Goal: Task Accomplishment & Management: Complete application form

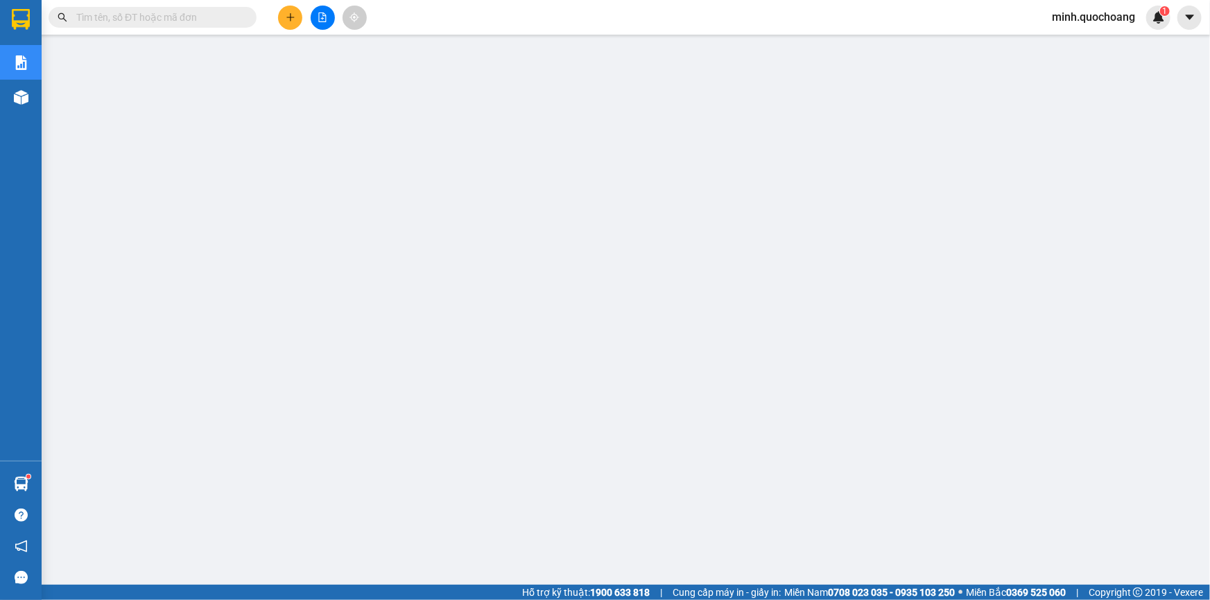
click at [281, 22] on button at bounding box center [290, 18] width 24 height 24
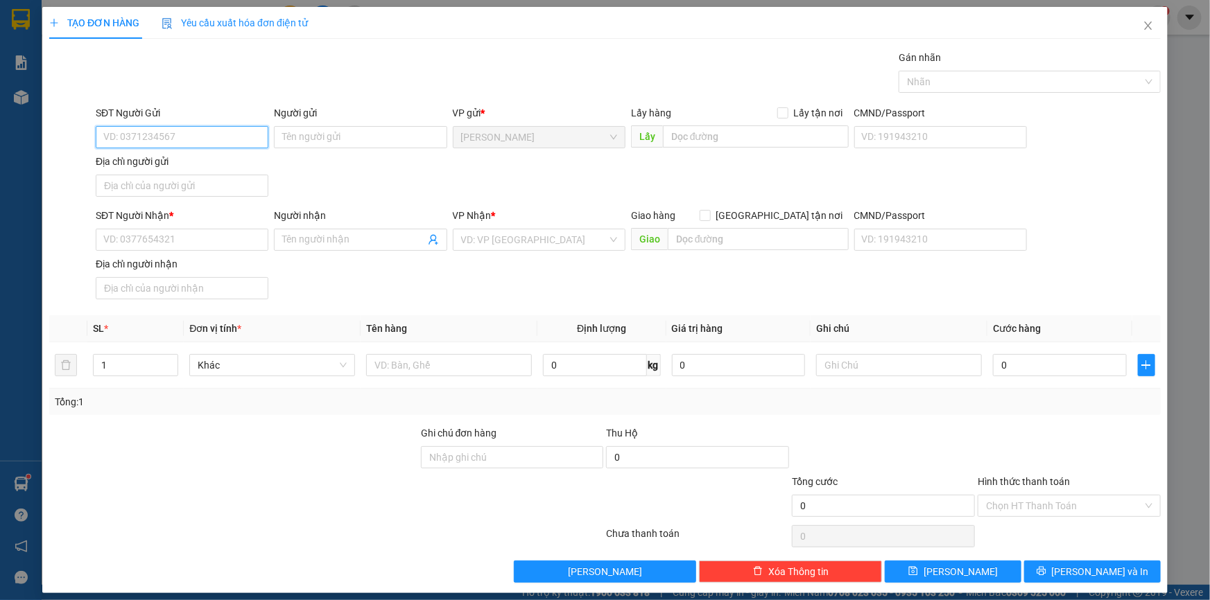
click at [188, 126] on input "SĐT Người Gửi" at bounding box center [182, 137] width 173 height 22
click at [186, 245] on input "SĐT Người Nhận *" at bounding box center [182, 240] width 173 height 22
type input "0919107666"
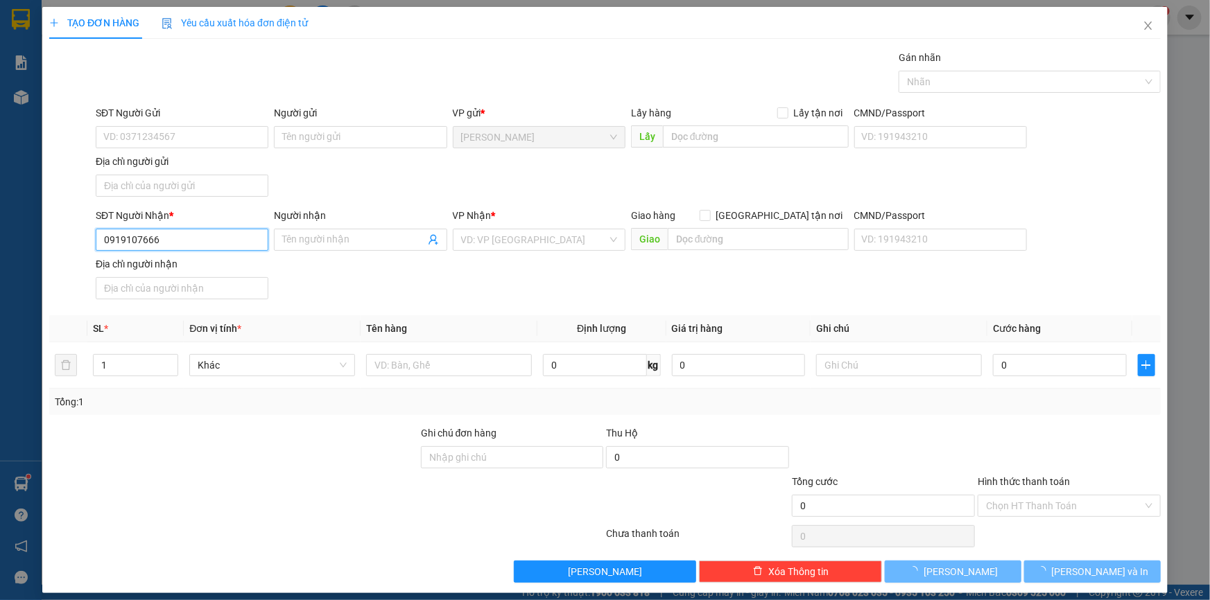
click at [191, 236] on input "0919107666" at bounding box center [182, 240] width 173 height 22
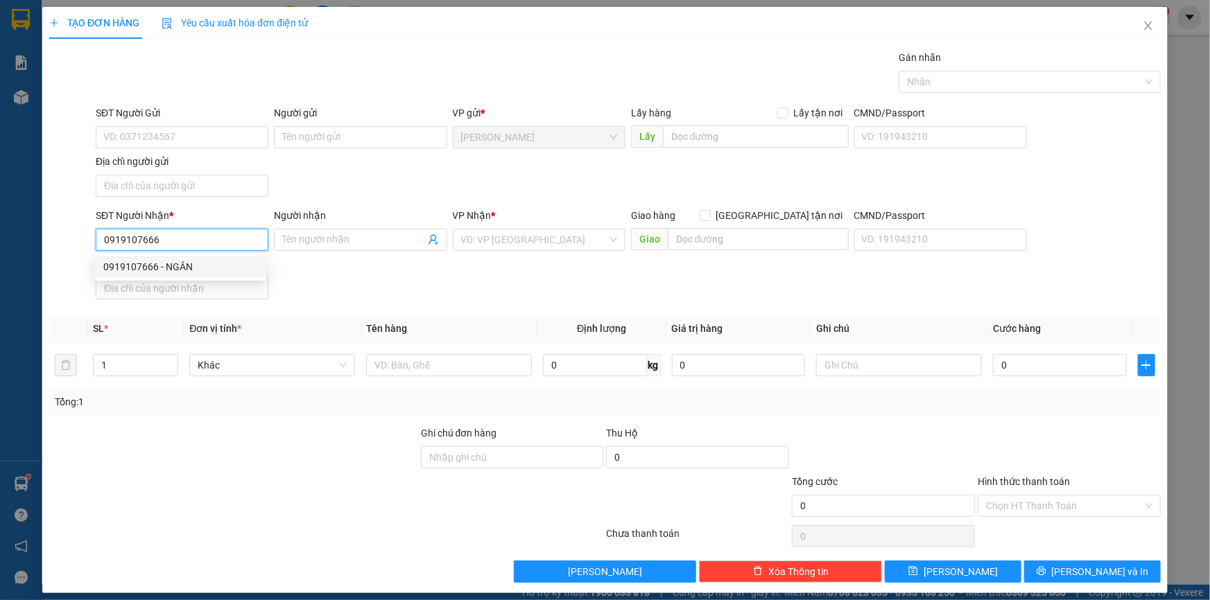
click at [201, 266] on div "0919107666 - NGÂN" at bounding box center [180, 266] width 155 height 15
type input "NGÂN"
type input "0919107666"
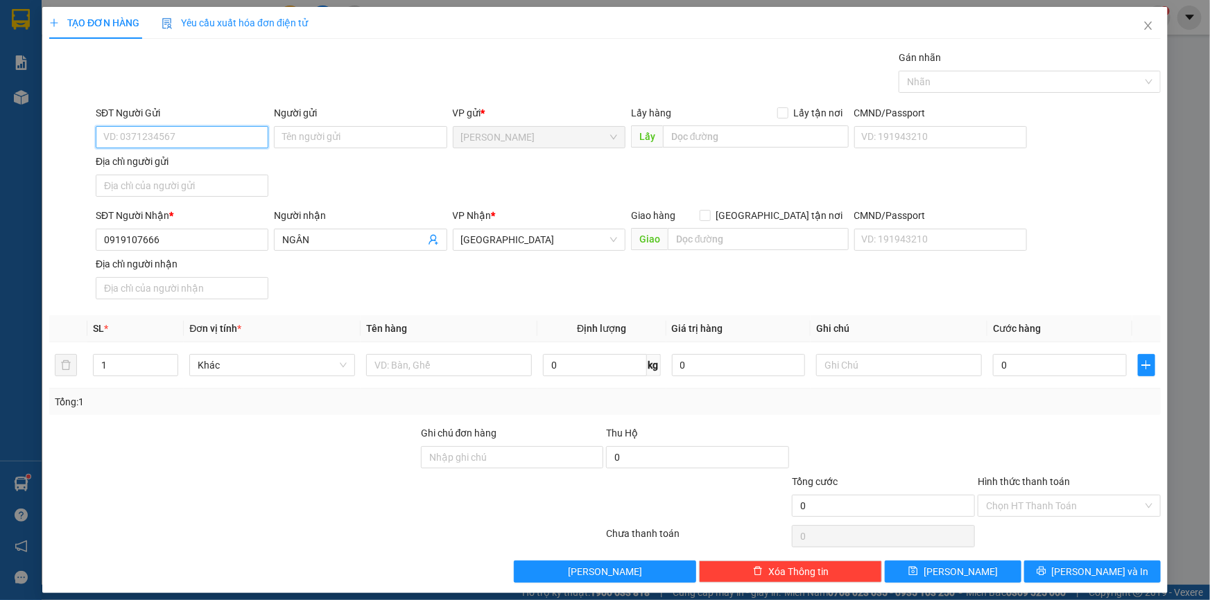
click at [214, 137] on input "SĐT Người Gửi" at bounding box center [182, 137] width 173 height 22
click at [202, 160] on div "0976330028 - BÙI TẤN CƯƠNG" at bounding box center [180, 164] width 155 height 15
type input "0976330028"
type input "[PERSON_NAME]"
click at [203, 183] on input "Địa chỉ người gửi" at bounding box center [182, 186] width 173 height 22
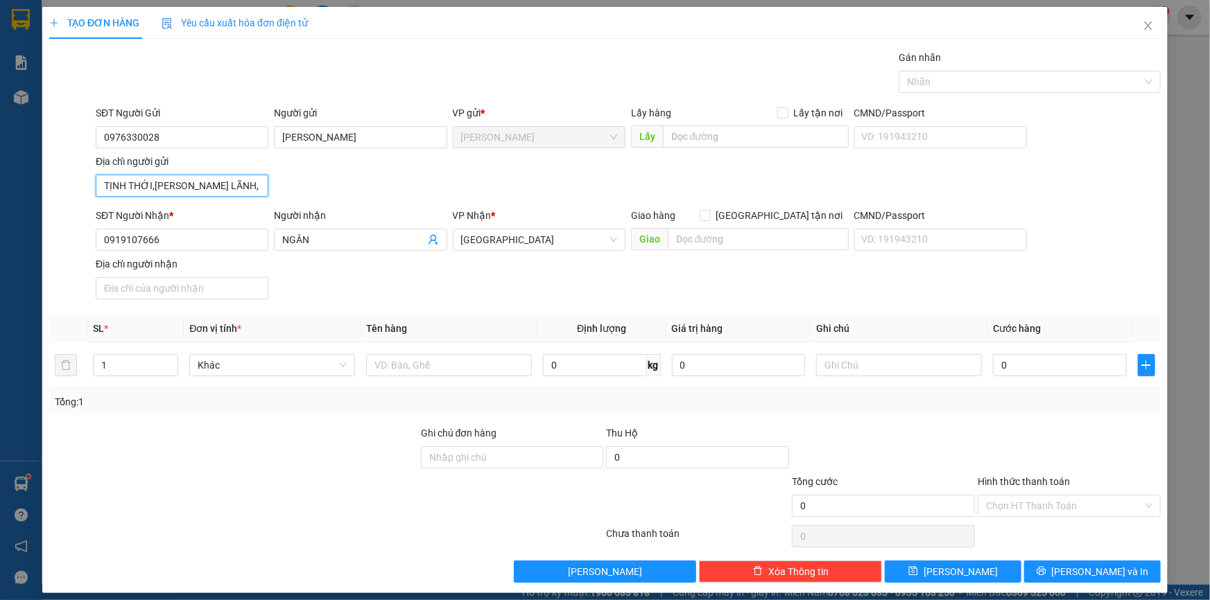
click at [205, 180] on input "TỊNH THỚI,P CAO LÃNH, ĐỒNG THÁP" at bounding box center [182, 186] width 173 height 22
click at [152, 185] on input "TỊNH THỚI,P CAO LÃNH , ĐỒNG THÁP" at bounding box center [182, 186] width 173 height 22
click at [150, 184] on input "TỊNH THỚI, P CAO LÃNH , ĐỒNG THÁP" at bounding box center [182, 186] width 173 height 22
type input "TỊNH THỚI , P CAO LÃNH , ĐỒNG THÁP"
click at [381, 371] on input "text" at bounding box center [449, 365] width 166 height 22
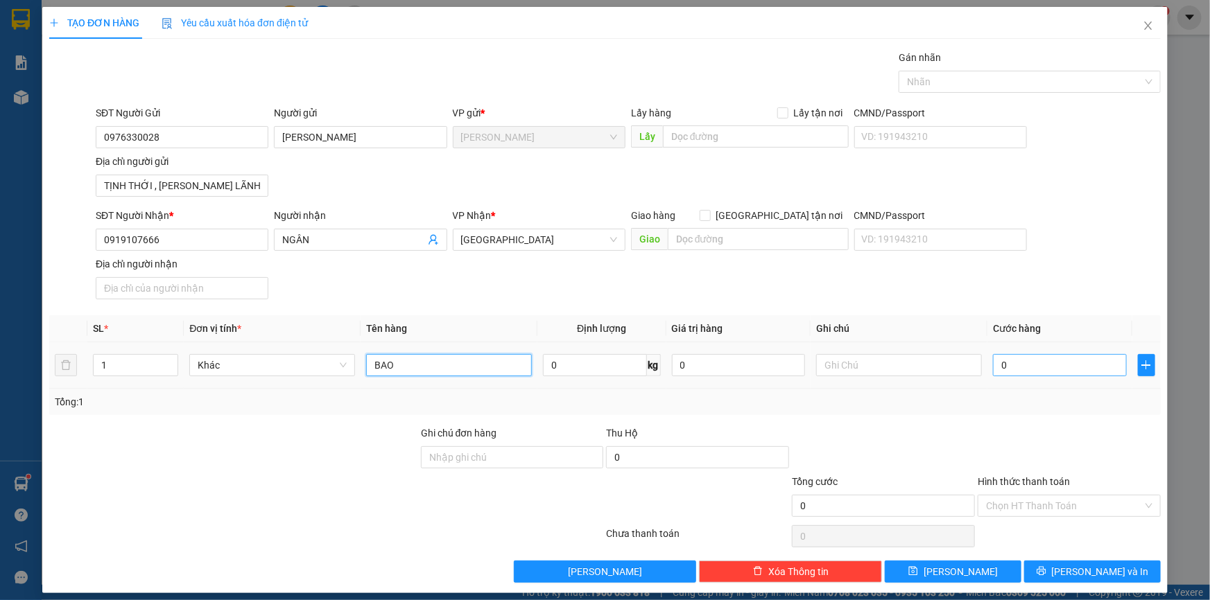
type input "BAO"
click at [1042, 354] on input "0" at bounding box center [1060, 365] width 134 height 22
type input "4"
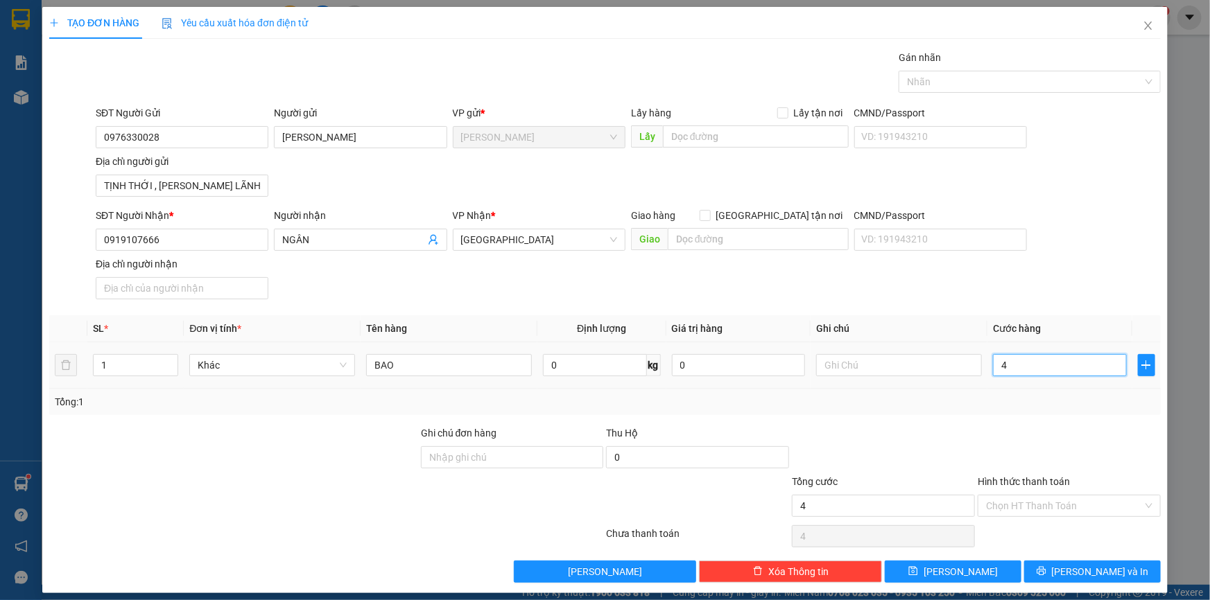
type input "40"
type input "40.000"
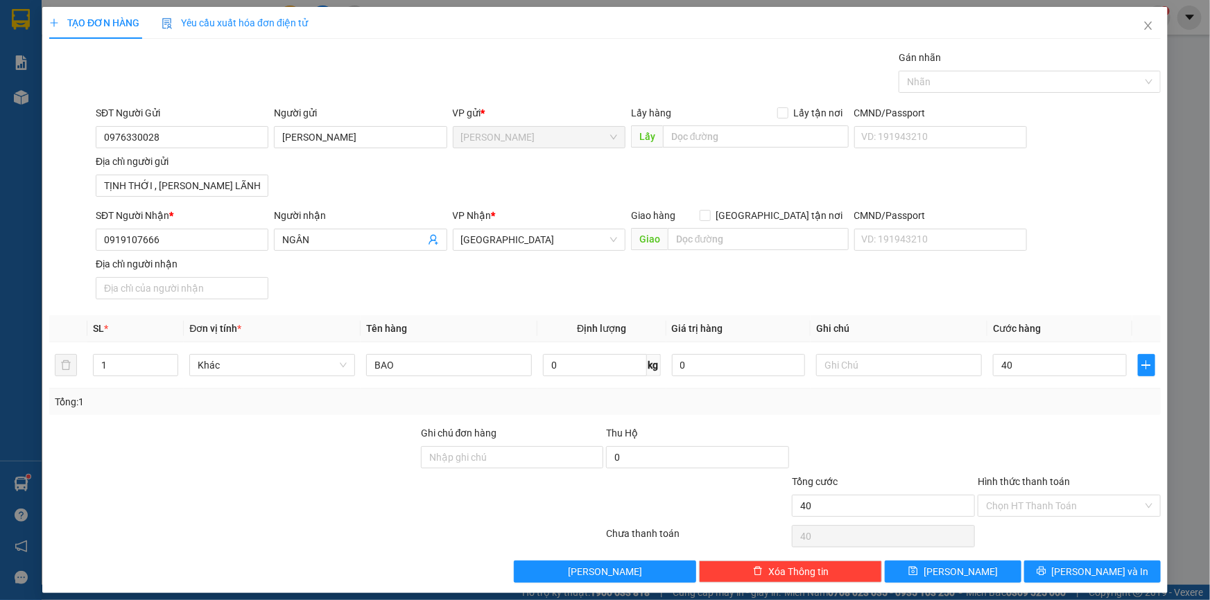
type input "40.000"
drag, startPoint x: 996, startPoint y: 415, endPoint x: 1068, endPoint y: 596, distance: 194.5
click at [996, 415] on div "Transit Pickup Surcharge Ids Transit Deliver Surcharge Ids Transit Deliver Surc…" at bounding box center [604, 316] width 1111 height 533
click at [1077, 569] on span "[PERSON_NAME] và In" at bounding box center [1100, 571] width 97 height 15
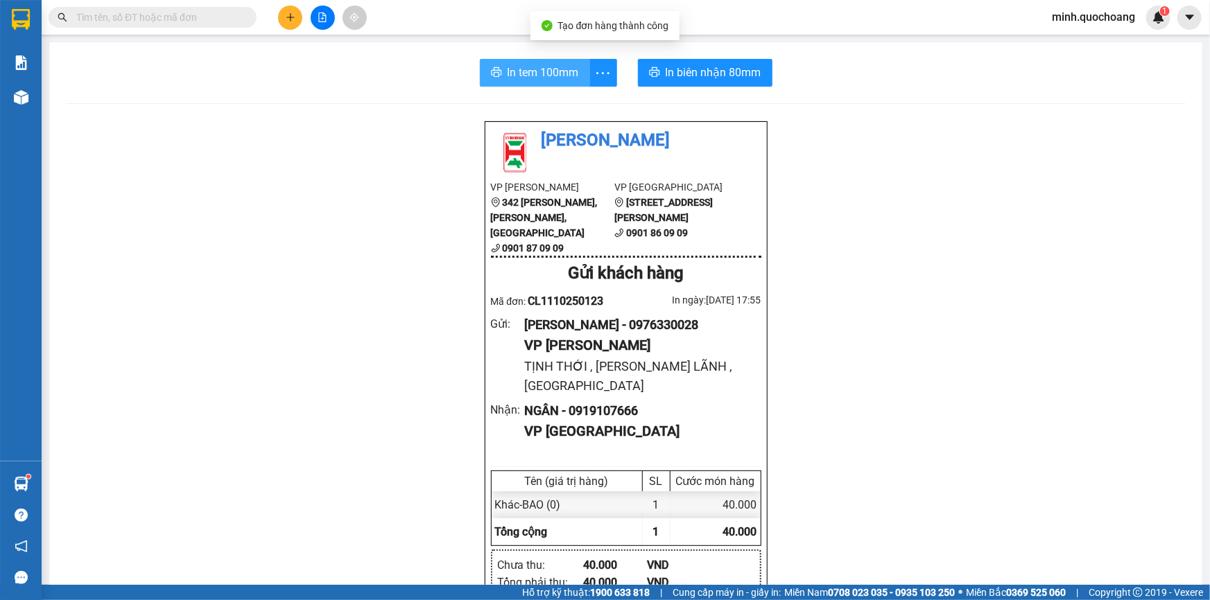
click at [540, 68] on span "In tem 100mm" at bounding box center [543, 72] width 71 height 17
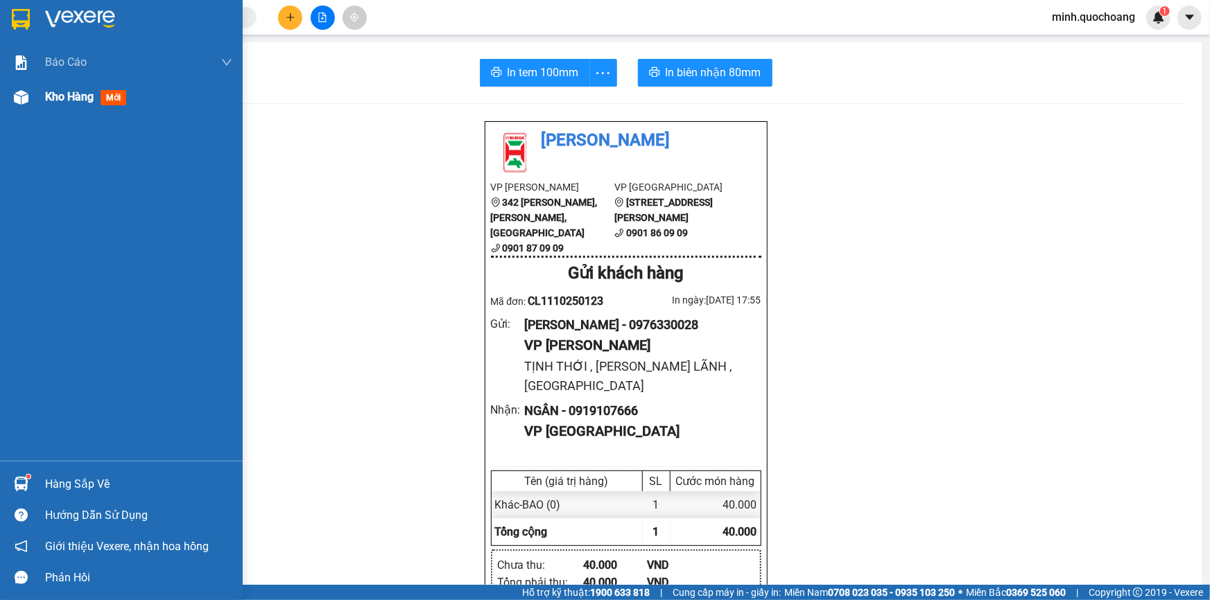
click at [42, 98] on div "Kho hàng mới" at bounding box center [121, 97] width 243 height 35
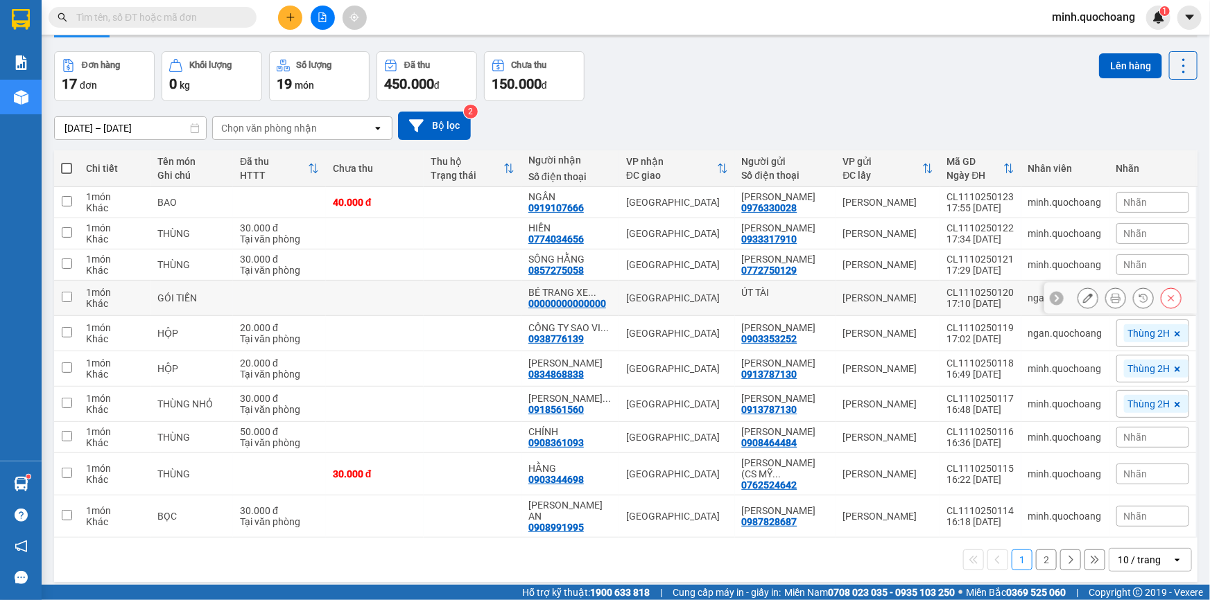
scroll to position [82, 0]
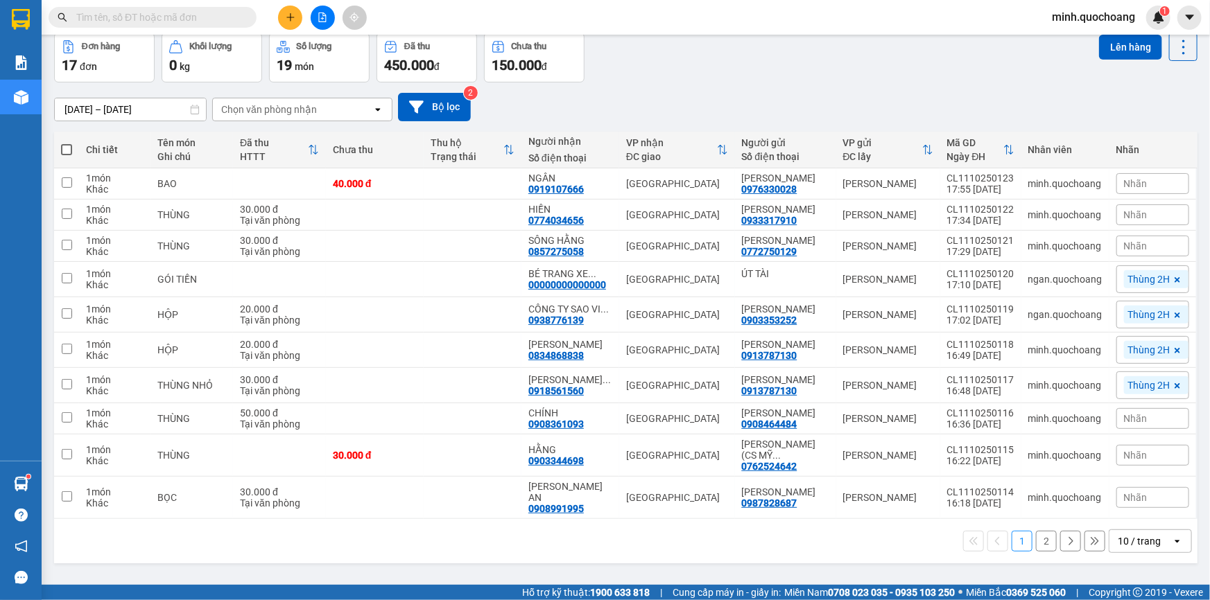
click at [1130, 548] on div "10 / trang" at bounding box center [1139, 542] width 43 height 14
click at [1140, 530] on div "100 / trang" at bounding box center [1140, 539] width 83 height 25
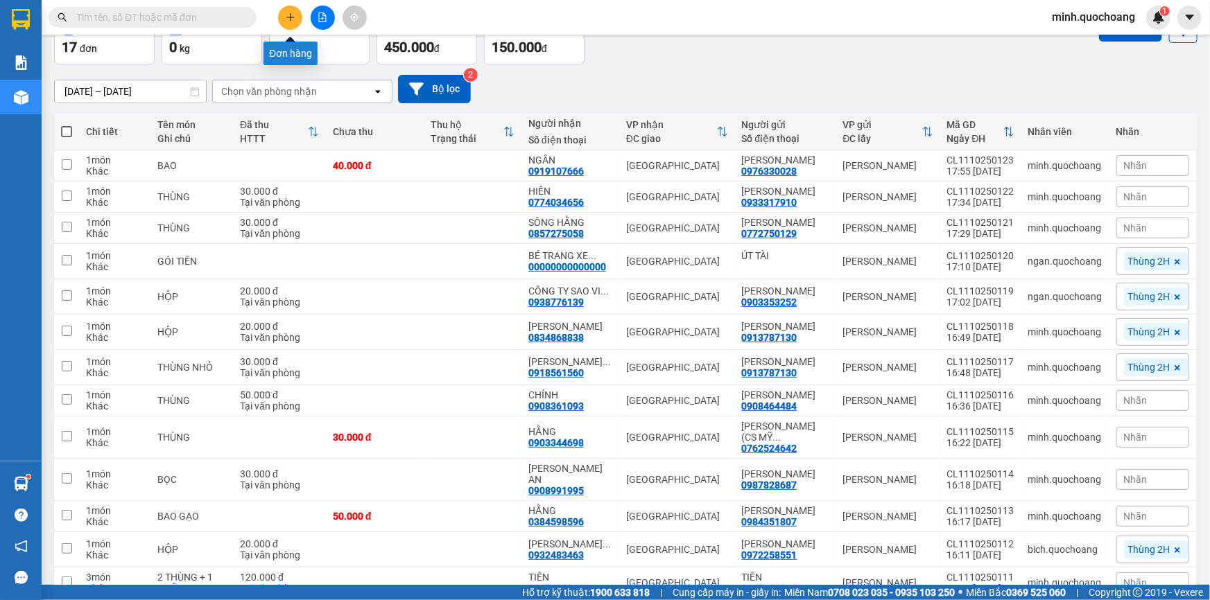
click at [292, 20] on icon "plus" at bounding box center [291, 17] width 10 height 10
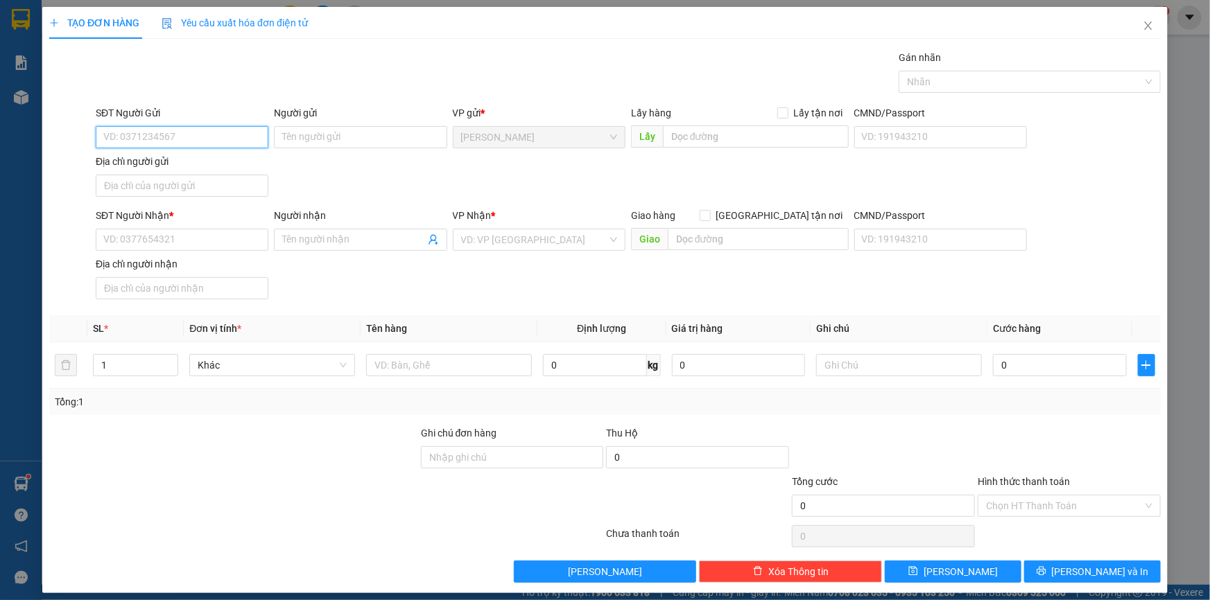
click at [161, 132] on input "SĐT Người Gửi" at bounding box center [182, 137] width 173 height 22
type input "0"
click at [171, 242] on input "SĐT Người Nhận *" at bounding box center [182, 240] width 173 height 22
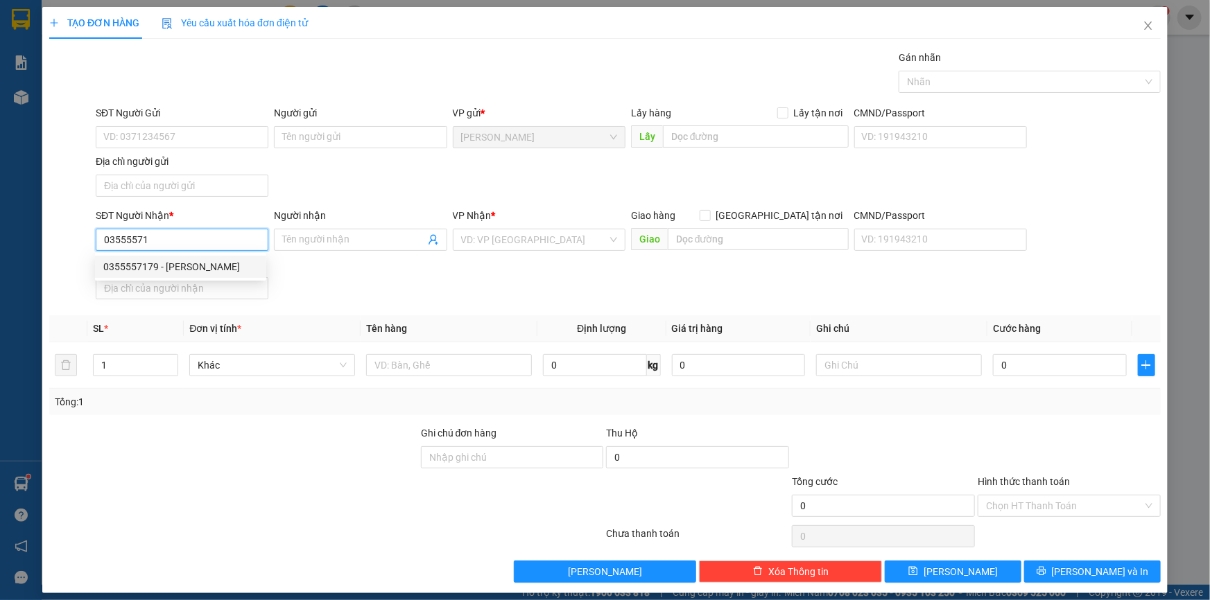
click at [195, 270] on div "0355557179 - NGUYỄN THỊ KIM LIÊN" at bounding box center [180, 266] width 155 height 15
type input "0355557179"
type input "[PERSON_NAME]"
type input "0355557179"
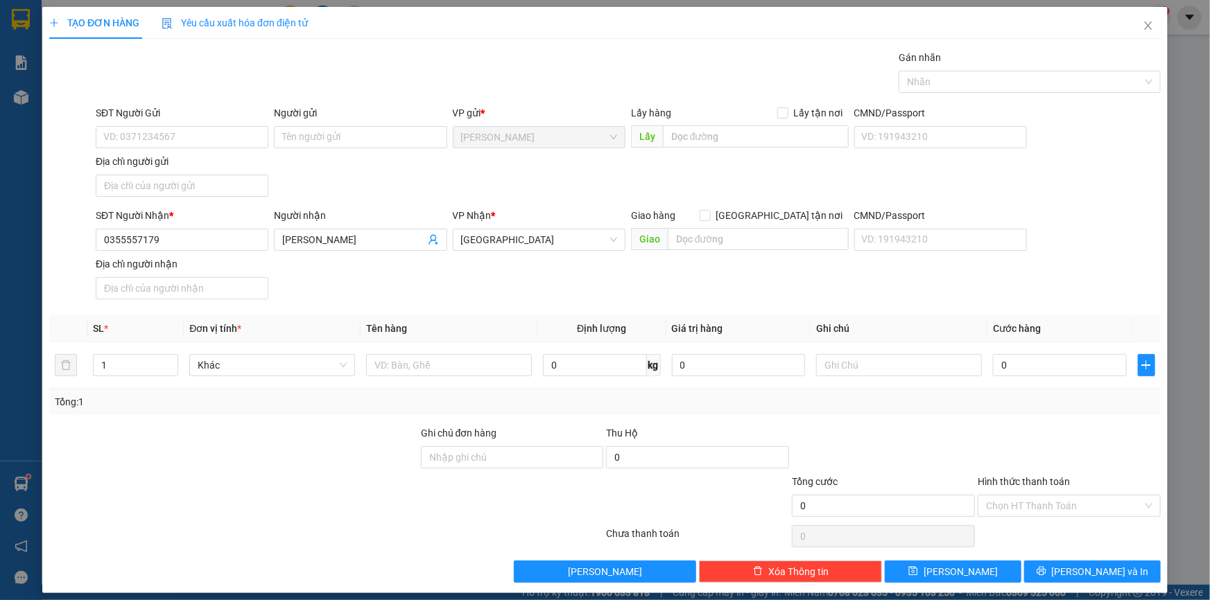
click at [189, 123] on div "SĐT Người Gửi" at bounding box center [182, 115] width 173 height 21
click at [173, 135] on input "SĐT Người Gửi" at bounding box center [182, 137] width 173 height 22
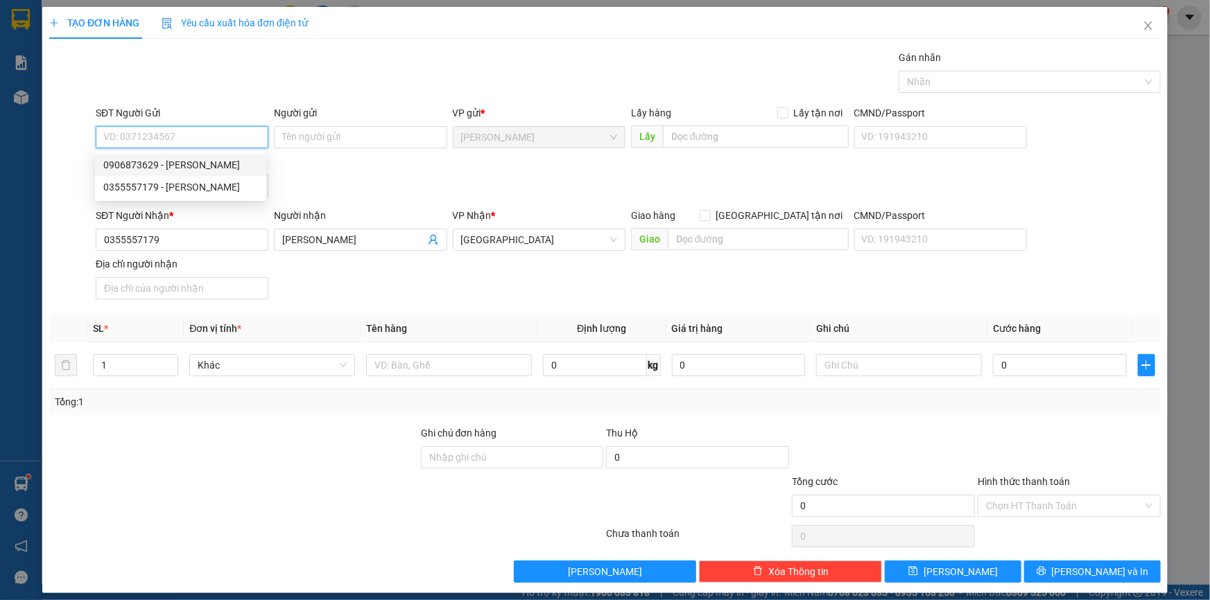
click at [193, 160] on div "0906873629 - TRƯƠNG THỊ CẨM" at bounding box center [180, 164] width 155 height 15
type input "0906873629"
type input "[PERSON_NAME]"
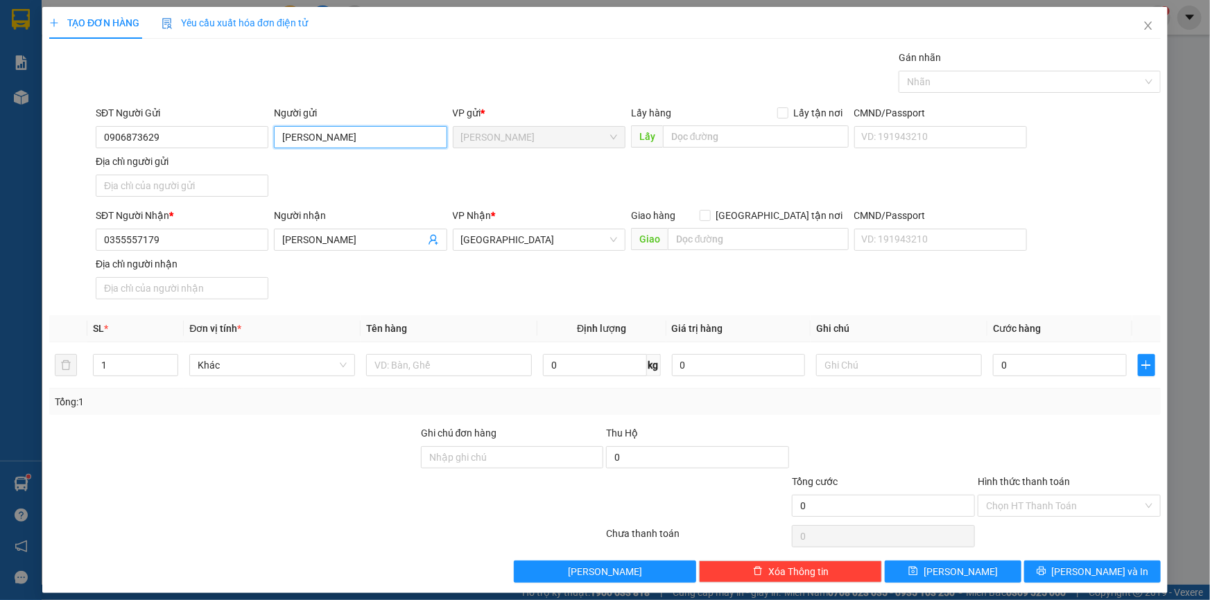
click at [304, 137] on input "[PERSON_NAME]" at bounding box center [360, 137] width 173 height 22
click at [198, 186] on input "Địa chỉ người gửi" at bounding box center [182, 186] width 173 height 22
paste input "[PERSON_NAME] , [PERSON_NAME] LÃNH , [GEOGRAPHIC_DATA]"
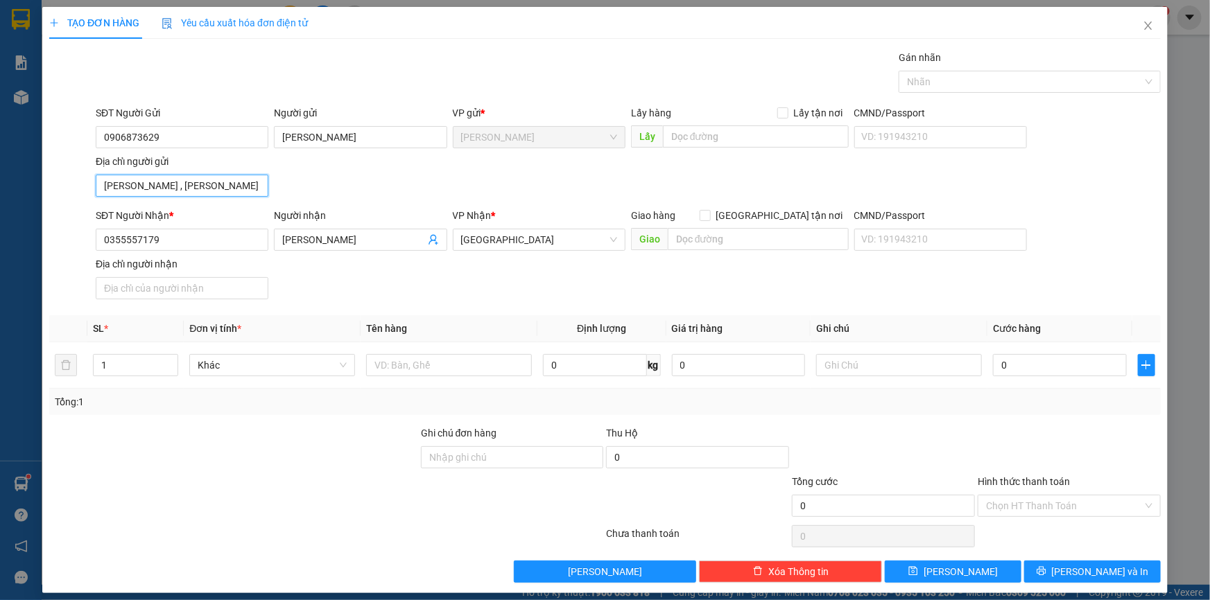
scroll to position [0, 24]
type input "[PERSON_NAME] , [PERSON_NAME] LÃNH , [GEOGRAPHIC_DATA]"
click at [431, 374] on input "text" at bounding box center [449, 365] width 166 height 22
type input "BAO"
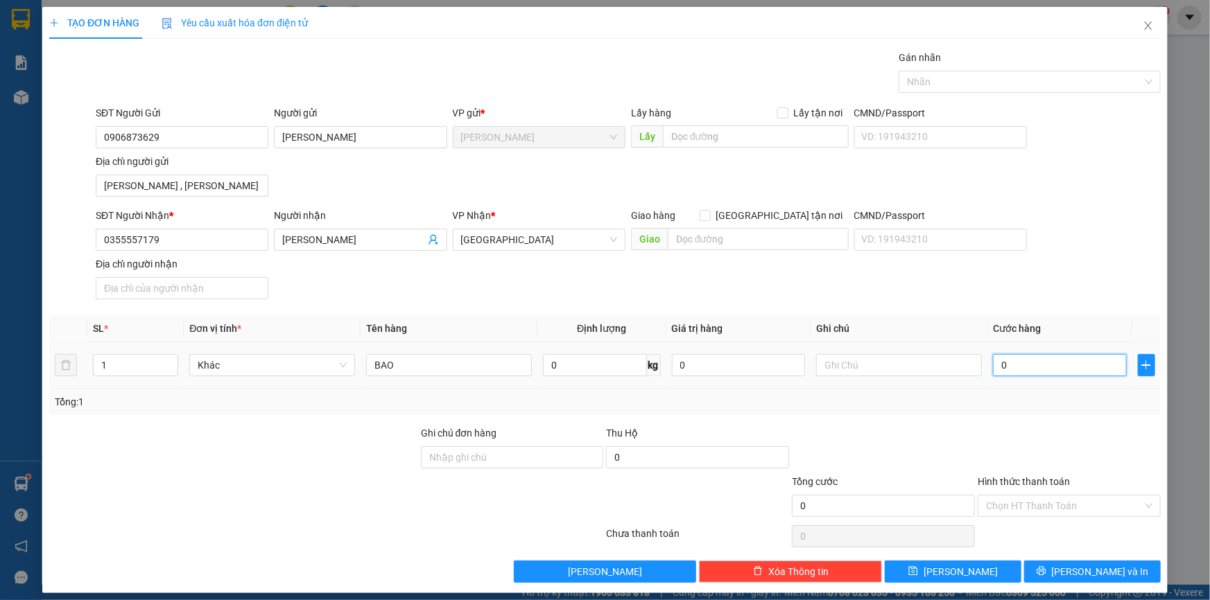
click at [1059, 361] on input "0" at bounding box center [1060, 365] width 134 height 22
type input "1"
type input "12"
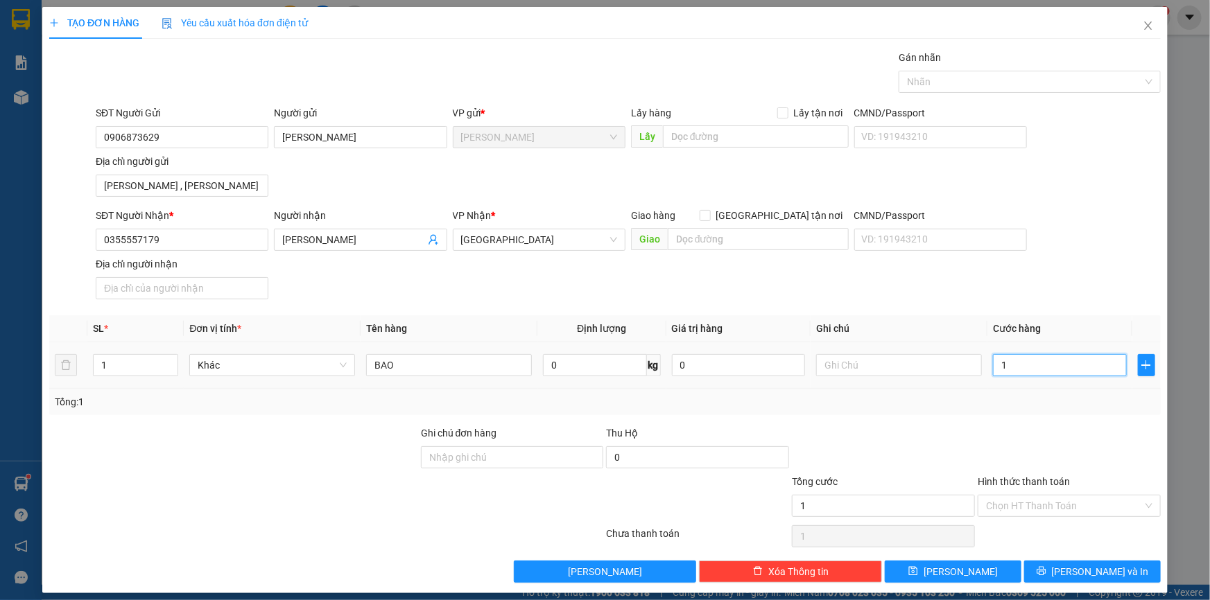
type input "12"
type input "120"
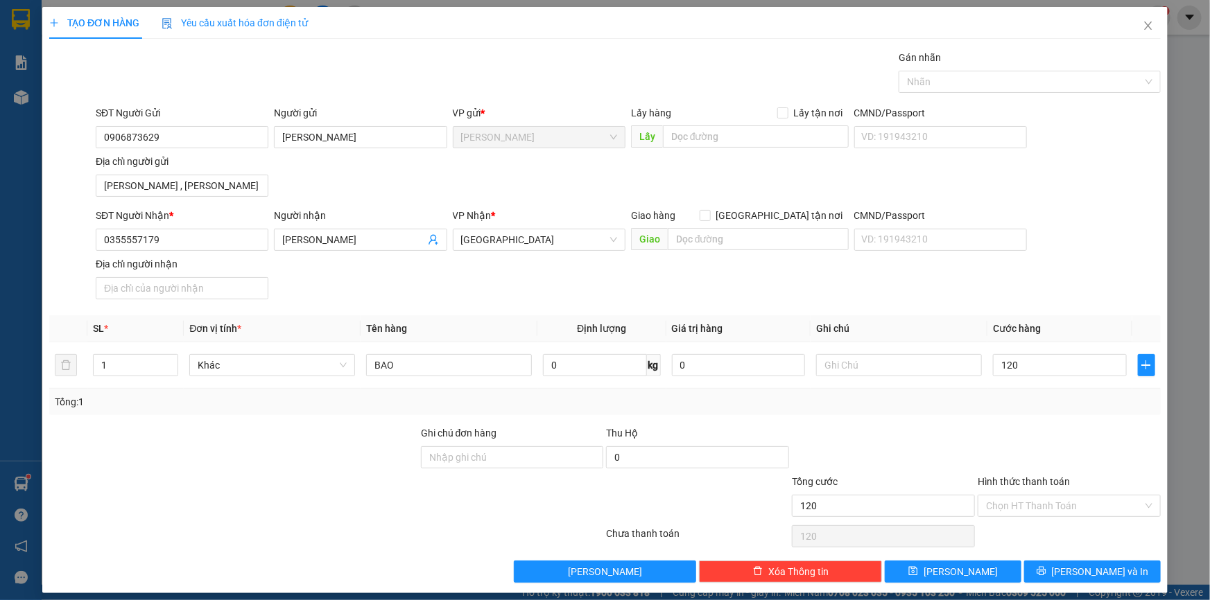
type input "120.000"
click at [1091, 410] on div "Tổng: 1" at bounding box center [604, 402] width 1111 height 26
click at [1046, 573] on icon "printer" at bounding box center [1040, 571] width 9 height 9
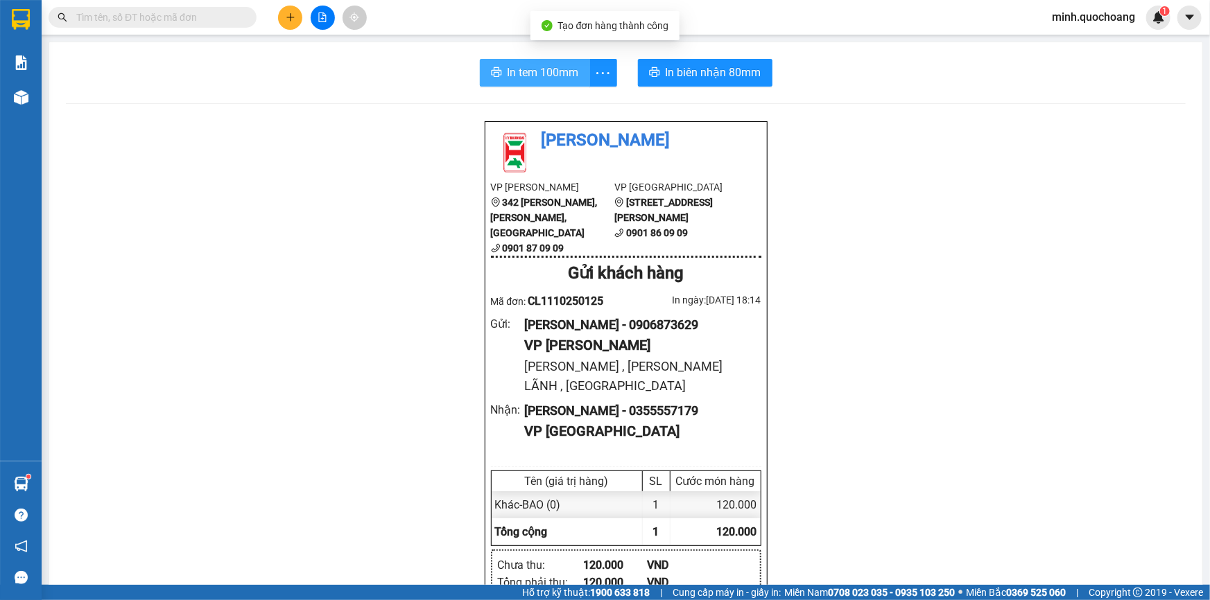
click at [517, 78] on span "In tem 100mm" at bounding box center [543, 72] width 71 height 17
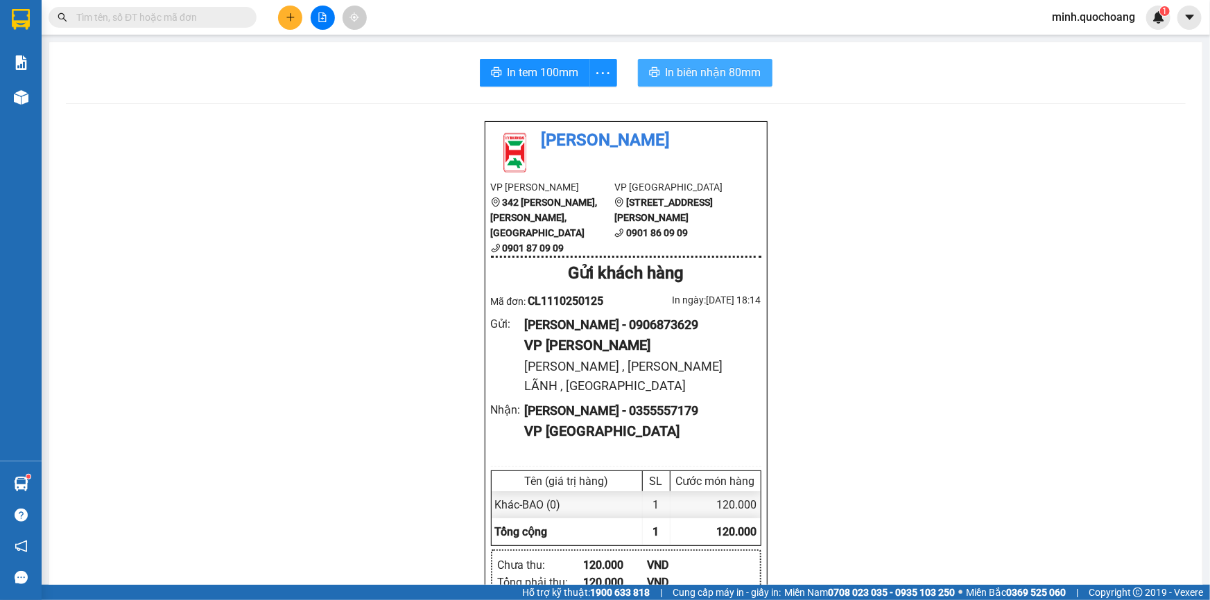
click at [711, 69] on span "In biên nhận 80mm" at bounding box center [714, 72] width 96 height 17
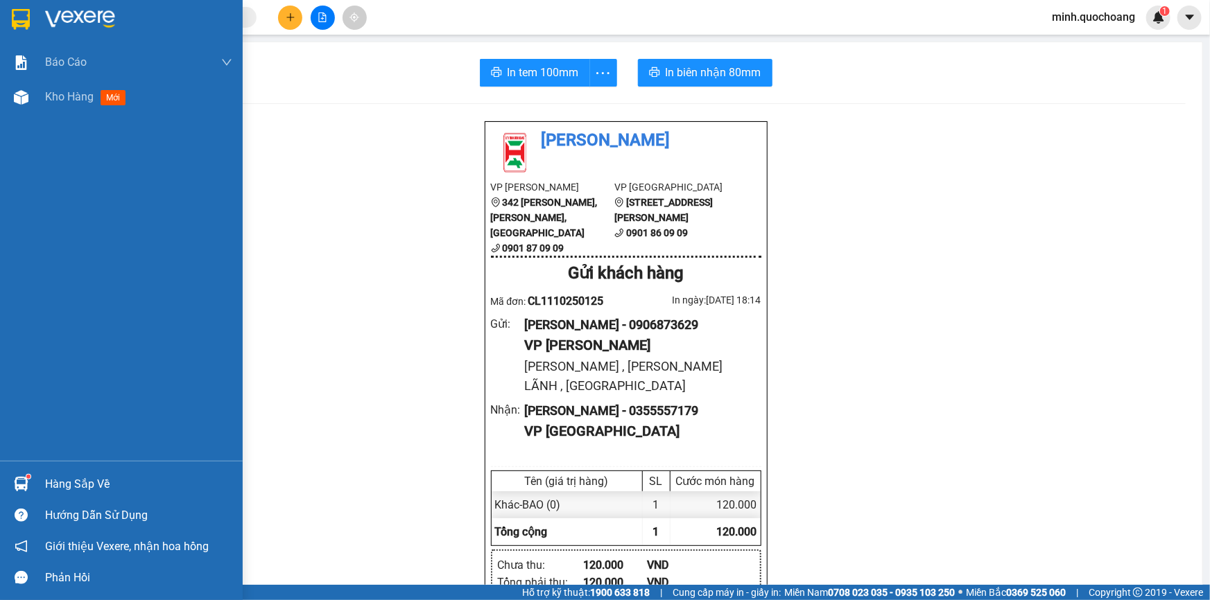
drag, startPoint x: 55, startPoint y: 482, endPoint x: 96, endPoint y: 481, distance: 40.9
click at [55, 482] on div "Hàng sắp về" at bounding box center [138, 484] width 187 height 21
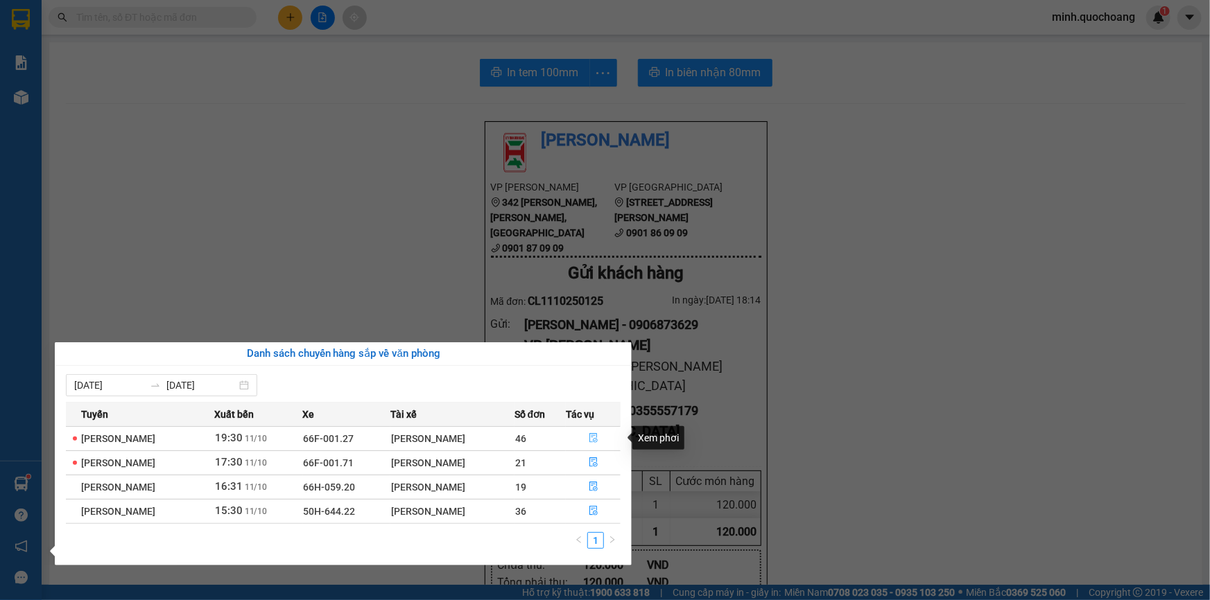
click at [598, 437] on icon "file-done" at bounding box center [594, 438] width 10 height 10
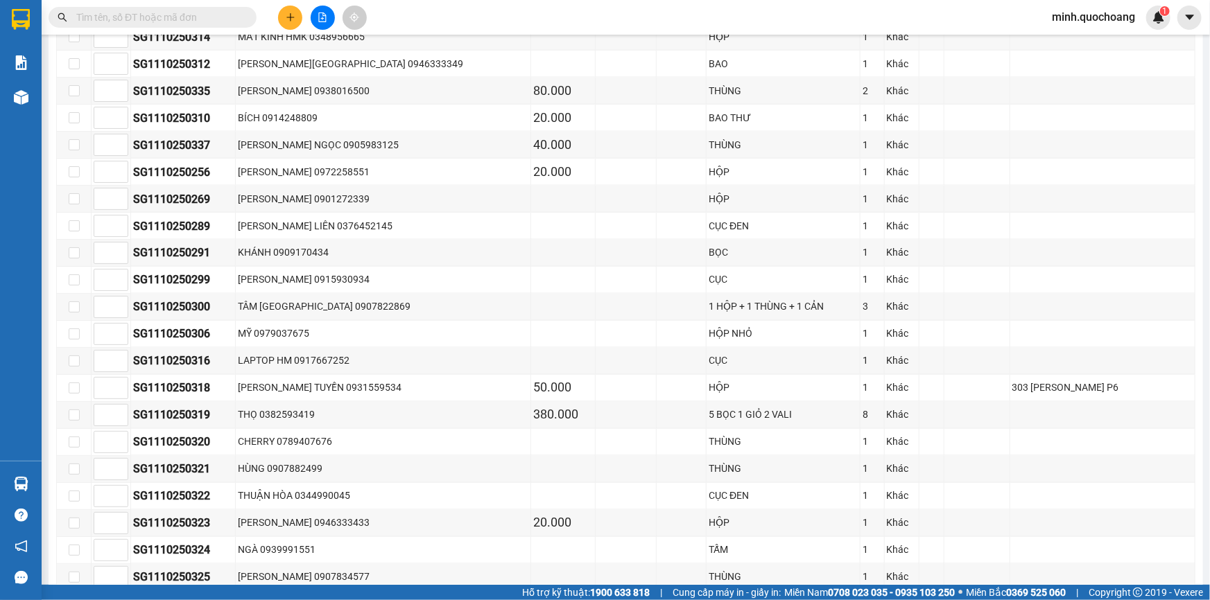
scroll to position [1192, 0]
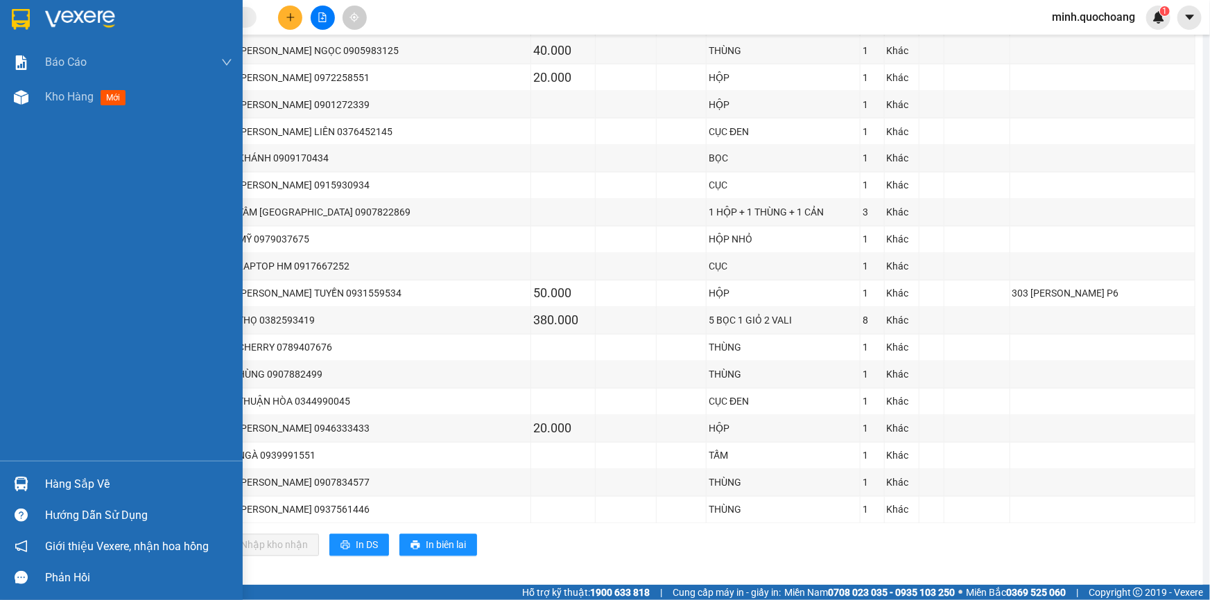
click at [51, 478] on div "Hàng sắp về" at bounding box center [138, 484] width 187 height 21
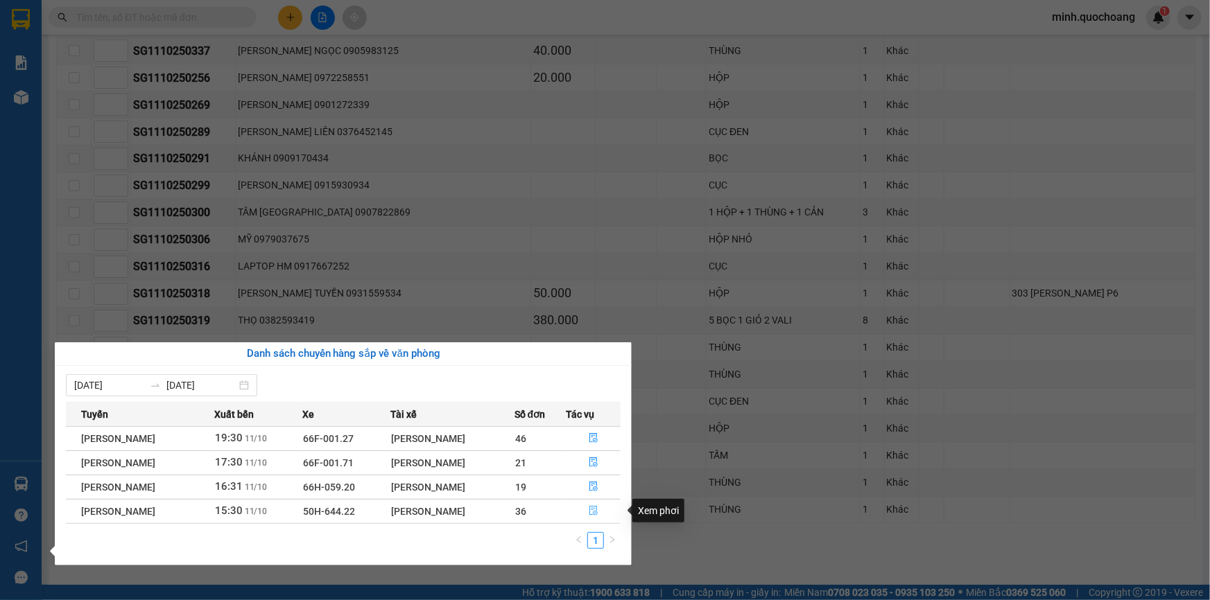
click at [590, 512] on button "button" at bounding box center [592, 512] width 53 height 22
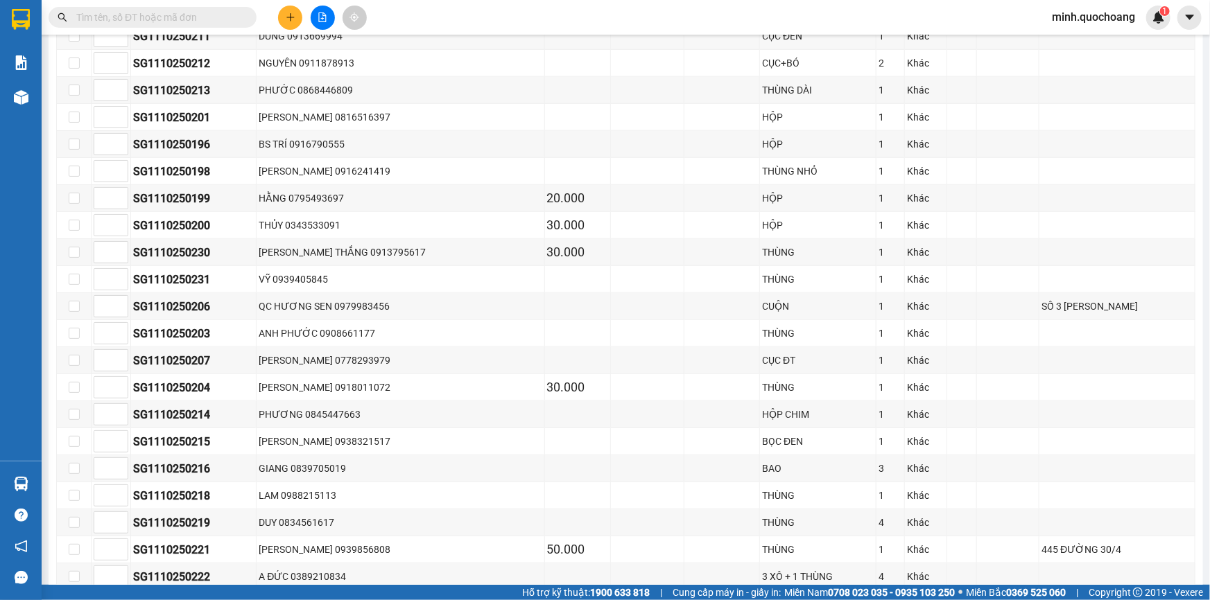
scroll to position [882, 0]
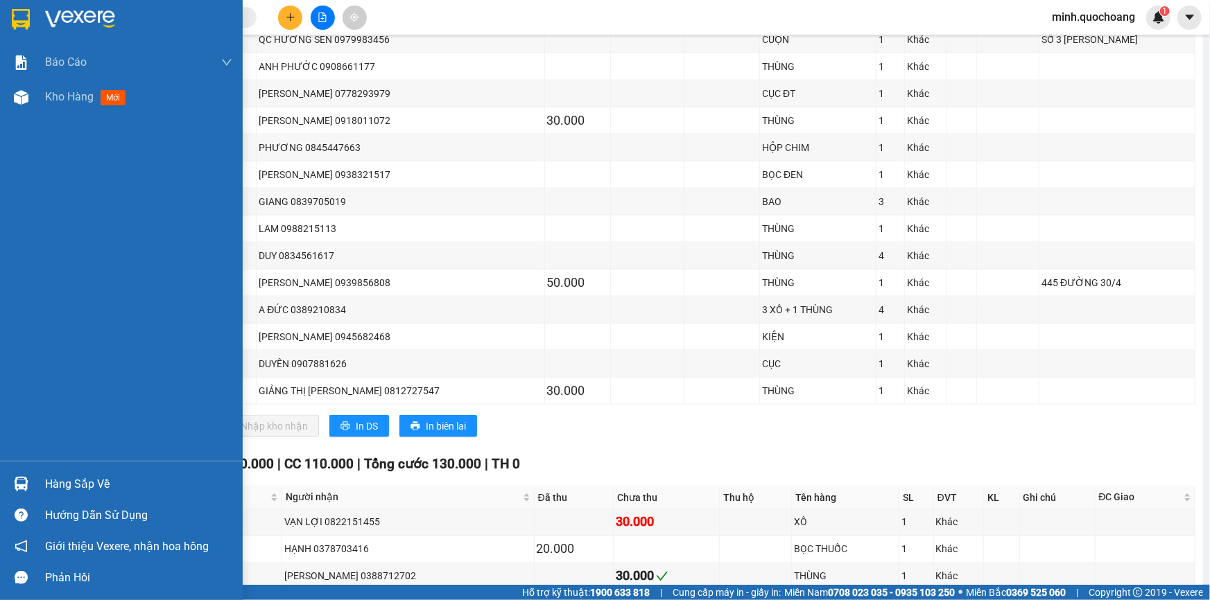
click at [76, 481] on div "Hàng sắp về" at bounding box center [138, 484] width 187 height 21
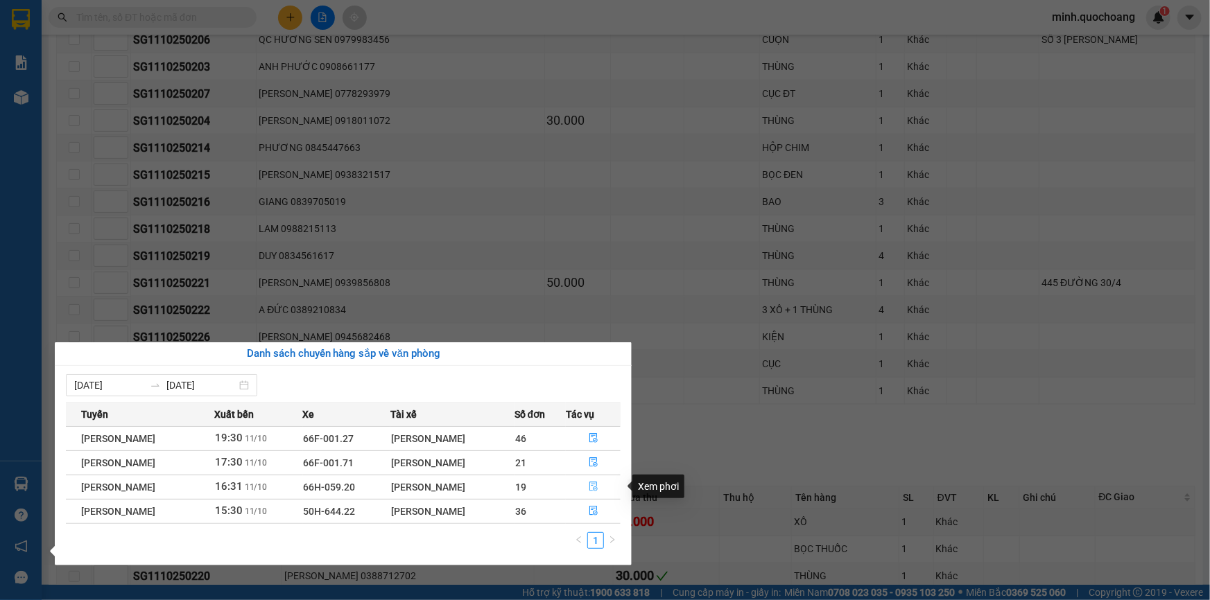
click at [598, 490] on icon "file-done" at bounding box center [594, 487] width 10 height 10
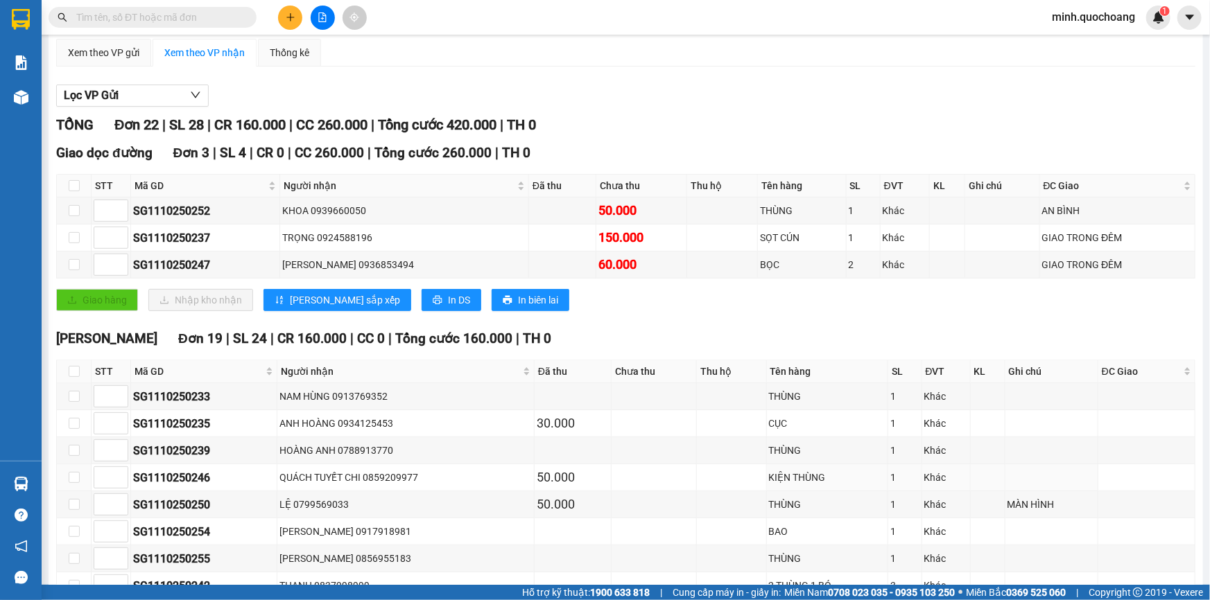
scroll to position [494, 0]
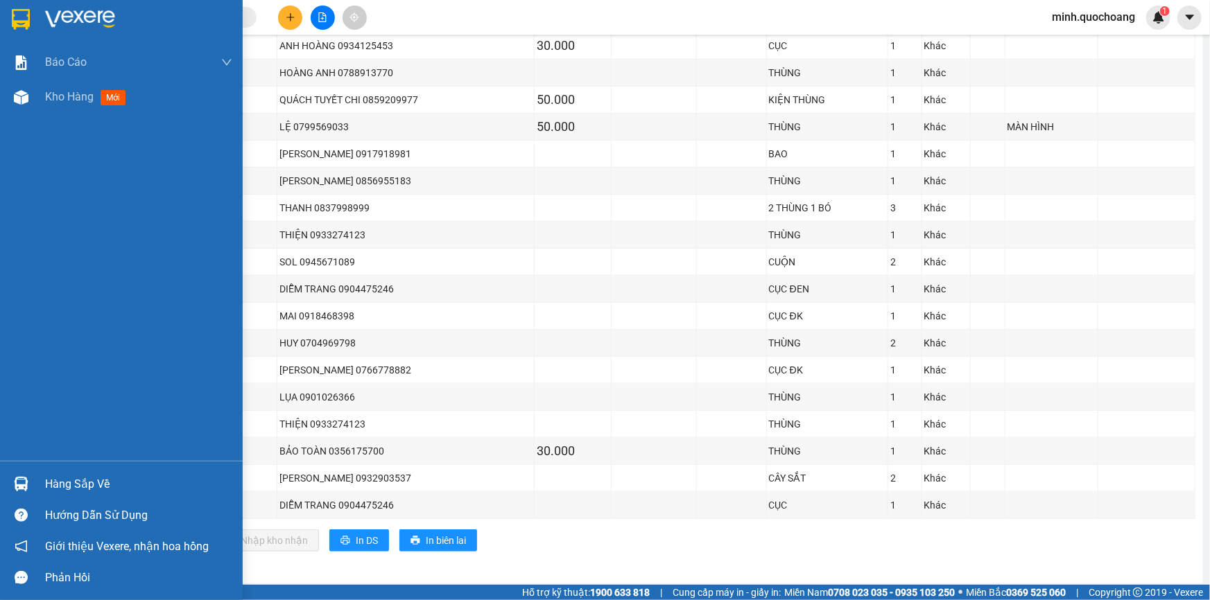
click at [86, 489] on div "Hàng sắp về" at bounding box center [138, 484] width 187 height 21
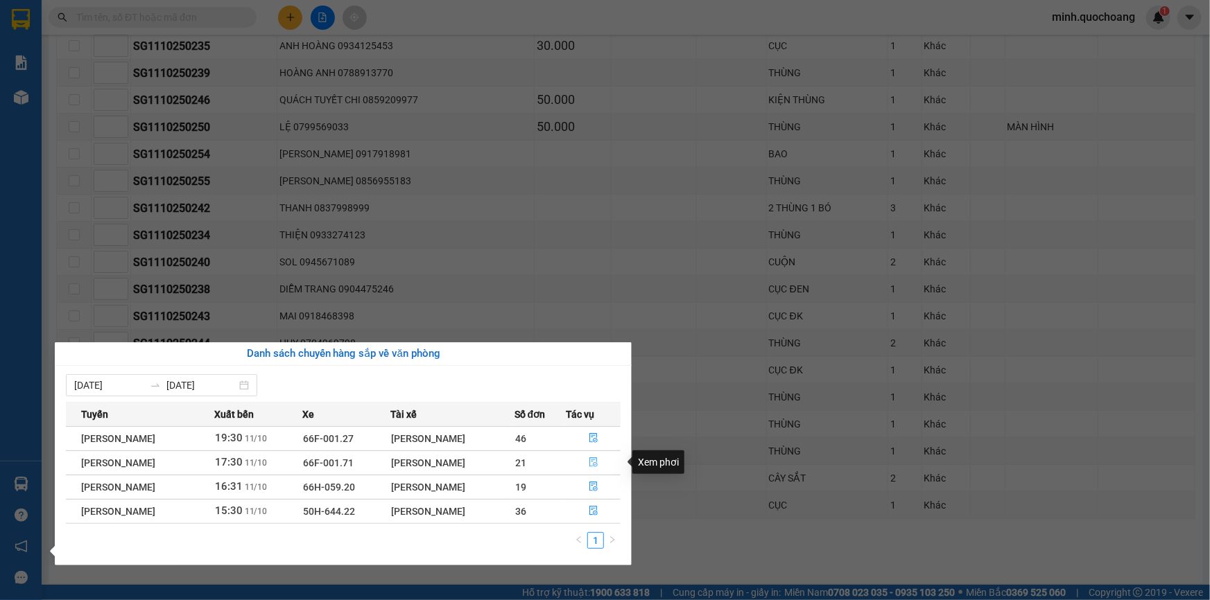
click at [596, 458] on icon "file-done" at bounding box center [594, 463] width 10 height 10
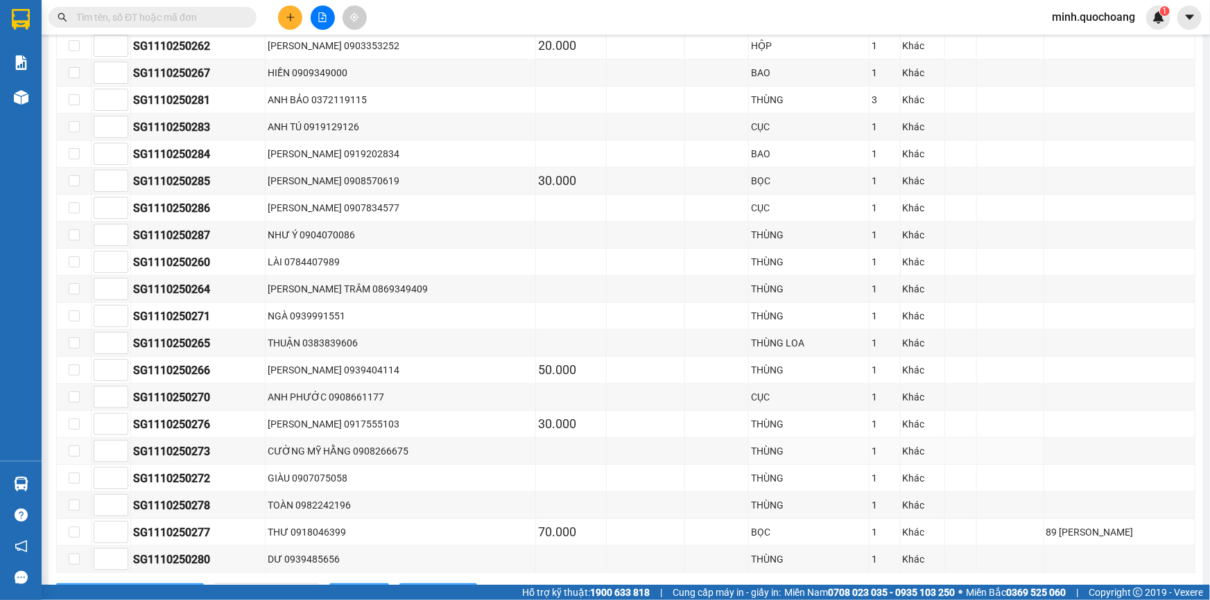
scroll to position [628, 0]
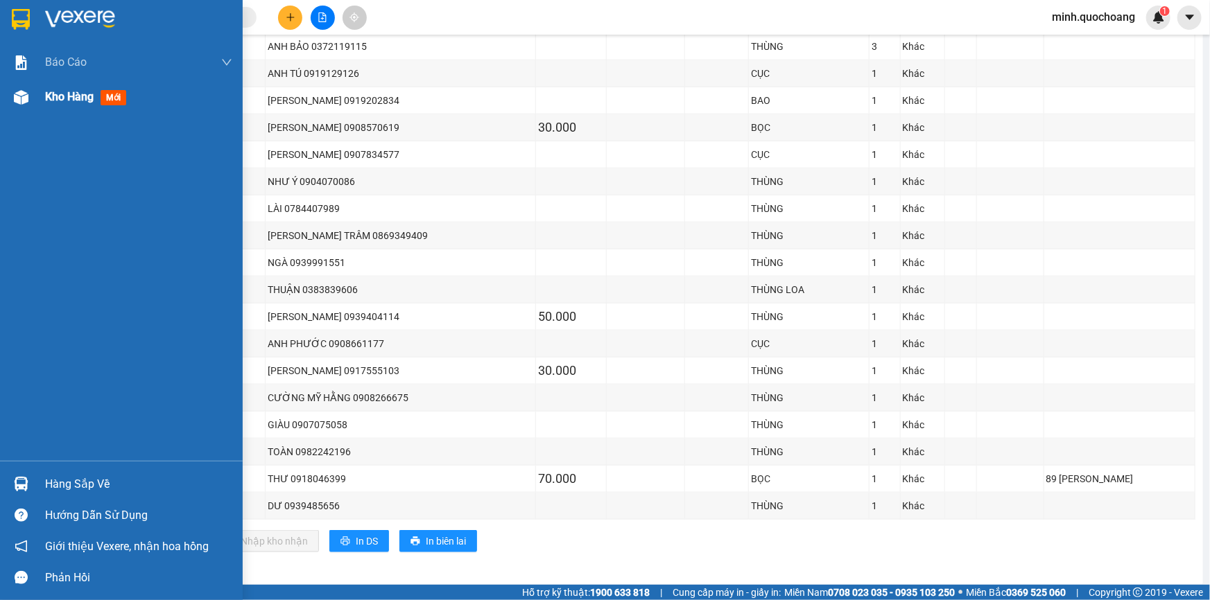
click at [69, 94] on span "Kho hàng" at bounding box center [69, 96] width 49 height 13
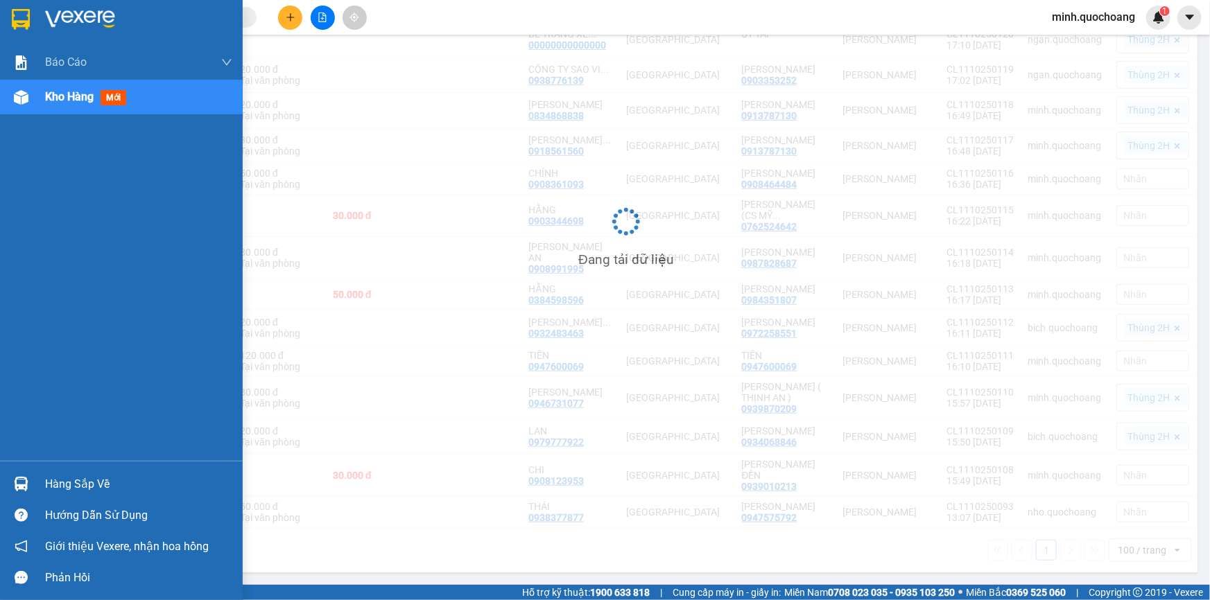
scroll to position [388, 0]
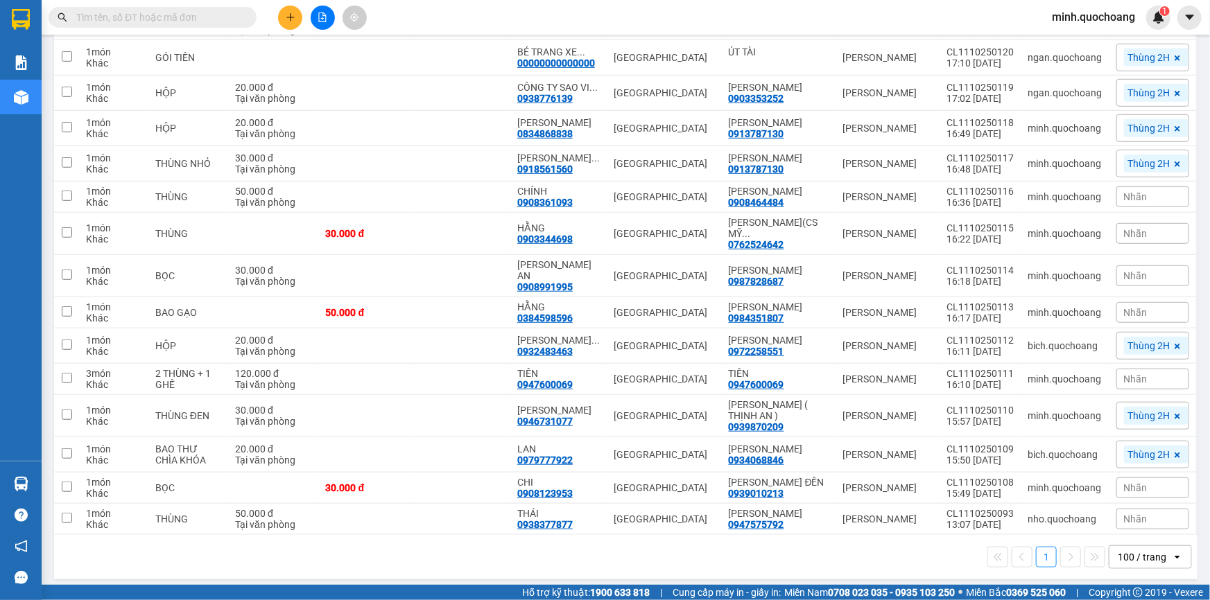
click at [282, 11] on button at bounding box center [290, 18] width 24 height 24
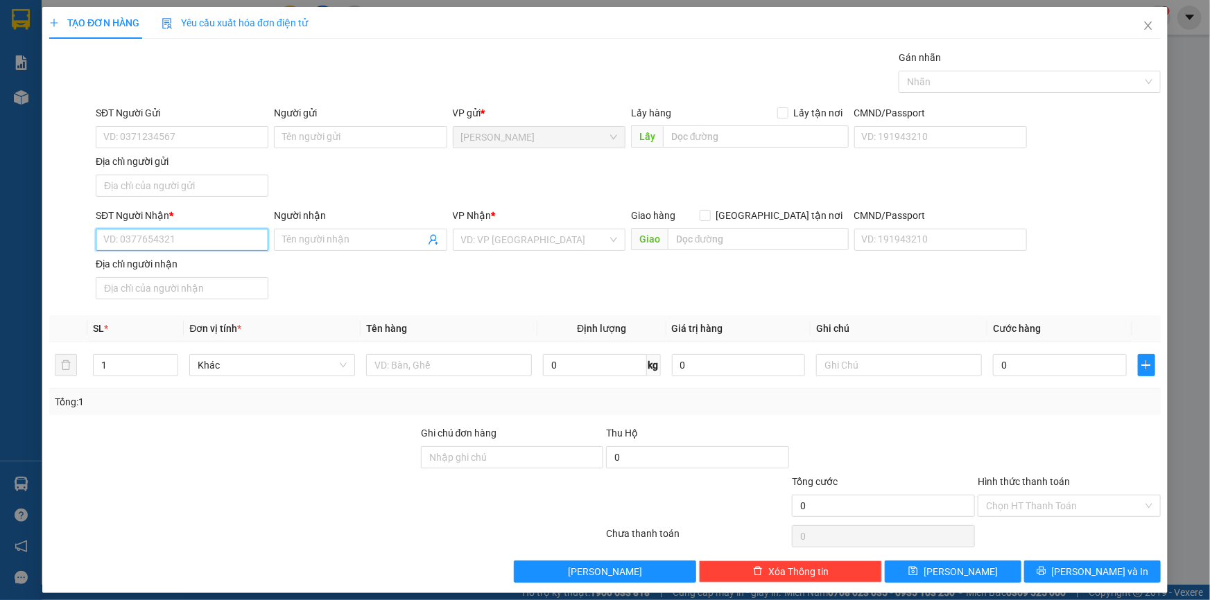
click at [137, 240] on input "SĐT Người Nhận *" at bounding box center [182, 240] width 173 height 22
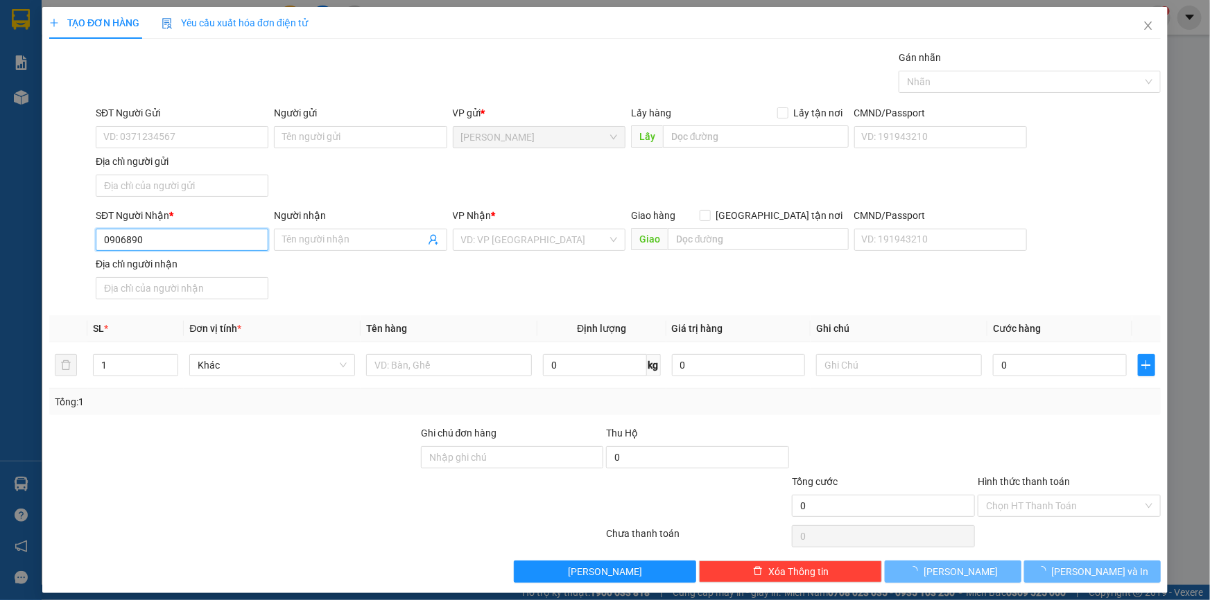
drag, startPoint x: 156, startPoint y: 240, endPoint x: 193, endPoint y: 230, distance: 38.7
click at [161, 238] on input "0906890" at bounding box center [182, 240] width 173 height 22
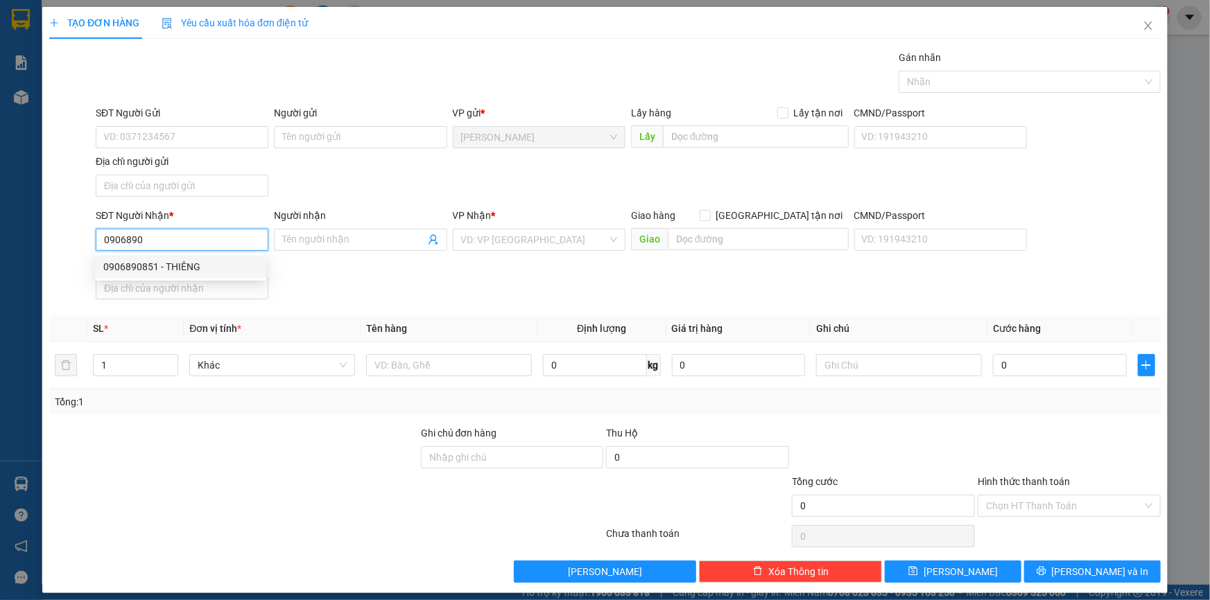
click at [190, 268] on div "0906890851 - THIÊNG" at bounding box center [180, 266] width 155 height 15
type input "0906890851"
type input "THIÊNG"
type input "0906890851"
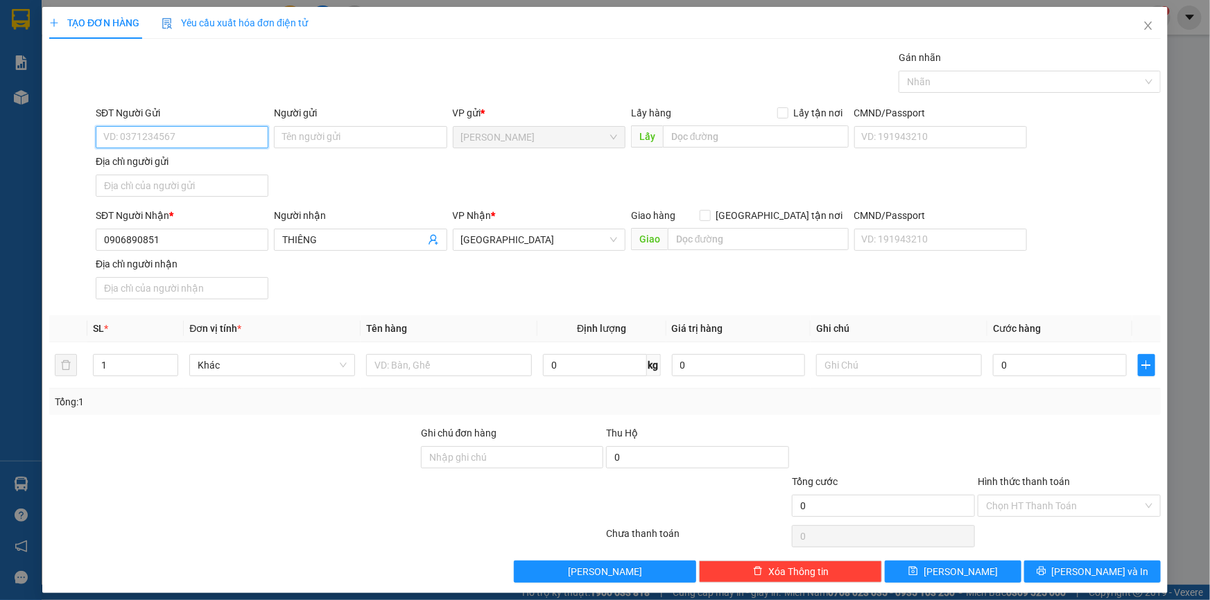
click at [208, 135] on input "SĐT Người Gửi" at bounding box center [182, 137] width 173 height 22
click at [231, 159] on div "0908807608 - NGUYỄN THÁI THANH" at bounding box center [180, 164] width 155 height 15
type input "0908807608"
type input "NGUYỄN THÁI THANH"
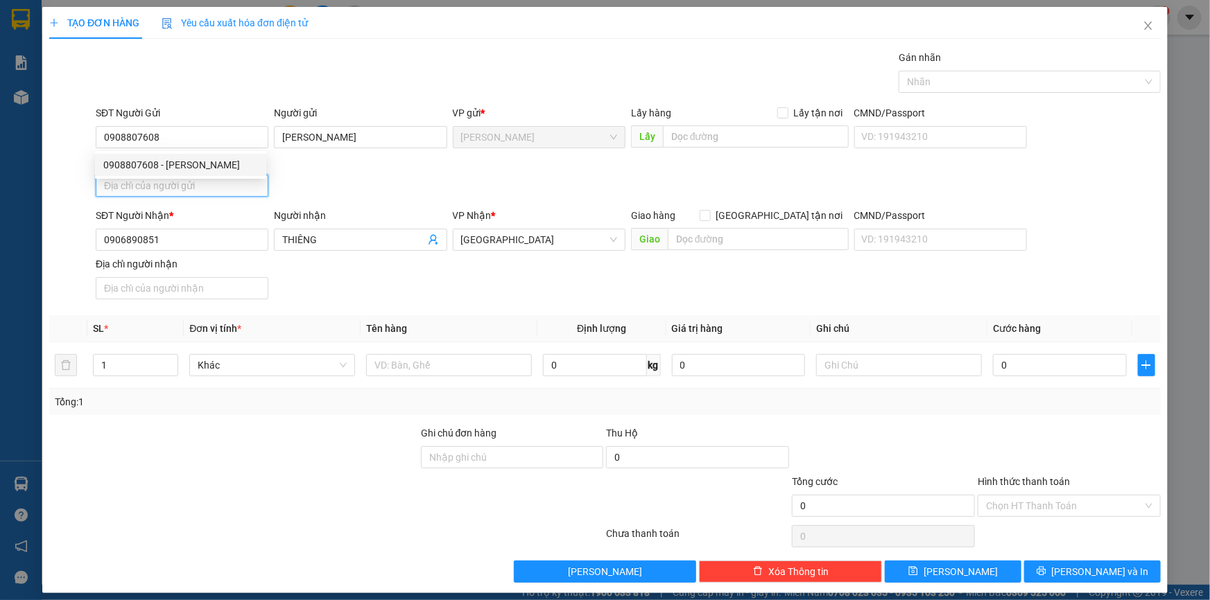
click at [213, 187] on input "Địa chỉ người gửi" at bounding box center [182, 186] width 173 height 22
type input "P CAO LÃNH ĐỒNG THÁP"
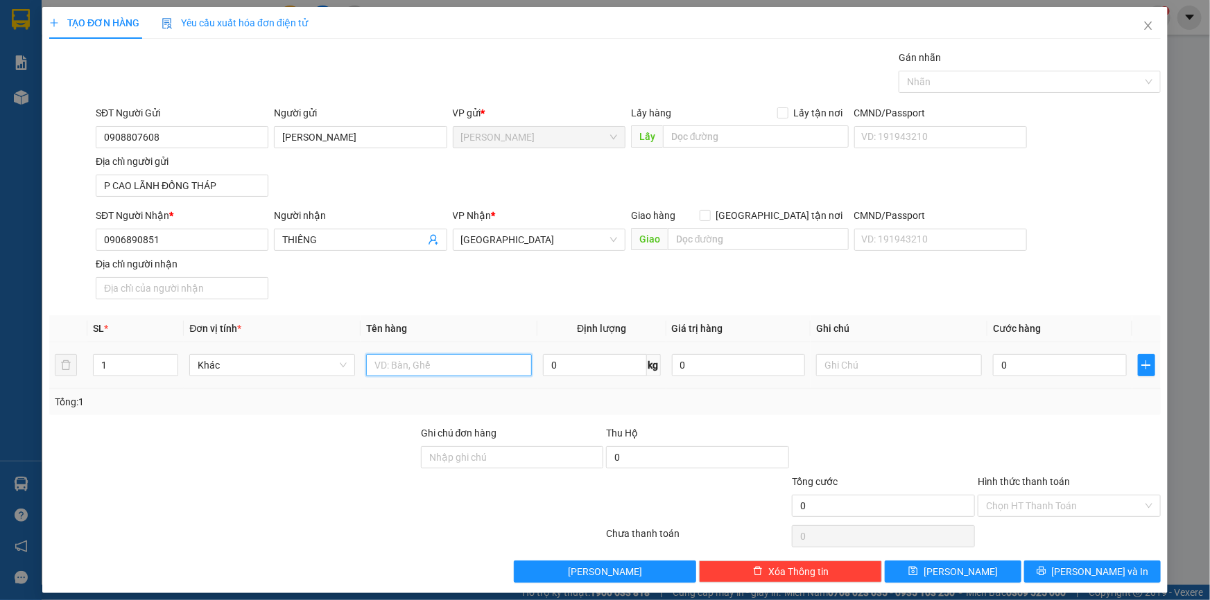
click at [390, 364] on input "text" at bounding box center [449, 365] width 166 height 22
type input "THÙNG"
click at [1035, 365] on input "0" at bounding box center [1060, 365] width 134 height 22
type input "3"
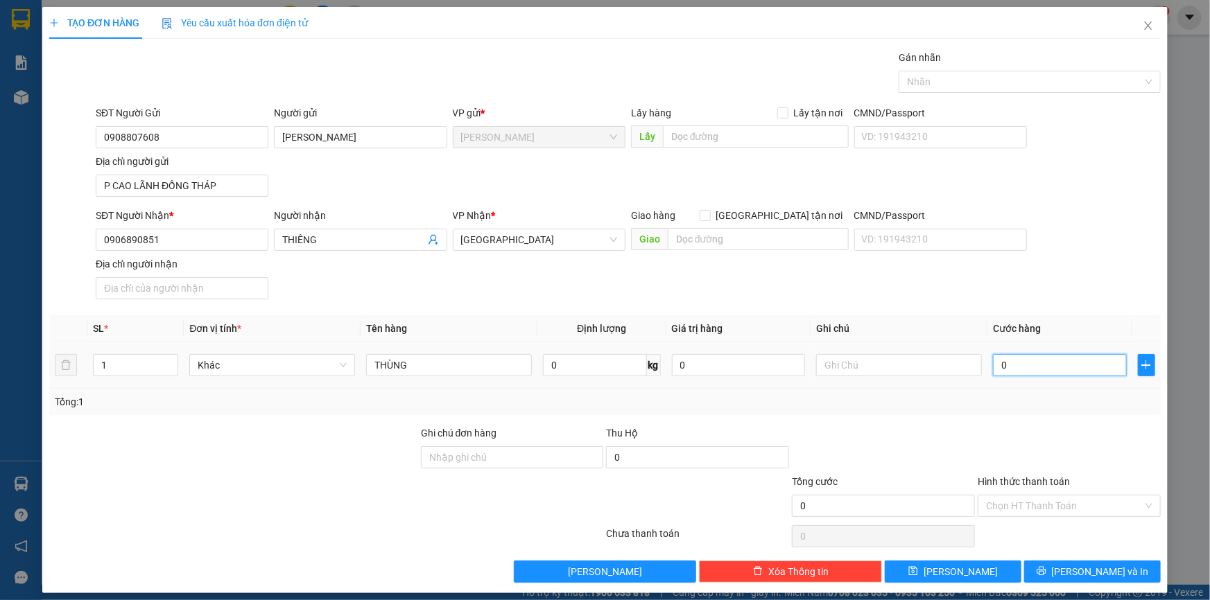
type input "3"
type input "30"
type input "30.000"
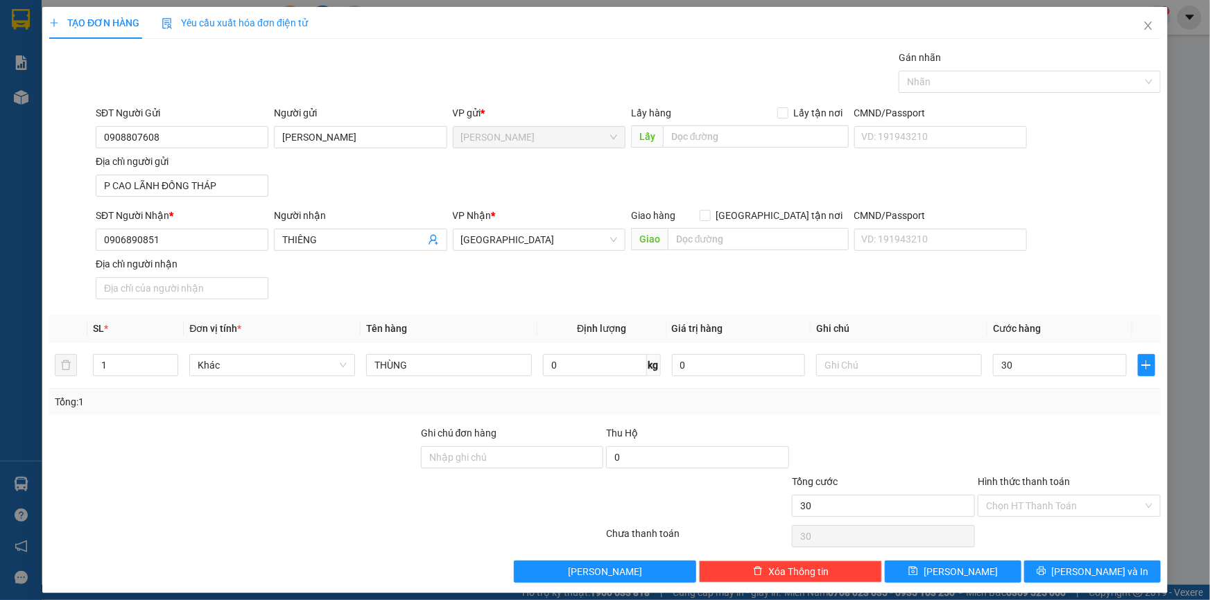
type input "30.000"
click at [1028, 413] on div "Tổng: 1" at bounding box center [604, 402] width 1111 height 26
click at [1027, 502] on input "Hình thức thanh toán" at bounding box center [1064, 506] width 157 height 21
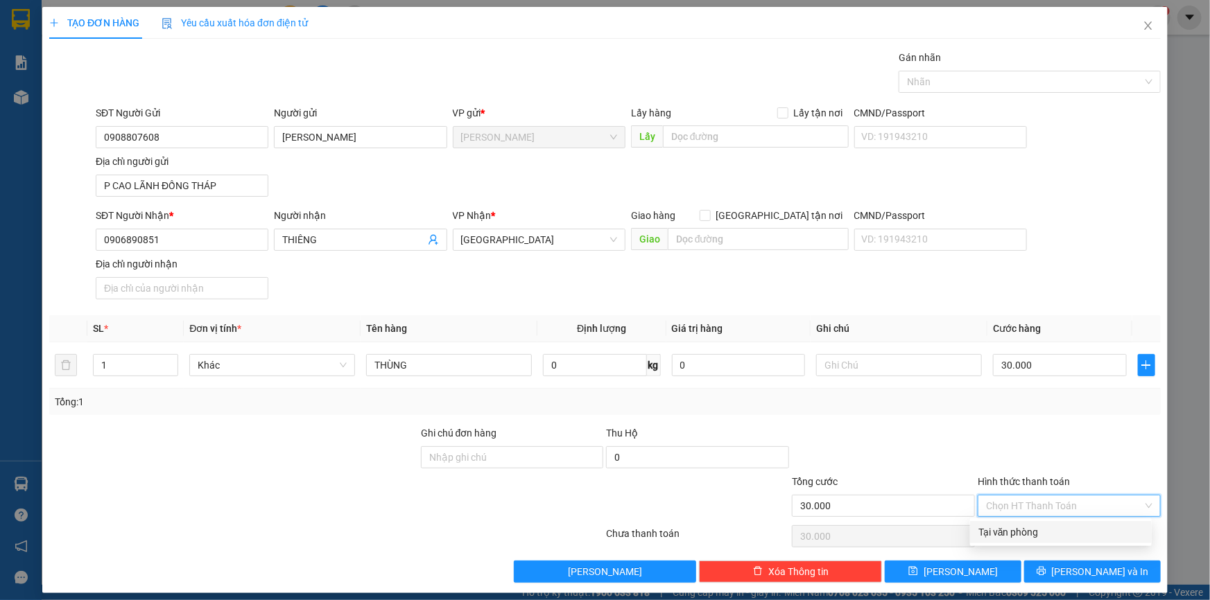
click at [1025, 526] on div "Tại văn phòng" at bounding box center [1060, 532] width 165 height 15
type input "0"
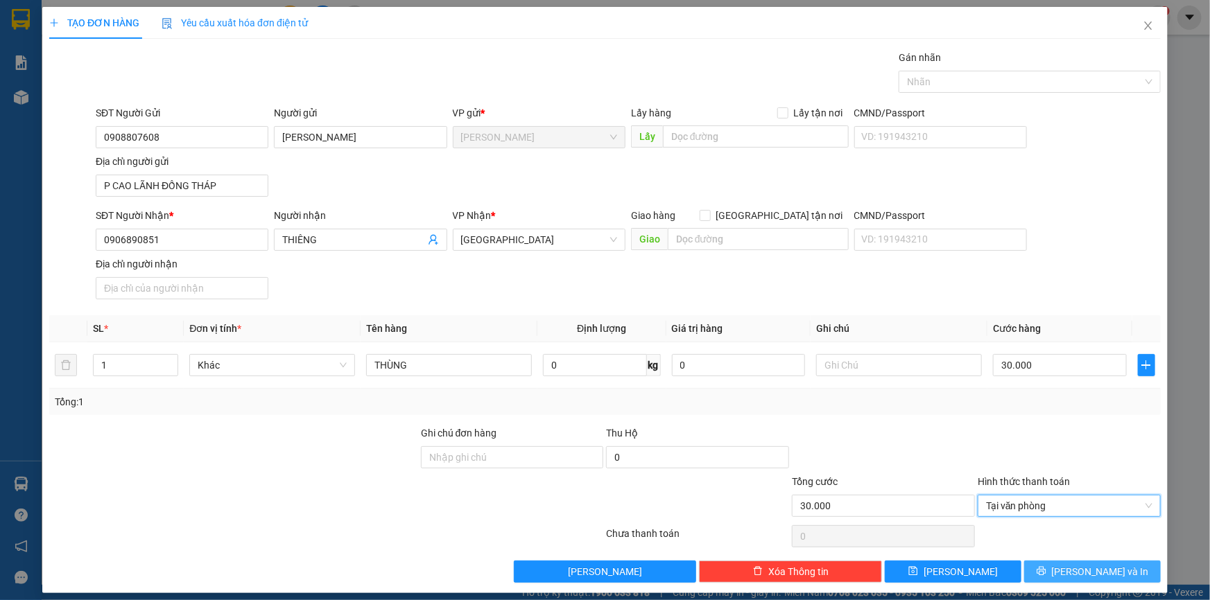
click at [1046, 575] on icon "printer" at bounding box center [1041, 571] width 10 height 10
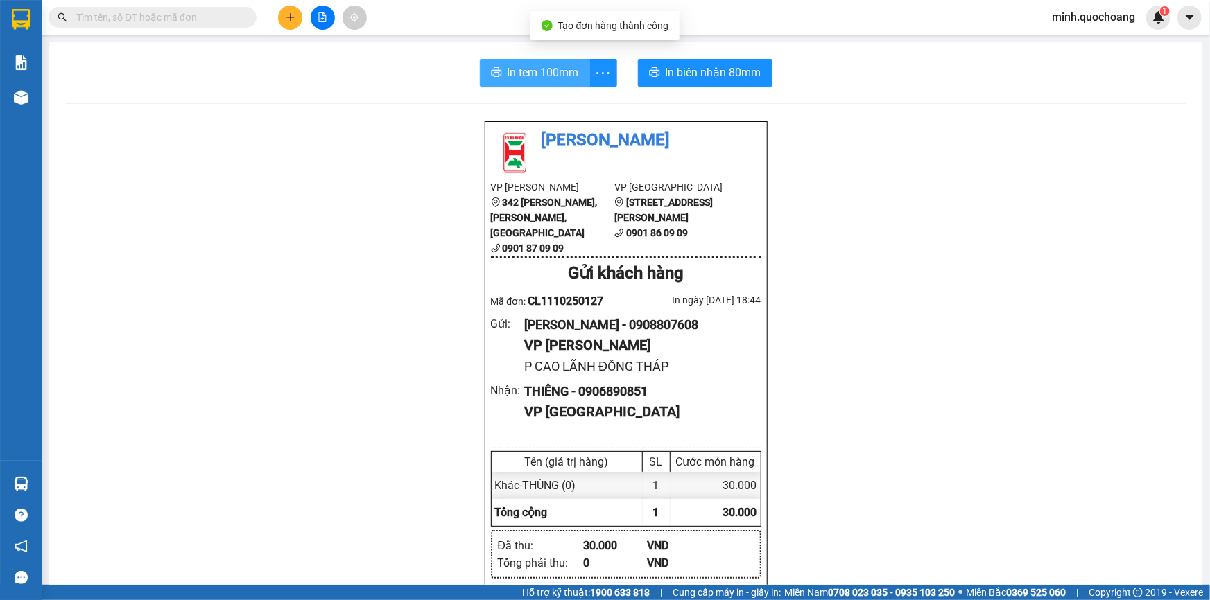
click at [538, 75] on span "In tem 100mm" at bounding box center [543, 72] width 71 height 17
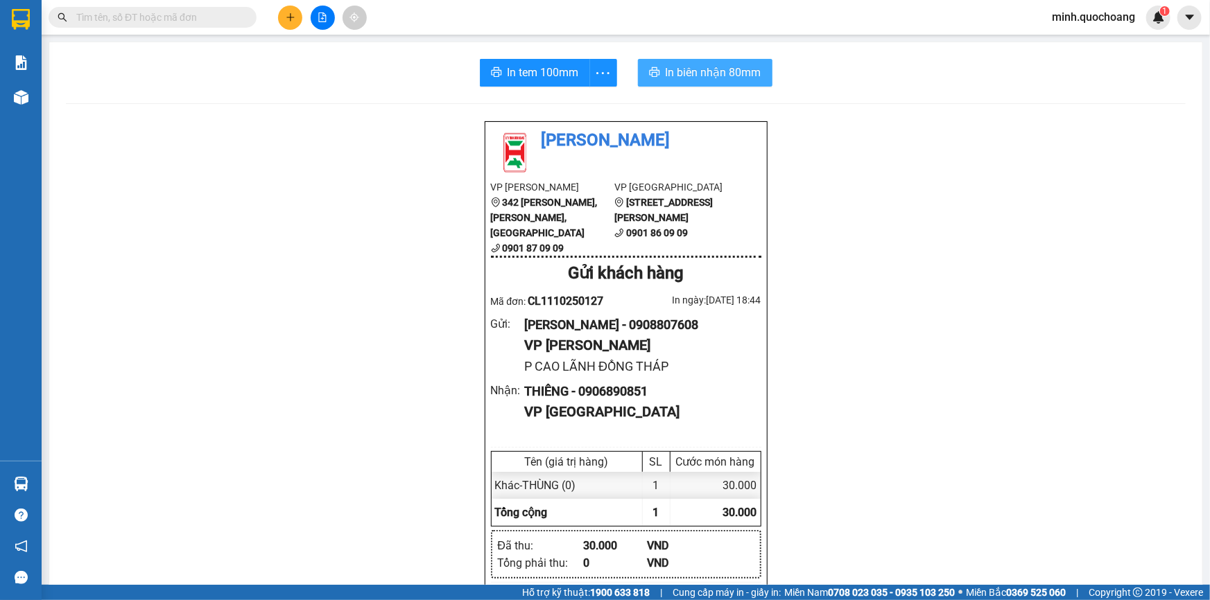
click at [694, 77] on span "In biên nhận 80mm" at bounding box center [714, 72] width 96 height 17
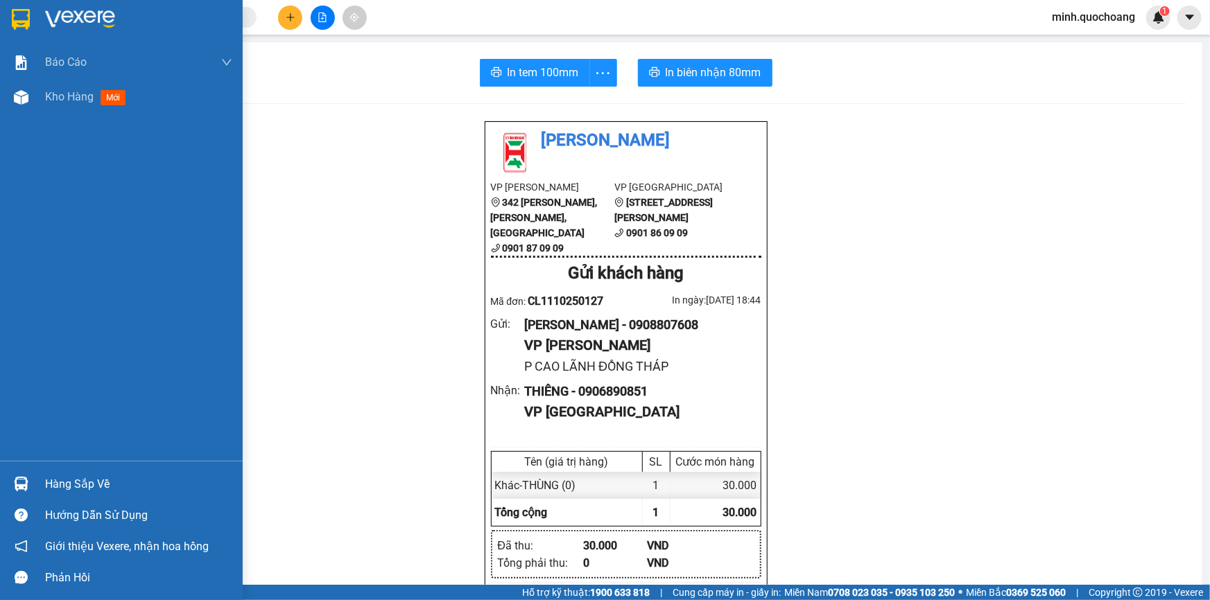
click at [38, 476] on div "Hàng sắp về" at bounding box center [121, 484] width 243 height 31
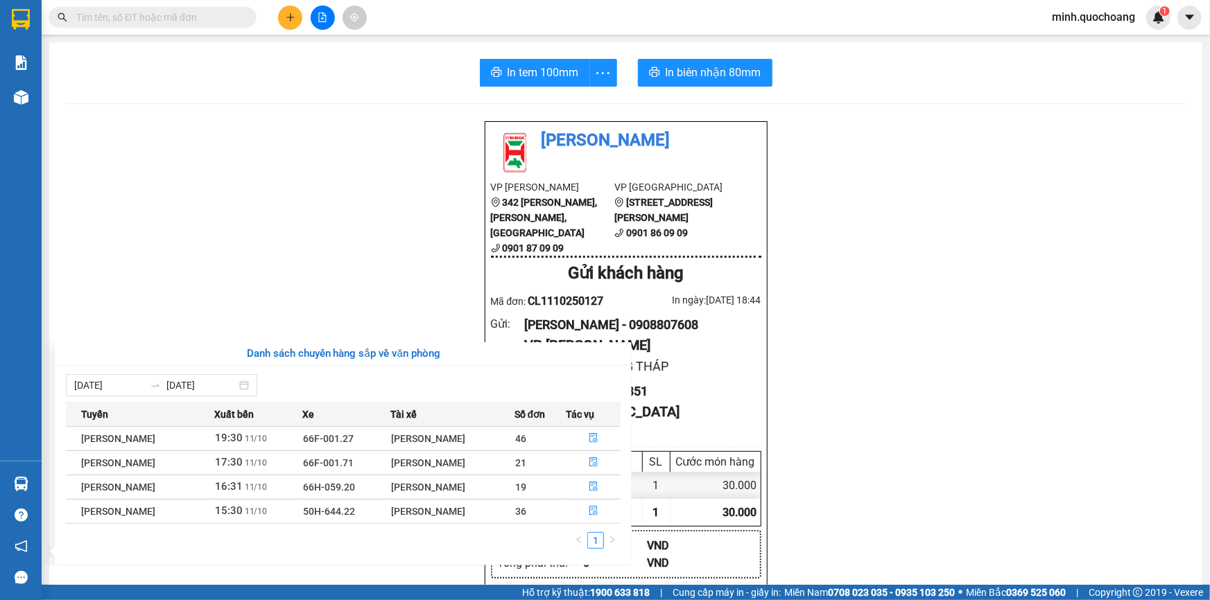
click at [299, 180] on section "Kết quả tìm kiếm ( 0 ) Bộ lọc No Data minh.quochoang 1 Báo cáo Báo cáo dòng tiề…" at bounding box center [605, 300] width 1210 height 600
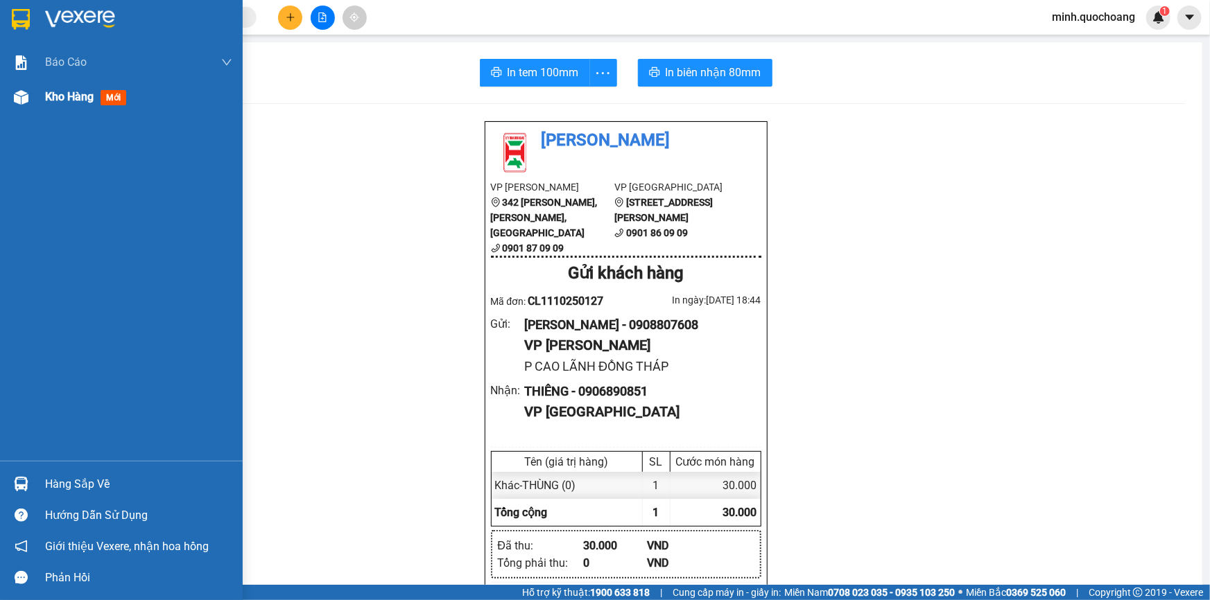
click at [64, 109] on div "Kho hàng mới" at bounding box center [138, 97] width 187 height 35
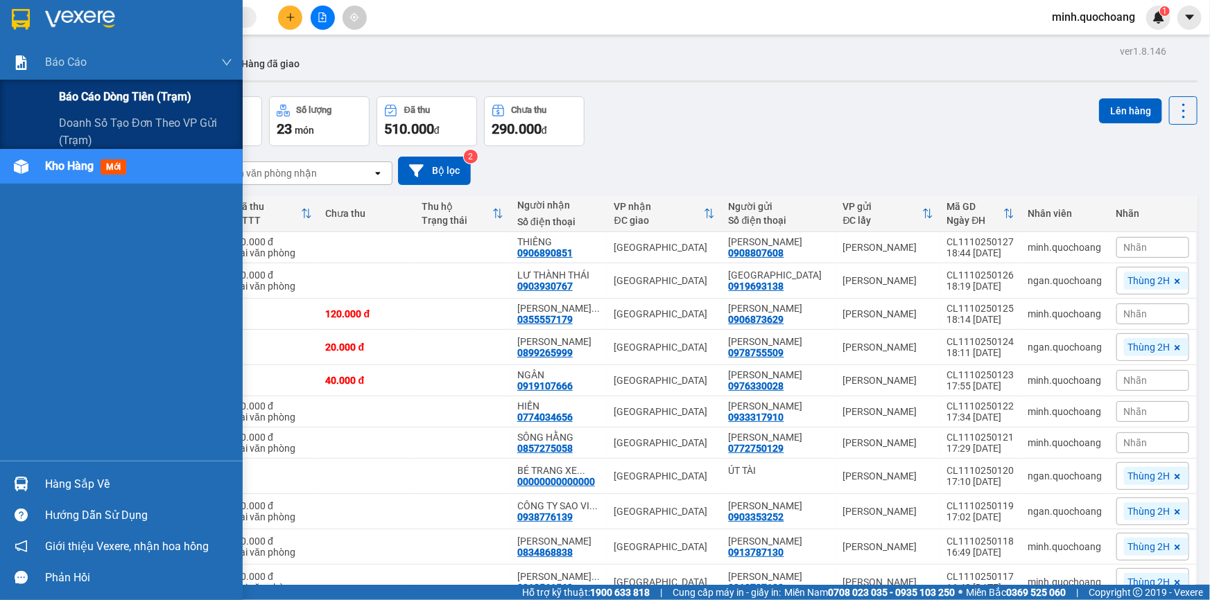
click at [69, 96] on span "Báo cáo dòng tiền (trạm)" at bounding box center [125, 96] width 132 height 17
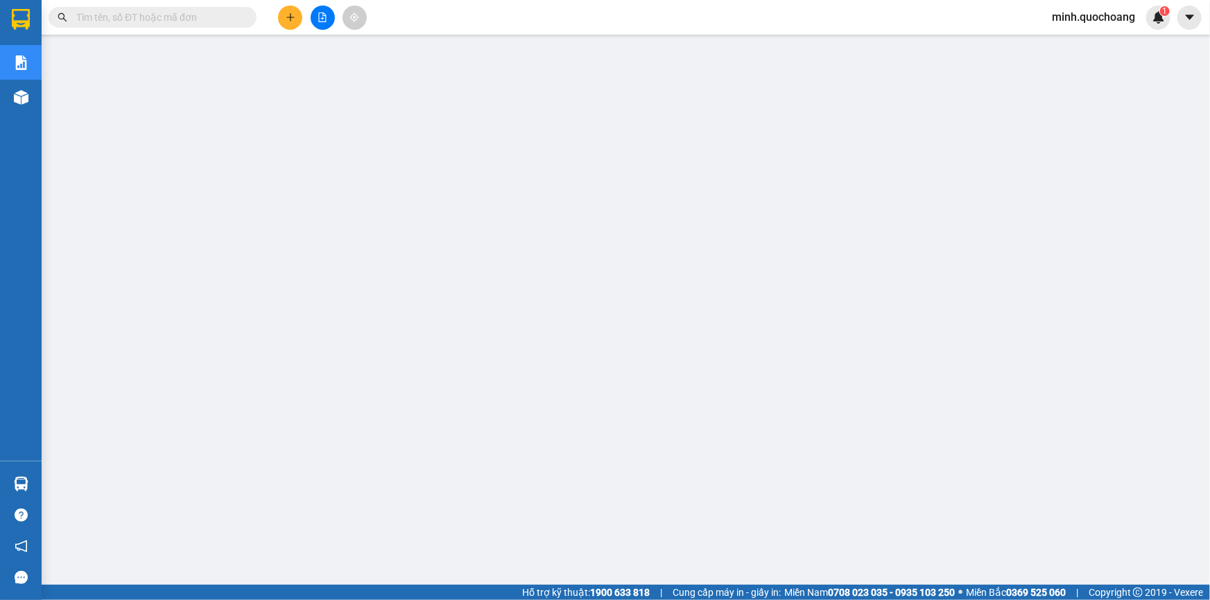
click at [212, 18] on input "text" at bounding box center [158, 17] width 164 height 15
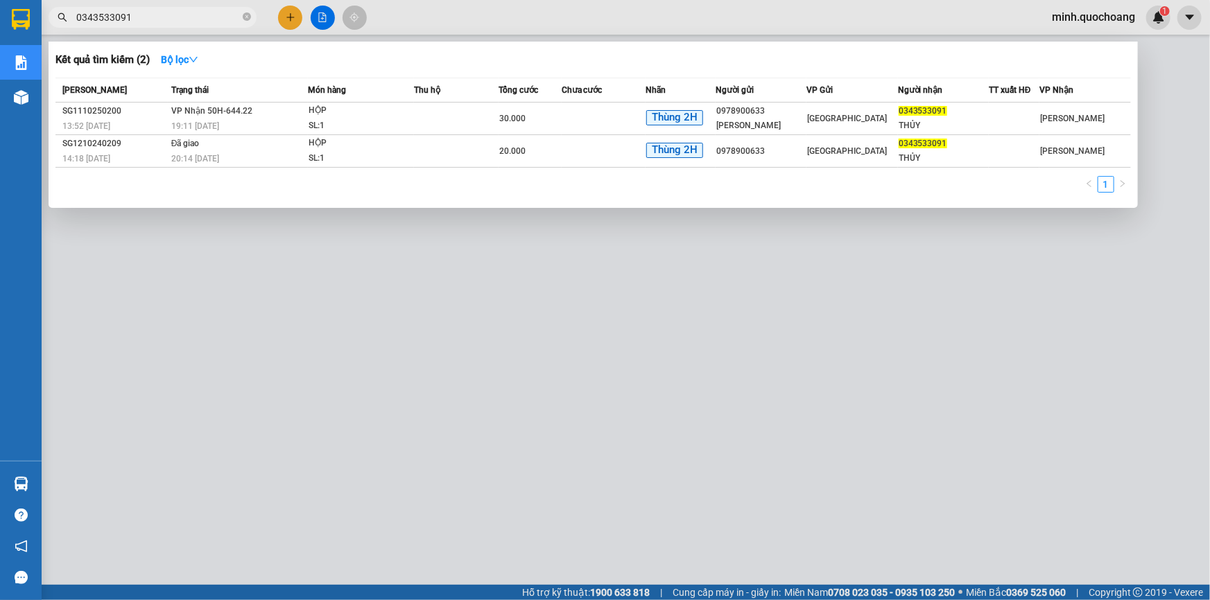
click at [169, 21] on input "0343533091" at bounding box center [158, 17] width 164 height 15
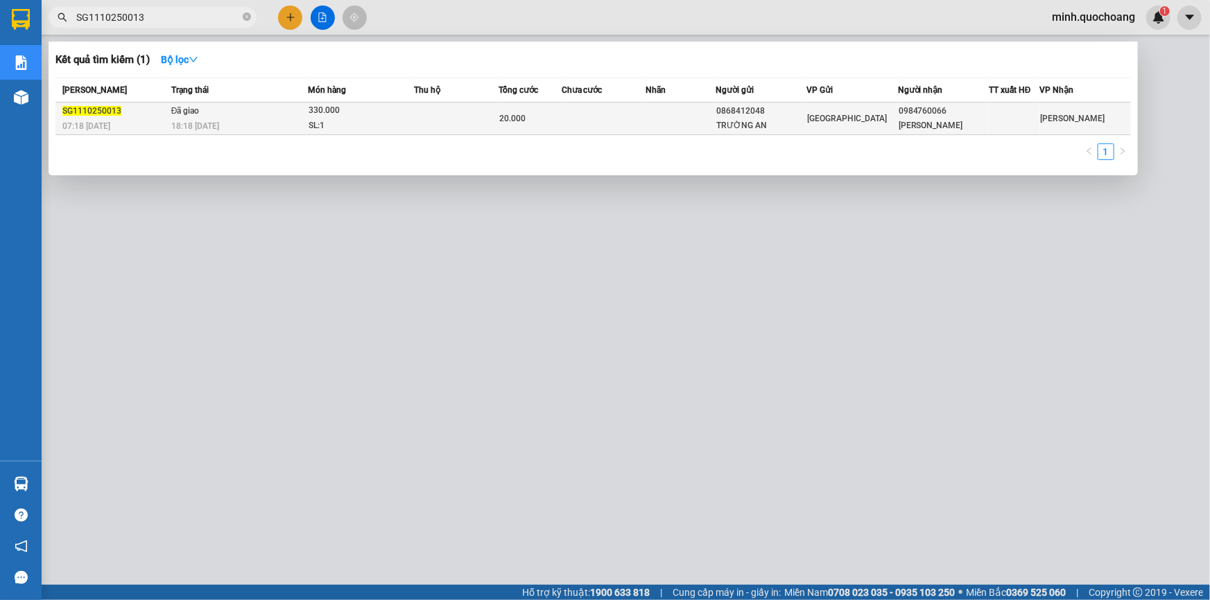
click at [306, 121] on td "Đã giao 18:18 - 11/10" at bounding box center [238, 119] width 140 height 33
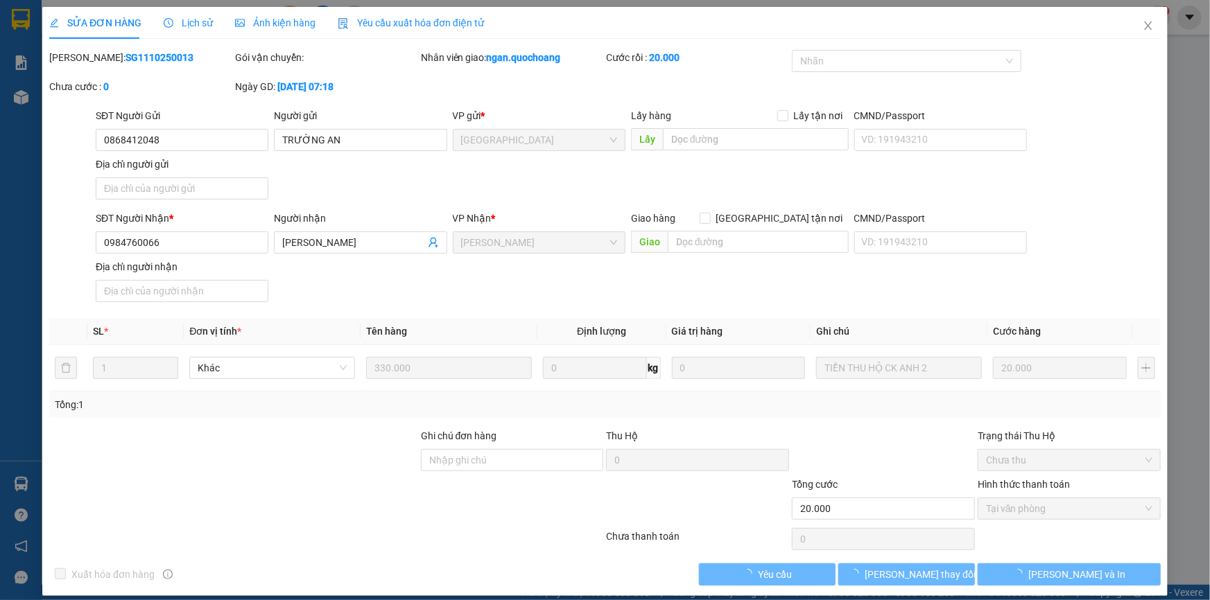
click at [188, 25] on span "Lịch sử" at bounding box center [188, 22] width 49 height 11
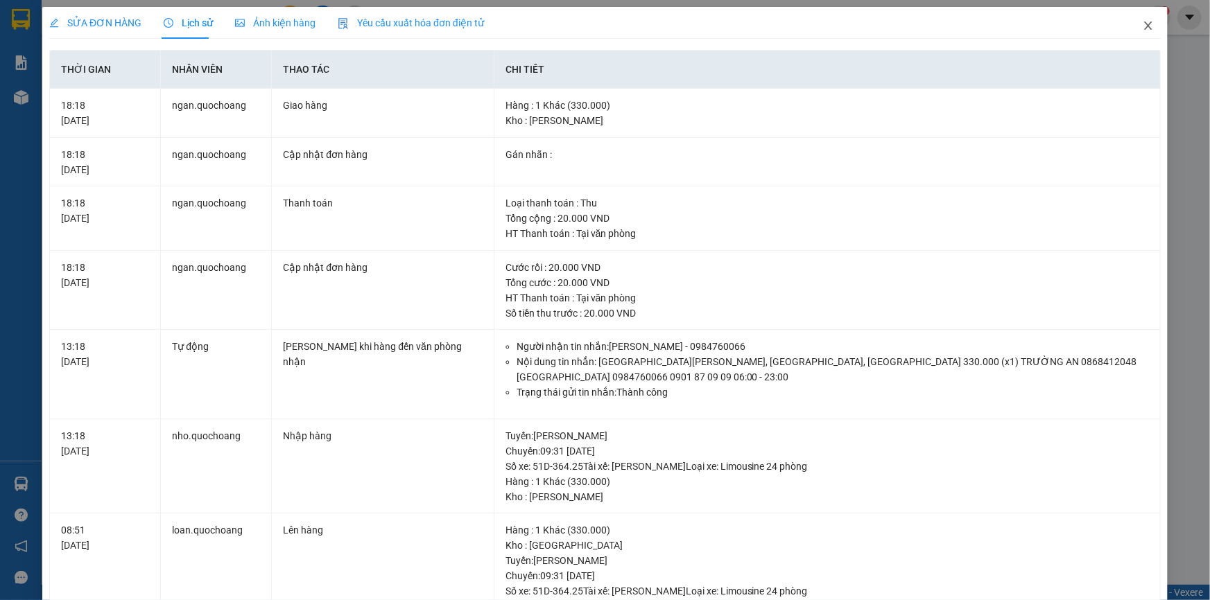
click at [1143, 23] on icon "close" at bounding box center [1148, 25] width 11 height 11
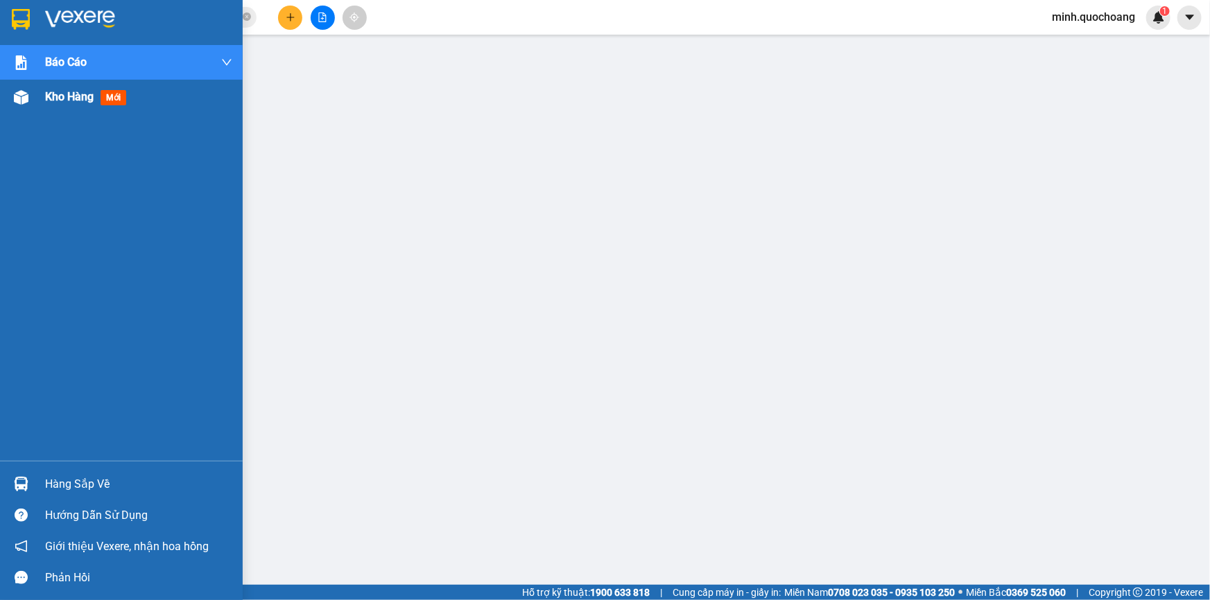
click at [49, 102] on span "Kho hàng" at bounding box center [69, 96] width 49 height 13
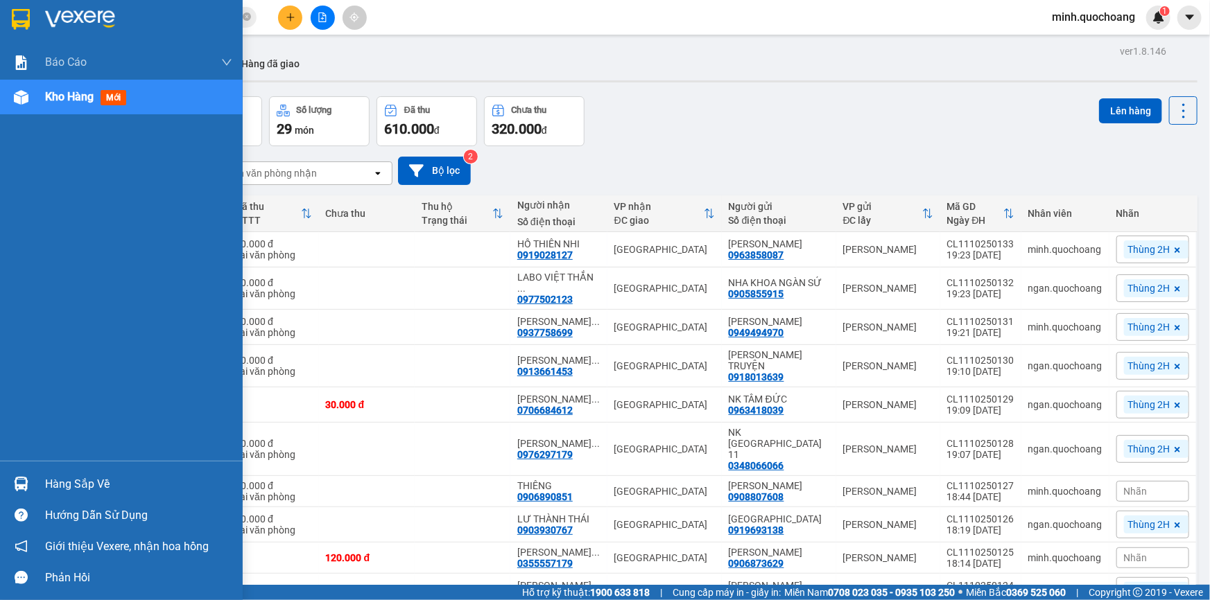
click at [39, 488] on div "Hàng sắp về" at bounding box center [121, 484] width 243 height 31
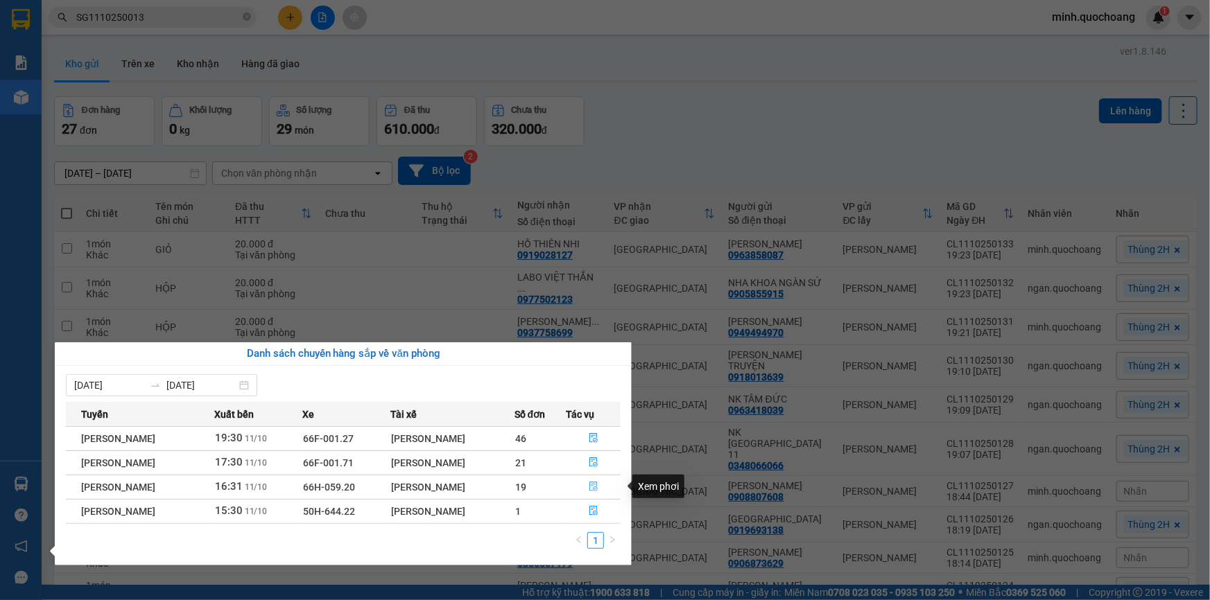
click at [597, 486] on icon "file-done" at bounding box center [594, 487] width 10 height 10
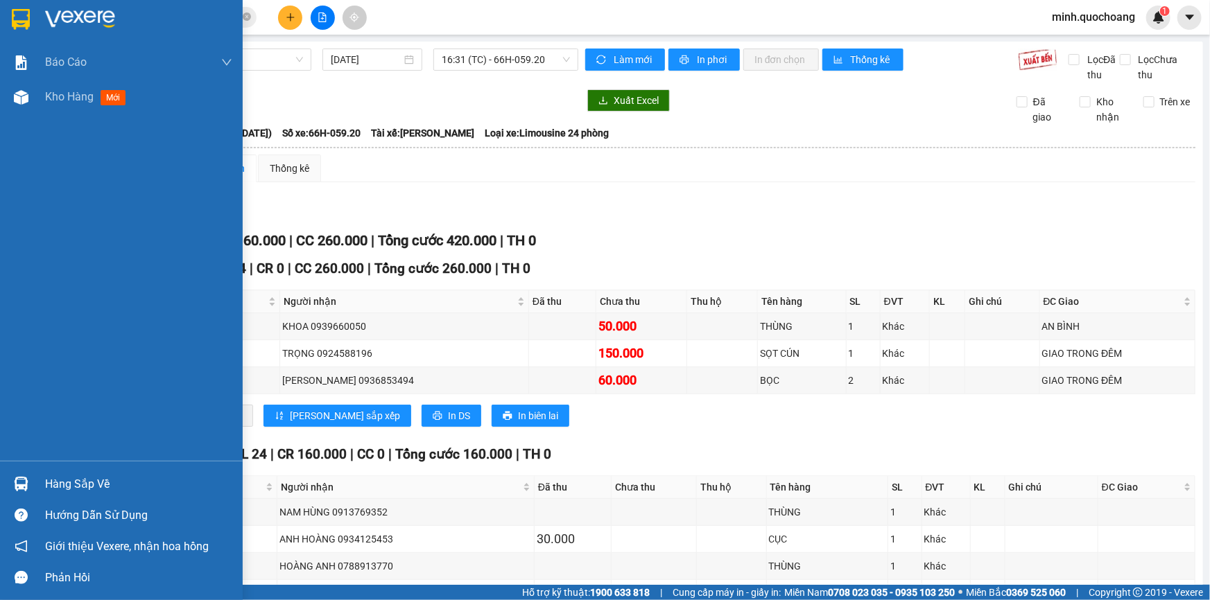
click at [52, 478] on div "Hàng sắp về" at bounding box center [138, 484] width 187 height 21
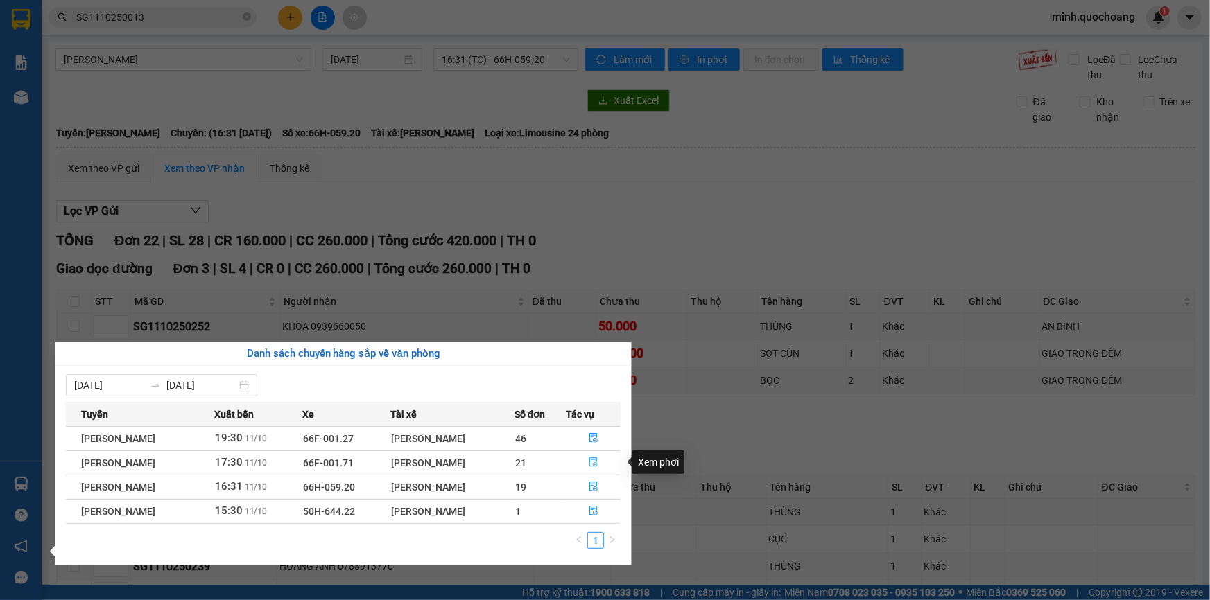
click at [598, 460] on icon "file-done" at bounding box center [594, 463] width 10 height 10
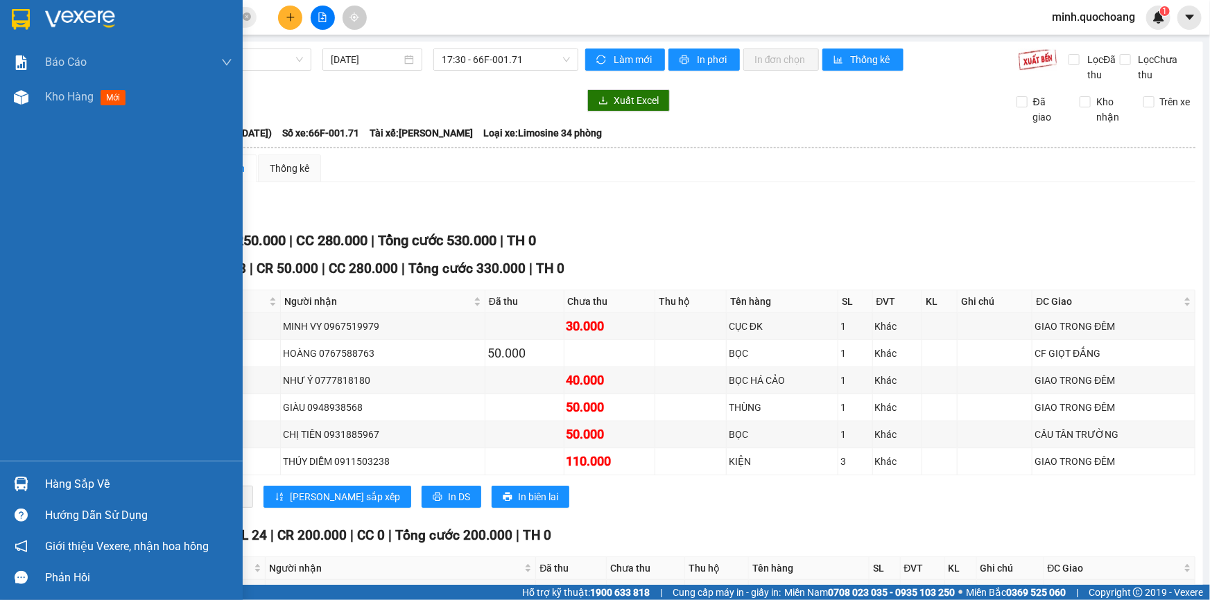
click at [9, 493] on div at bounding box center [21, 484] width 24 height 24
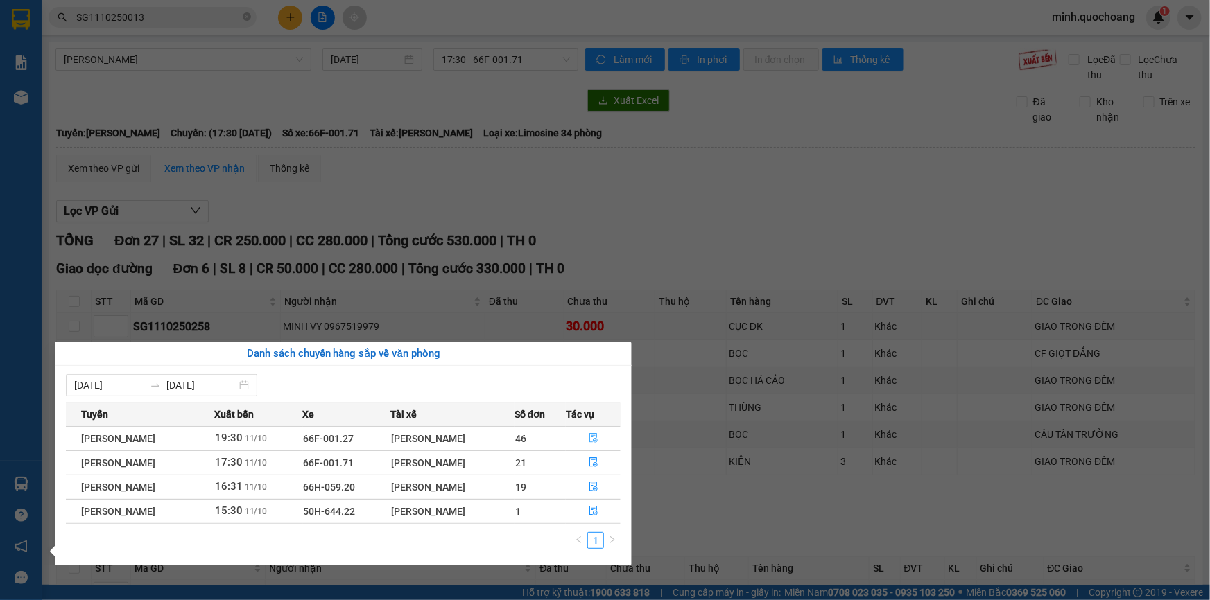
click at [598, 433] on icon "file-done" at bounding box center [594, 438] width 10 height 10
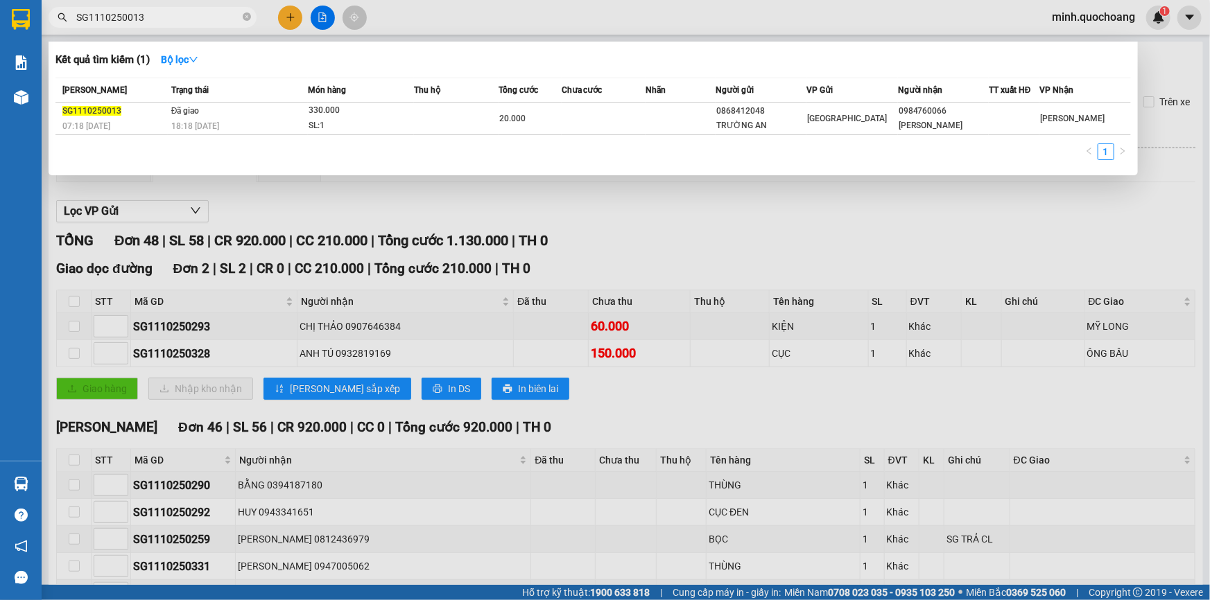
drag, startPoint x: 176, startPoint y: 12, endPoint x: 180, endPoint y: 18, distance: 7.5
click at [178, 14] on input "SG1110250013" at bounding box center [158, 17] width 164 height 15
click at [180, 18] on input "SG1110250013" at bounding box center [158, 17] width 164 height 15
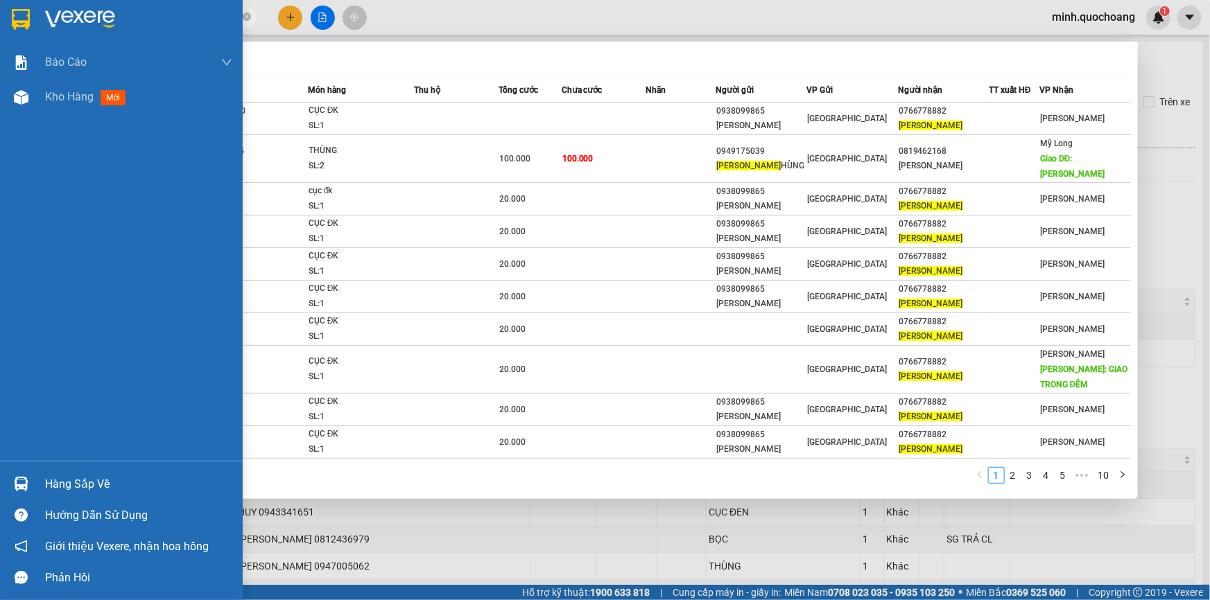
type input "KIM PHI"
drag, startPoint x: 20, startPoint y: 487, endPoint x: 46, endPoint y: 489, distance: 26.4
click at [20, 487] on img at bounding box center [21, 484] width 15 height 15
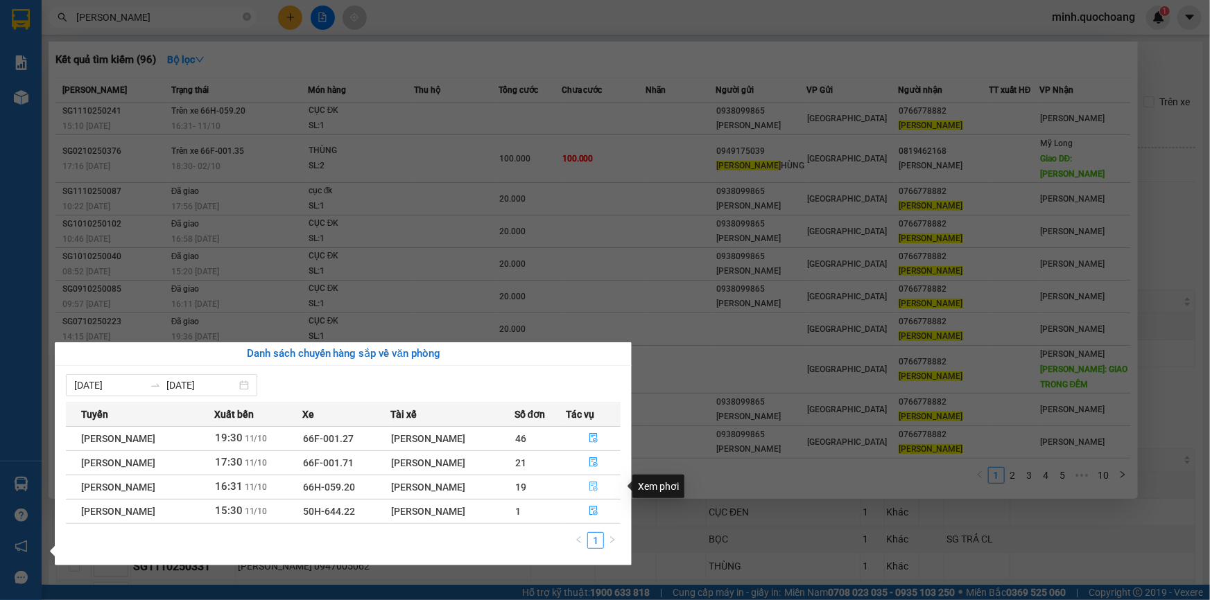
click at [598, 492] on icon "file-done" at bounding box center [594, 487] width 10 height 10
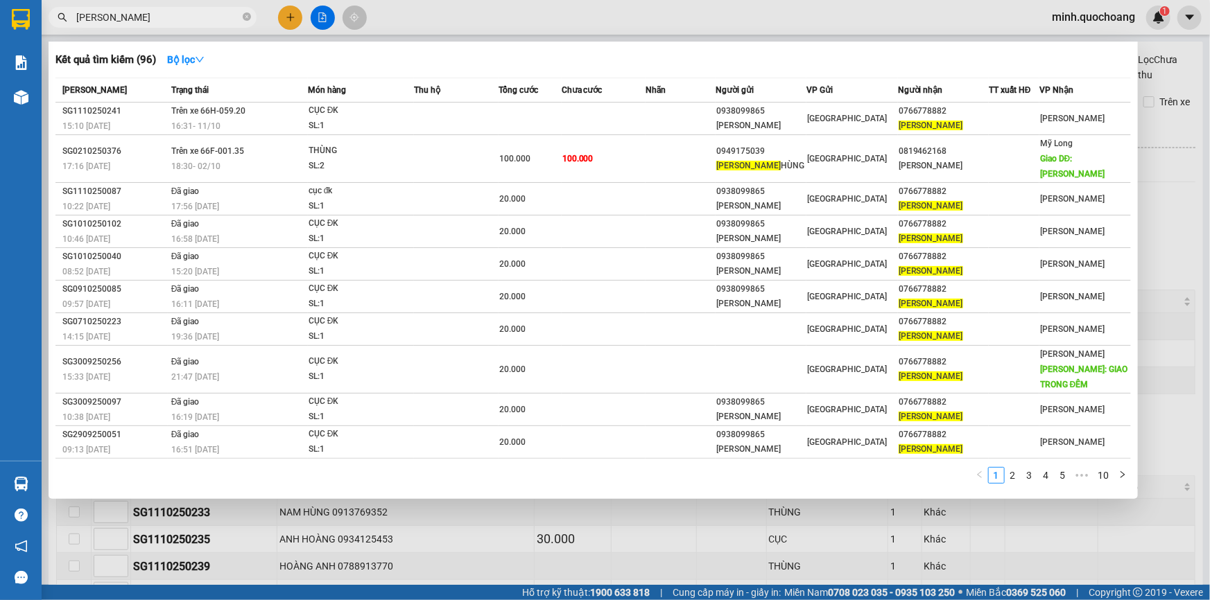
click at [616, 558] on div at bounding box center [605, 300] width 1210 height 600
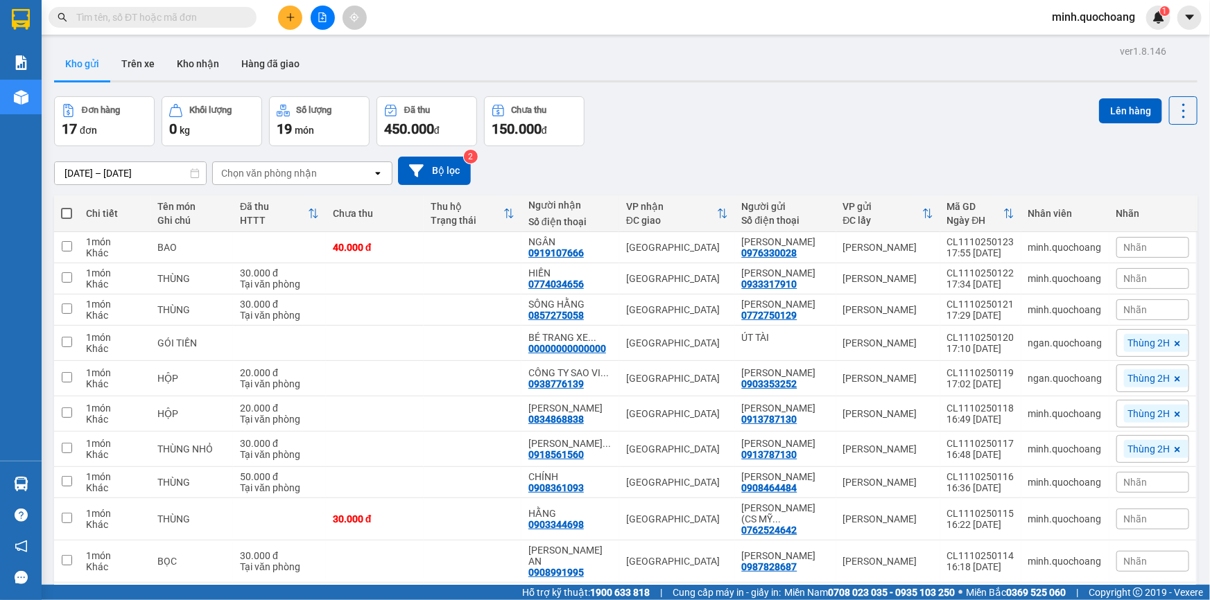
click at [168, 21] on input "text" at bounding box center [158, 17] width 164 height 15
paste input "[PERSON_NAME]"
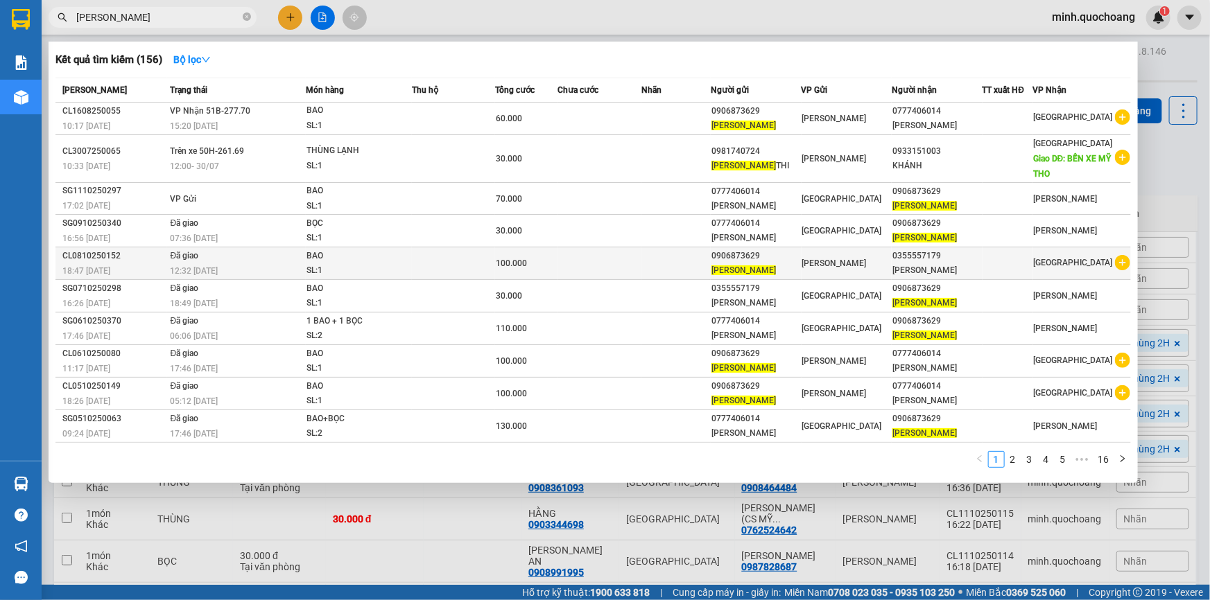
type input "[PERSON_NAME]"
click at [363, 265] on div "SL: 1" at bounding box center [358, 270] width 104 height 15
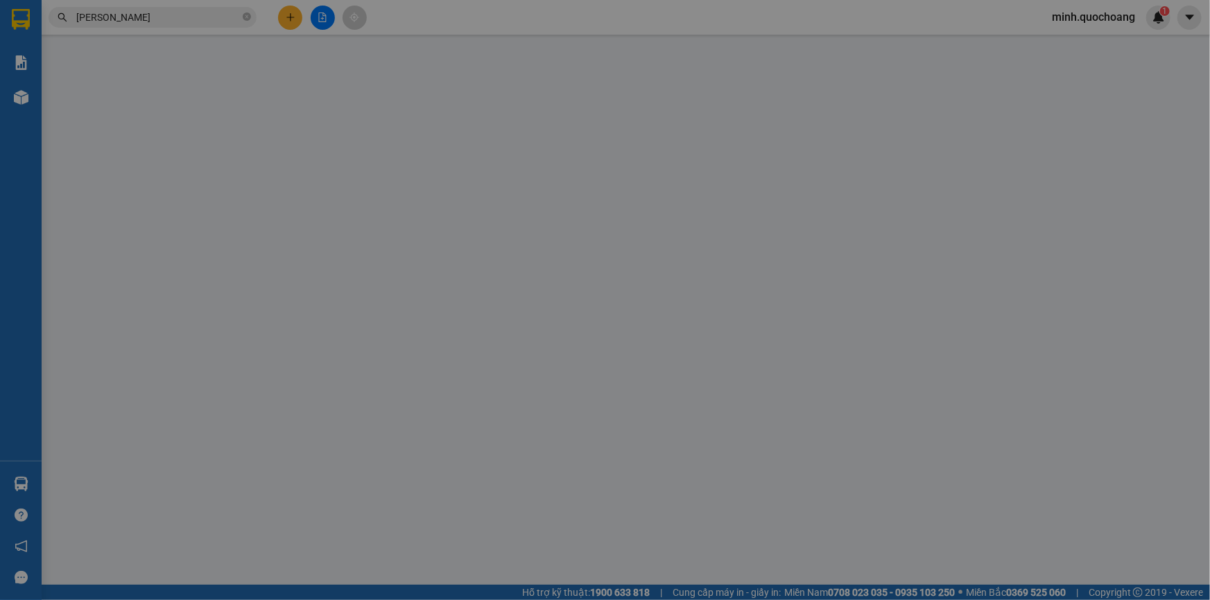
type input "0906873629"
type input "[PERSON_NAME]"
type input "[PERSON_NAME] , [PERSON_NAME] LÃNH , [GEOGRAPHIC_DATA]"
type input "0355557179"
type input "[PERSON_NAME]"
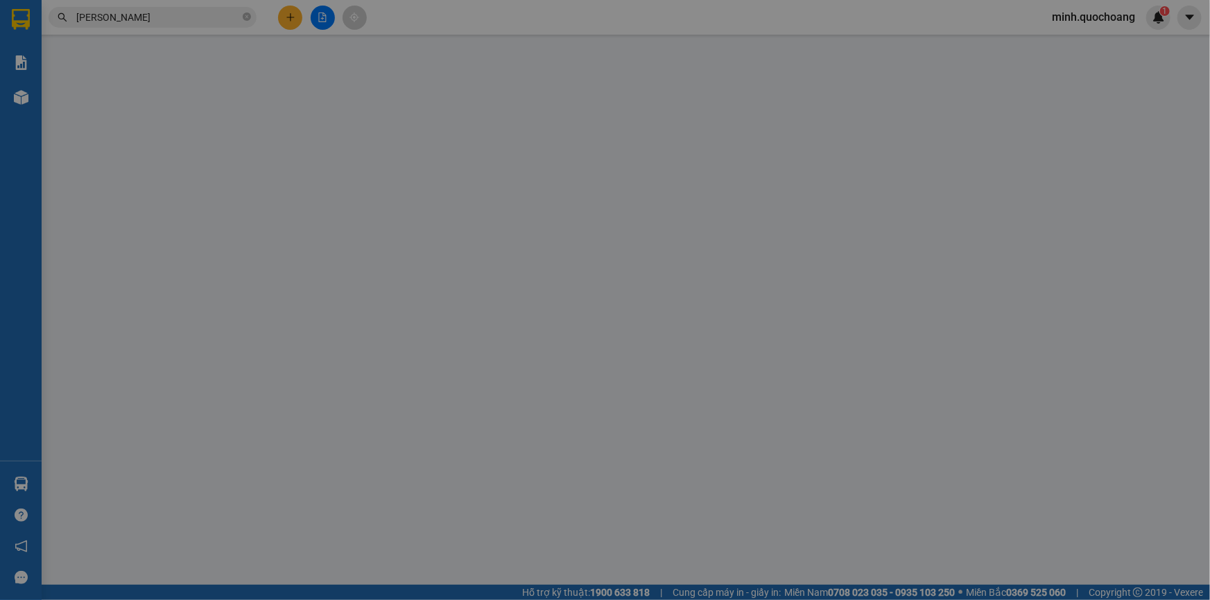
type input "100.000"
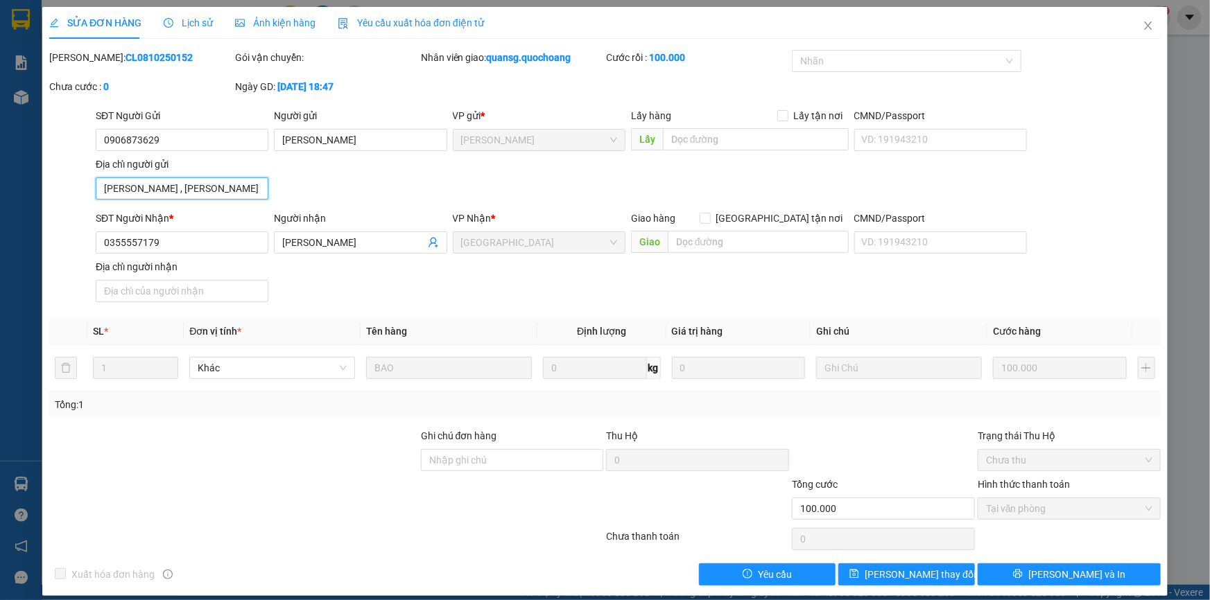
click at [202, 180] on input "[PERSON_NAME] , [PERSON_NAME] LÃNH , [GEOGRAPHIC_DATA]" at bounding box center [182, 188] width 173 height 22
click at [1145, 25] on span "Close" at bounding box center [1148, 26] width 39 height 39
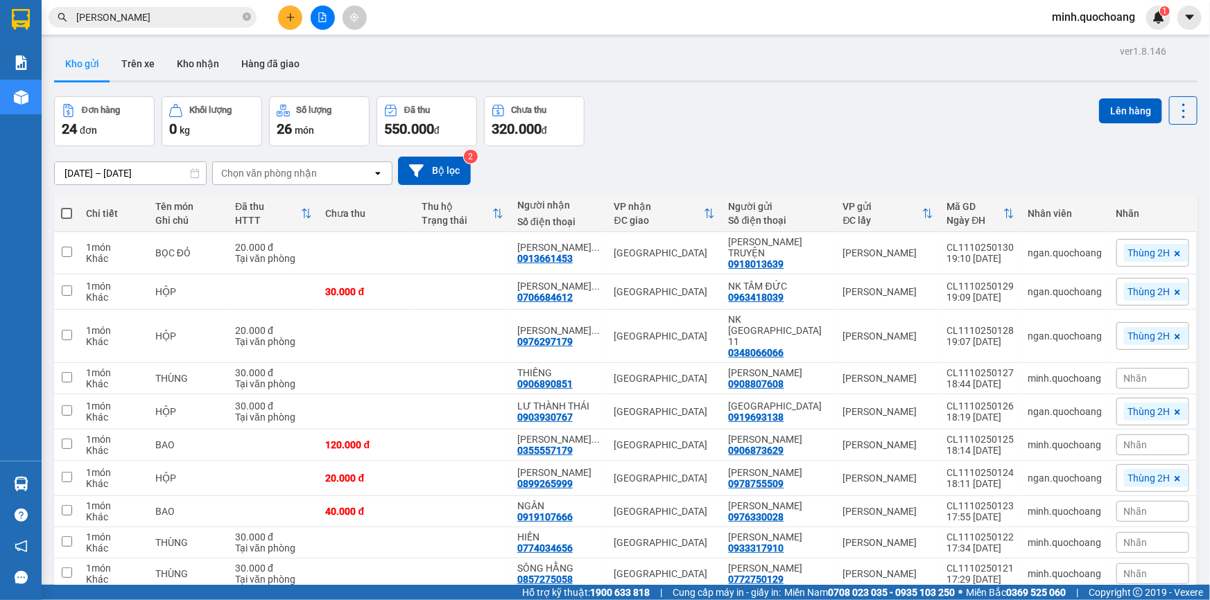
click at [294, 22] on button at bounding box center [290, 18] width 24 height 24
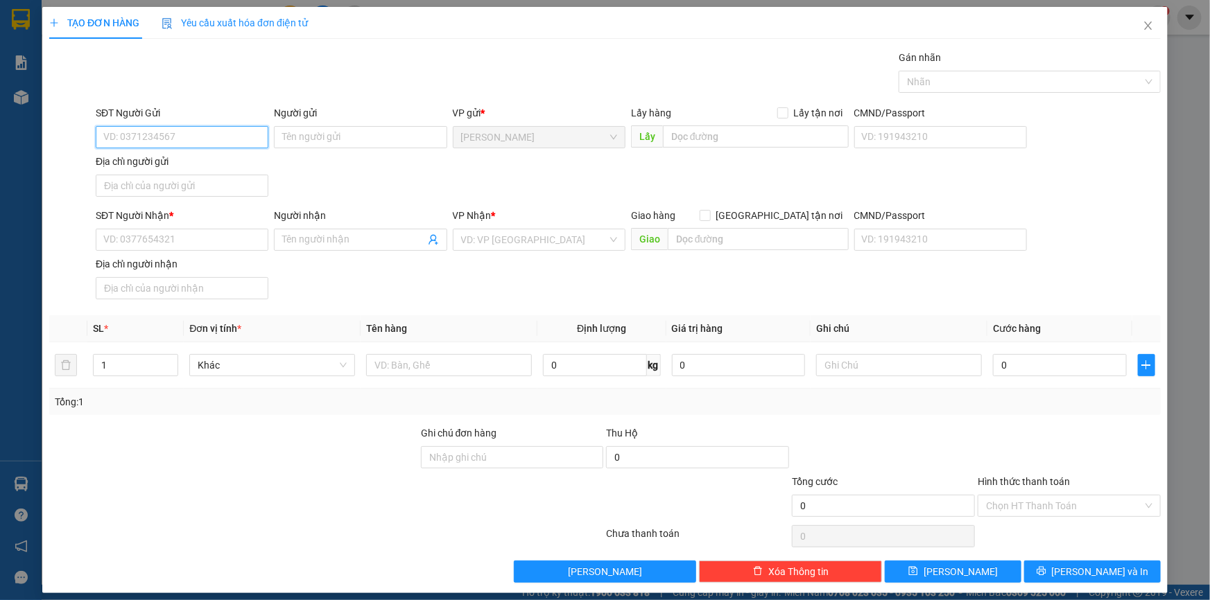
click at [186, 135] on input "SĐT Người Gửi" at bounding box center [182, 137] width 173 height 22
click at [186, 135] on input "0949494970" at bounding box center [182, 137] width 173 height 22
type input "0949494970"
drag, startPoint x: 194, startPoint y: 178, endPoint x: 197, endPoint y: 164, distance: 14.1
click at [195, 177] on div "0949494970 0949494970 - NGUYỄN HOÀI THANH" at bounding box center [180, 165] width 171 height 28
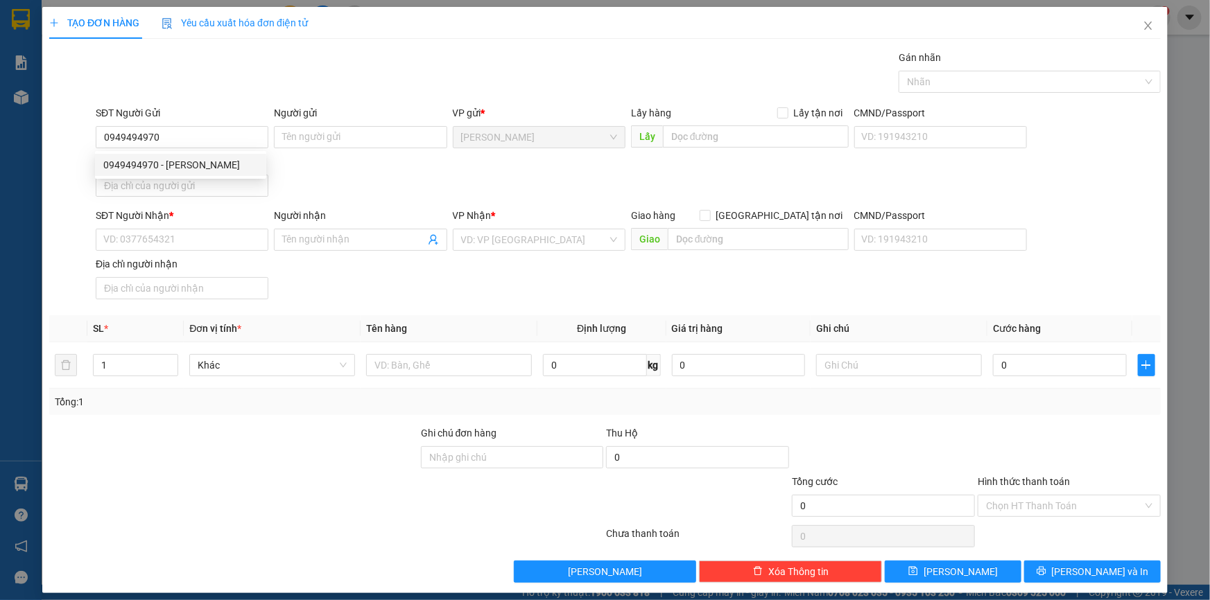
click at [197, 164] on div "Địa chỉ người gửi" at bounding box center [182, 161] width 173 height 15
click at [197, 175] on input "Địa chỉ người gửi" at bounding box center [182, 186] width 173 height 22
click at [184, 233] on input "SĐT Người Nhận *" at bounding box center [182, 240] width 173 height 22
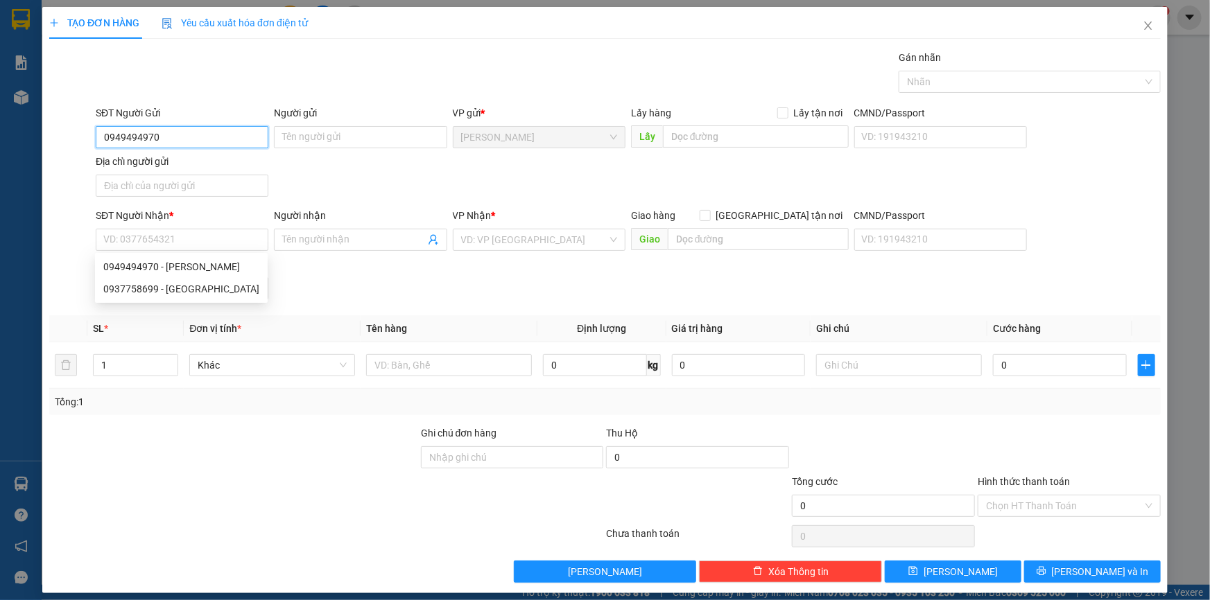
click at [198, 138] on input "0949494970" at bounding box center [182, 137] width 173 height 22
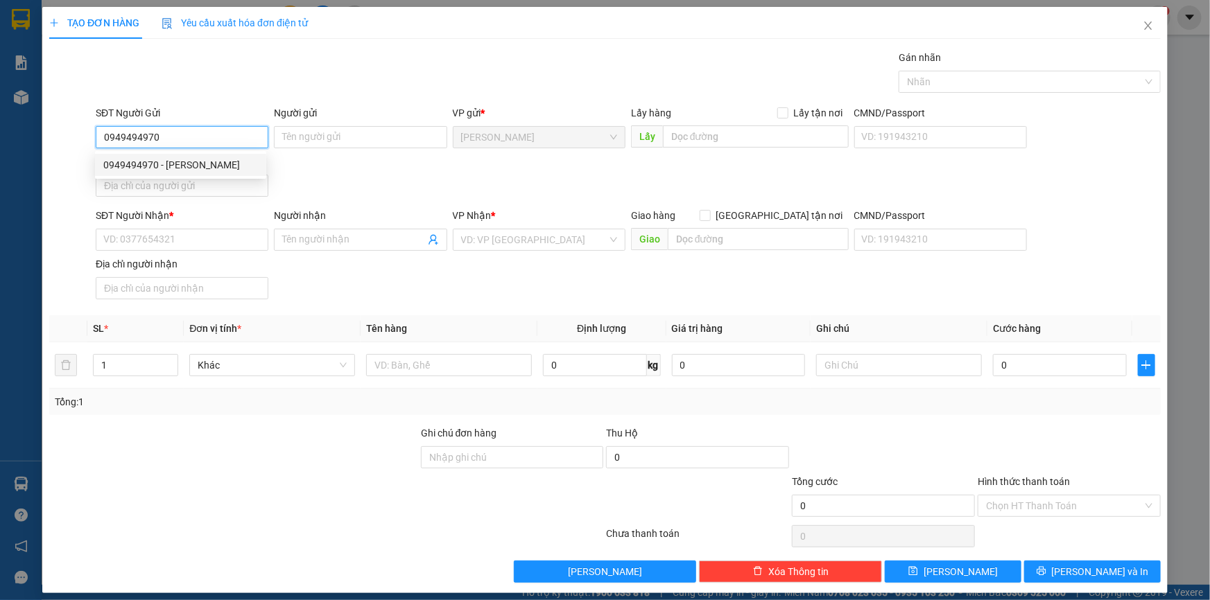
click at [202, 166] on div "0949494970 - NGUYỄN HOÀI THANH" at bounding box center [180, 164] width 155 height 15
type input "NGUYỄN HOÀI THANH"
click at [189, 187] on input "Địa chỉ người gửi" at bounding box center [182, 186] width 173 height 22
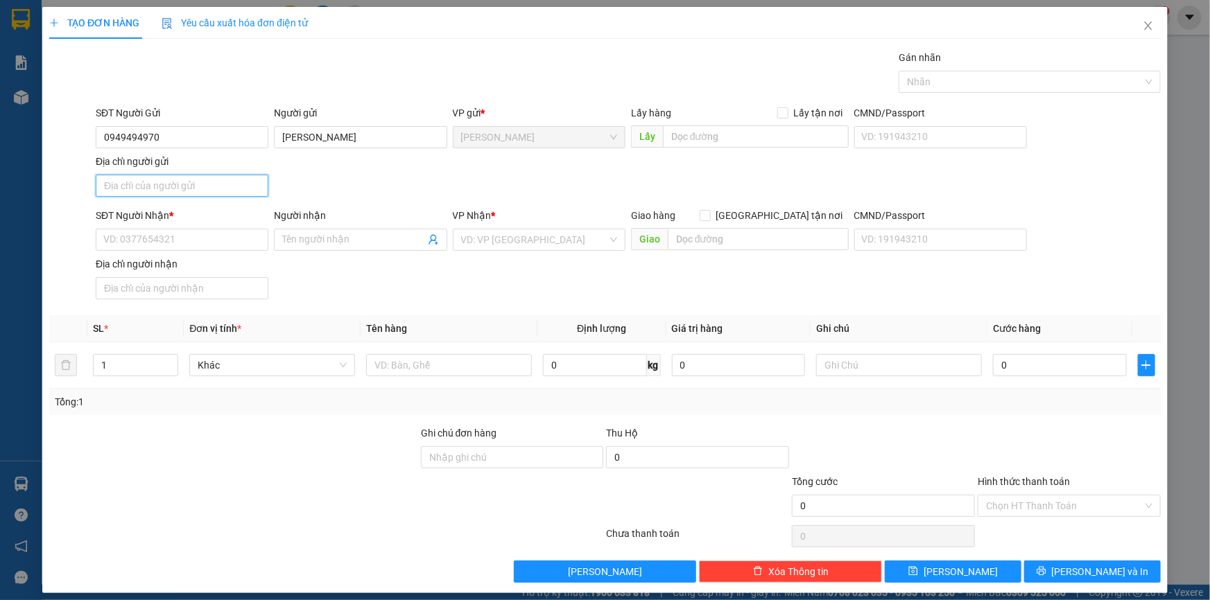
type input "P MỸ TRÀ , ĐỒNG THÁP"
click at [187, 236] on input "SĐT Người Nhận *" at bounding box center [182, 240] width 173 height 22
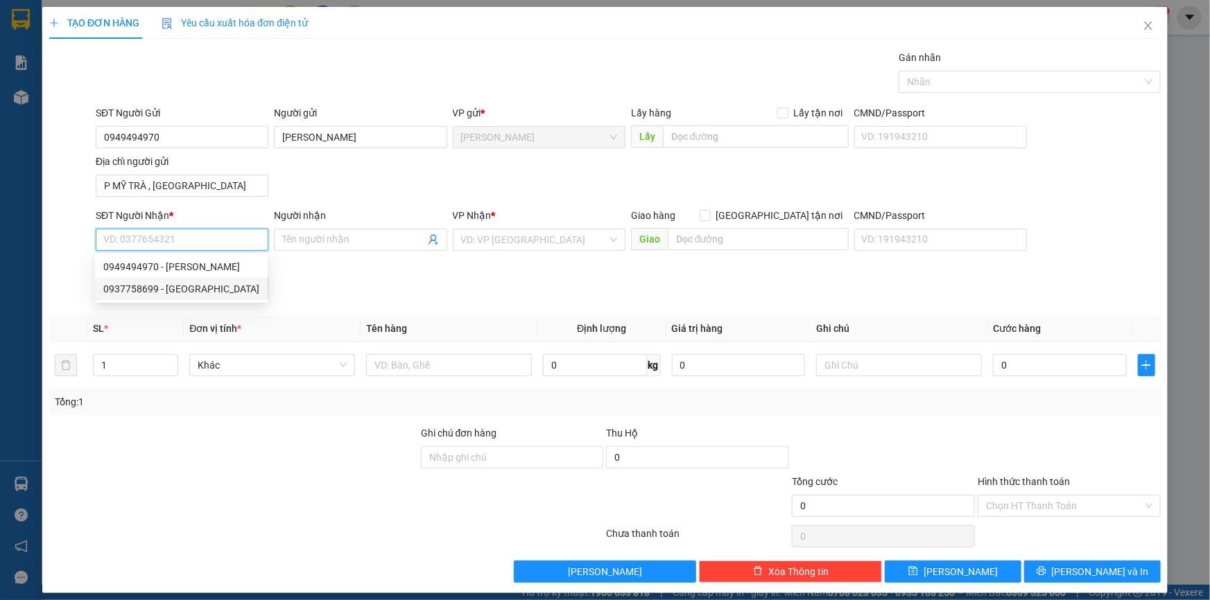
click at [204, 286] on div "0937758699 - NGÔ THÀNH LONG" at bounding box center [181, 288] width 156 height 15
type input "0937758699"
type input "NGÔ THÀNH LONG"
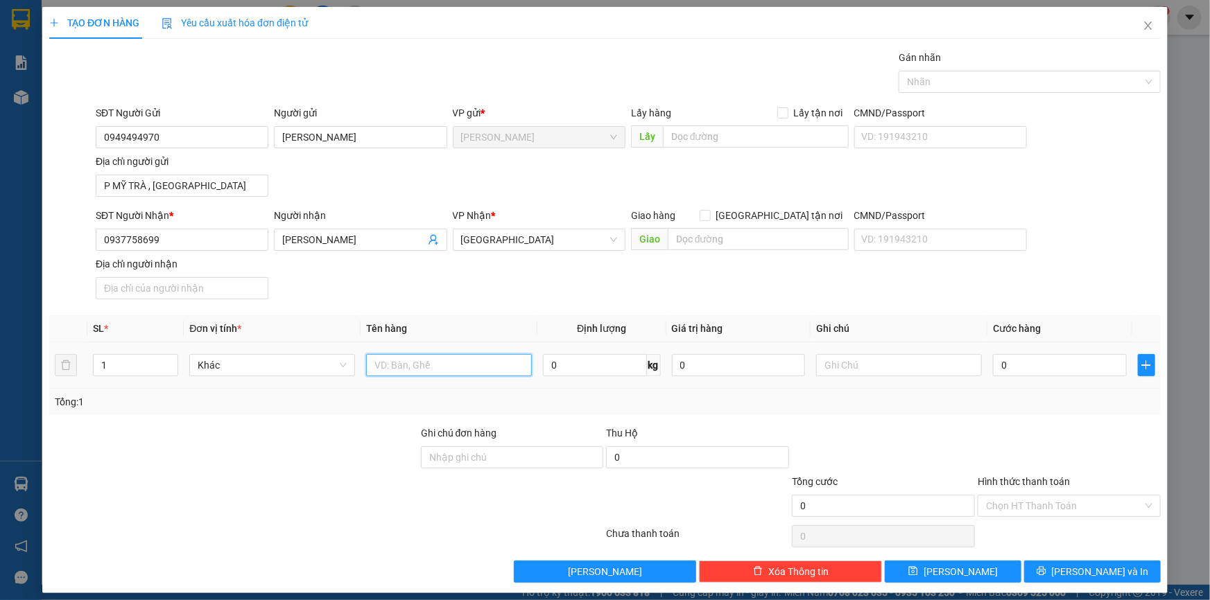
click at [424, 364] on input "text" at bounding box center [449, 365] width 166 height 22
type input "HỘP"
click at [1027, 371] on input "0" at bounding box center [1060, 365] width 134 height 22
type input "2"
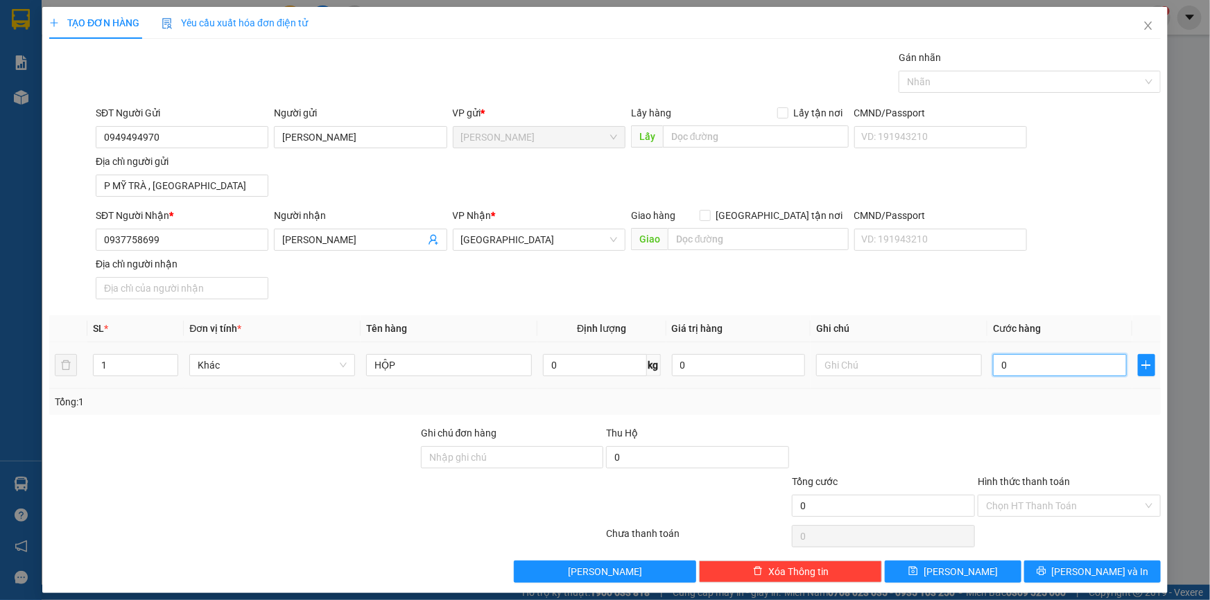
type input "2"
type input "20"
type input "20.000"
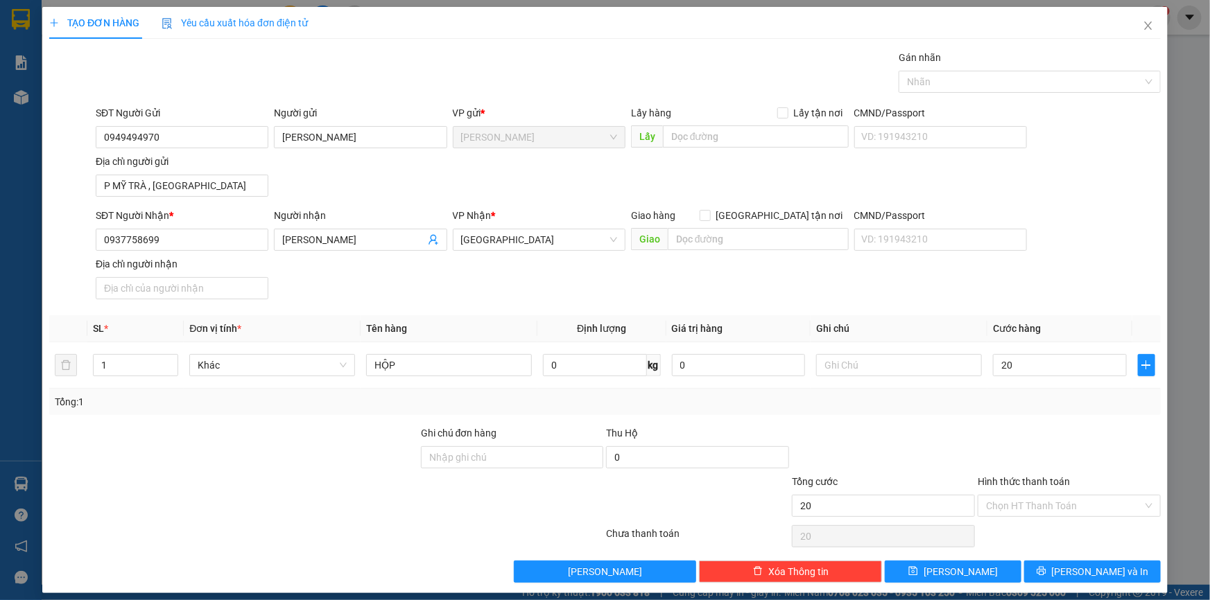
type input "20.000"
click at [1088, 293] on div "SĐT Người Nhận * 0937758699 Người nhận NGÔ THÀNH LONG VP Nhận * Sài Gòn Giao hà…" at bounding box center [628, 256] width 1070 height 97
click at [1005, 83] on div at bounding box center [1022, 81] width 241 height 17
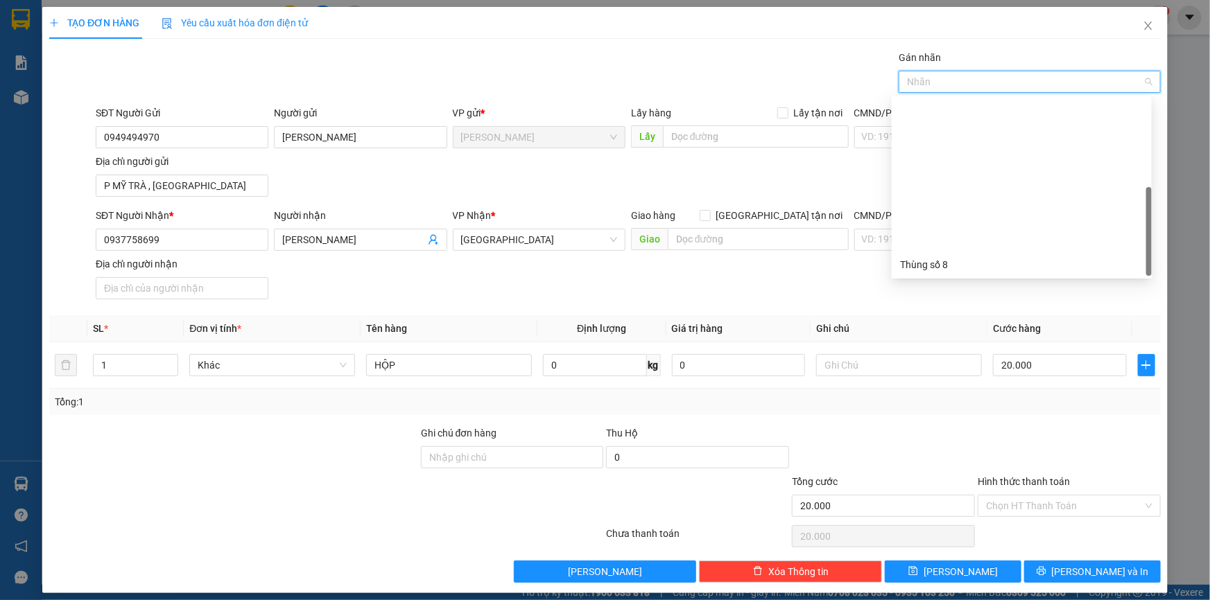
scroll to position [177, 0]
click at [910, 263] on div "Thùng 2H" at bounding box center [1021, 265] width 243 height 15
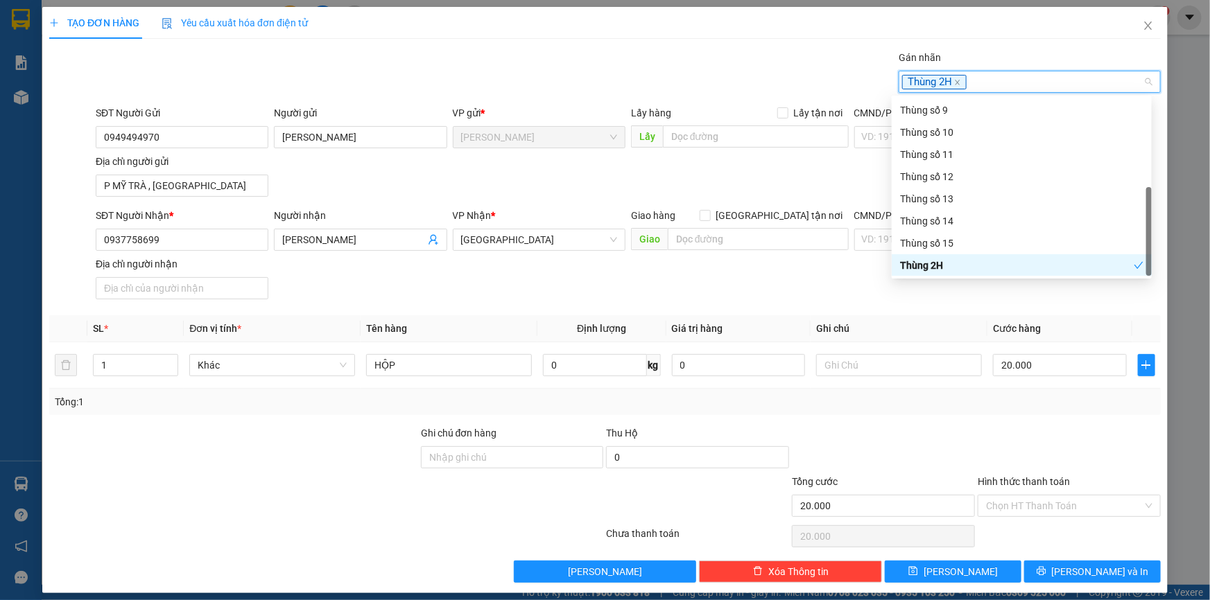
click at [932, 309] on div "Transit Pickup Surcharge Ids Transit Deliver Surcharge Ids Transit Deliver Surc…" at bounding box center [604, 316] width 1111 height 533
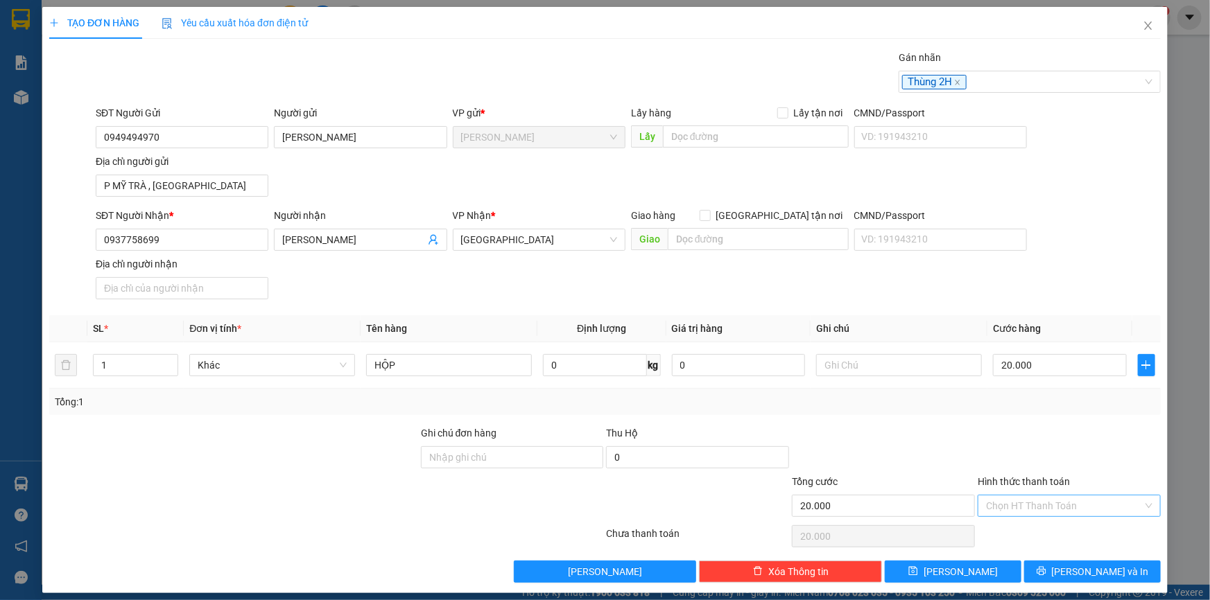
click at [1041, 512] on input "Hình thức thanh toán" at bounding box center [1064, 506] width 157 height 21
click at [1034, 533] on div "Tại văn phòng" at bounding box center [1060, 532] width 165 height 15
type input "0"
click at [1052, 571] on button "[PERSON_NAME] và In" at bounding box center [1092, 572] width 137 height 22
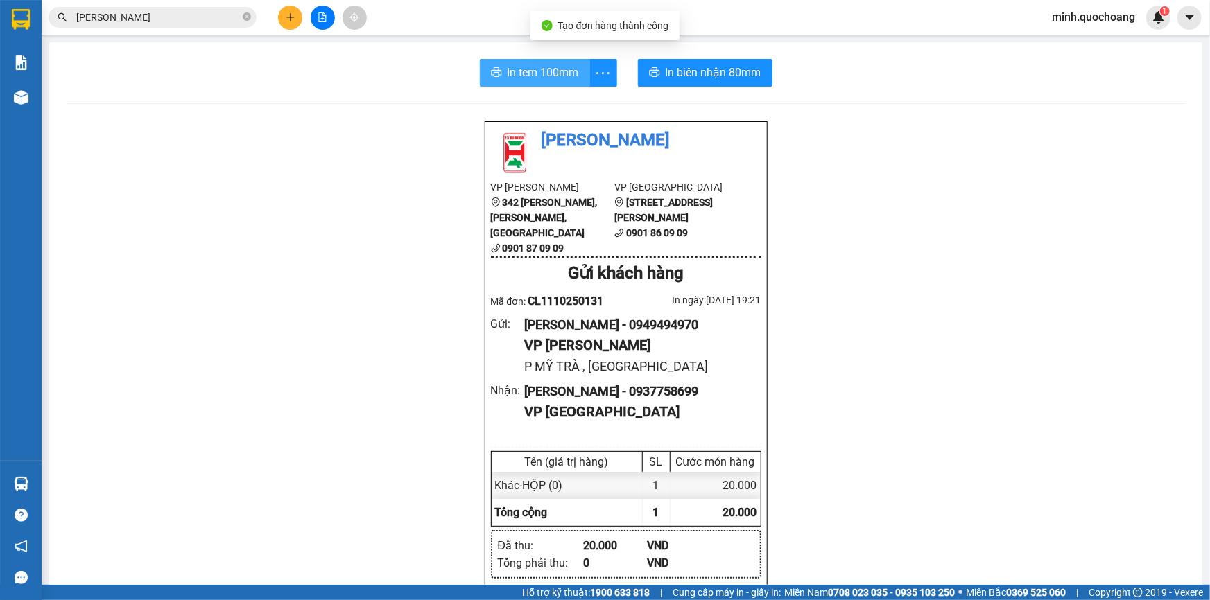
click at [550, 85] on button "In tem 100mm" at bounding box center [535, 73] width 110 height 28
click at [288, 14] on icon "plus" at bounding box center [291, 17] width 10 height 10
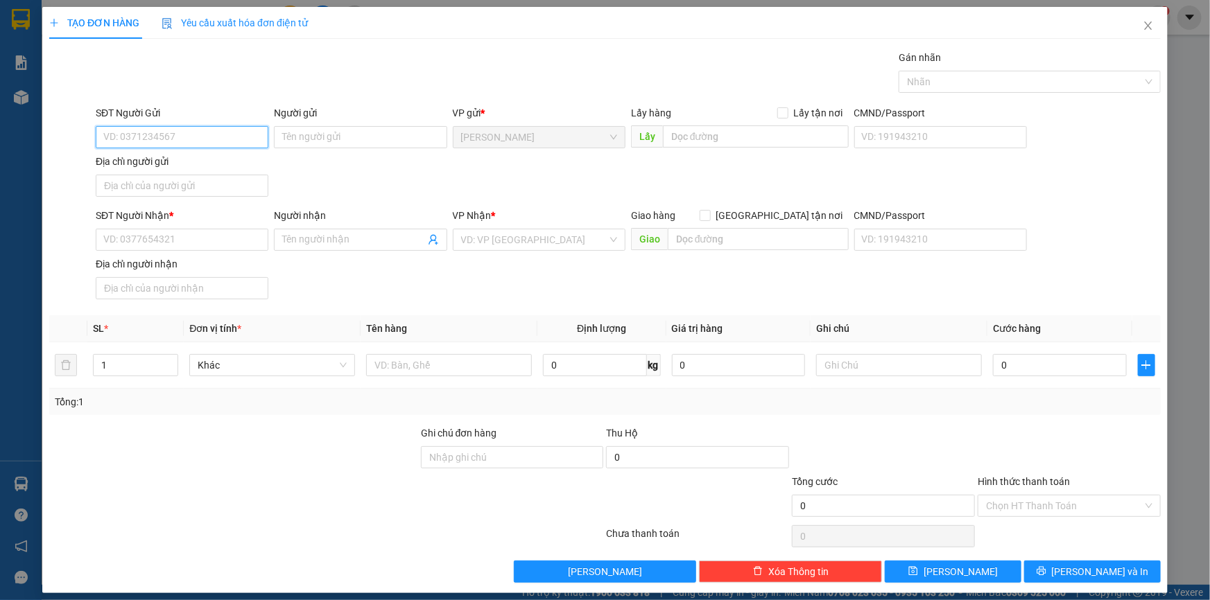
click at [175, 132] on input "SĐT Người Gửi" at bounding box center [182, 137] width 173 height 22
click at [175, 140] on input "SĐT Người Gửi" at bounding box center [182, 137] width 173 height 22
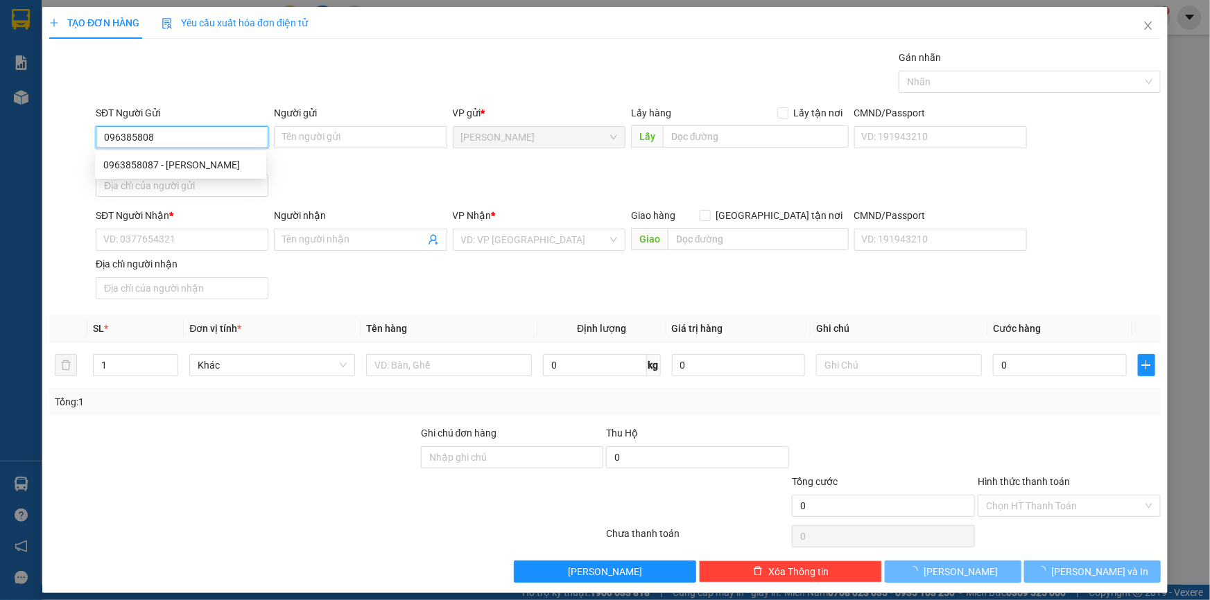
type input "0963858087"
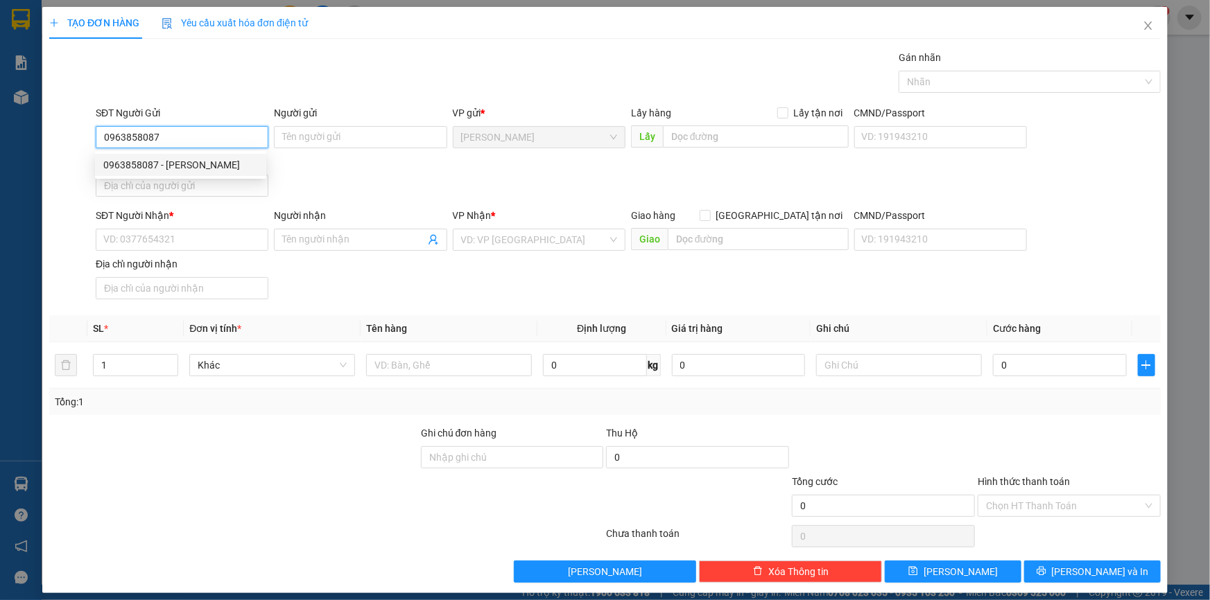
click at [187, 165] on div "0963858087 - DUY LINH" at bounding box center [180, 164] width 155 height 15
type input "DUY LINH"
type input "0963858087"
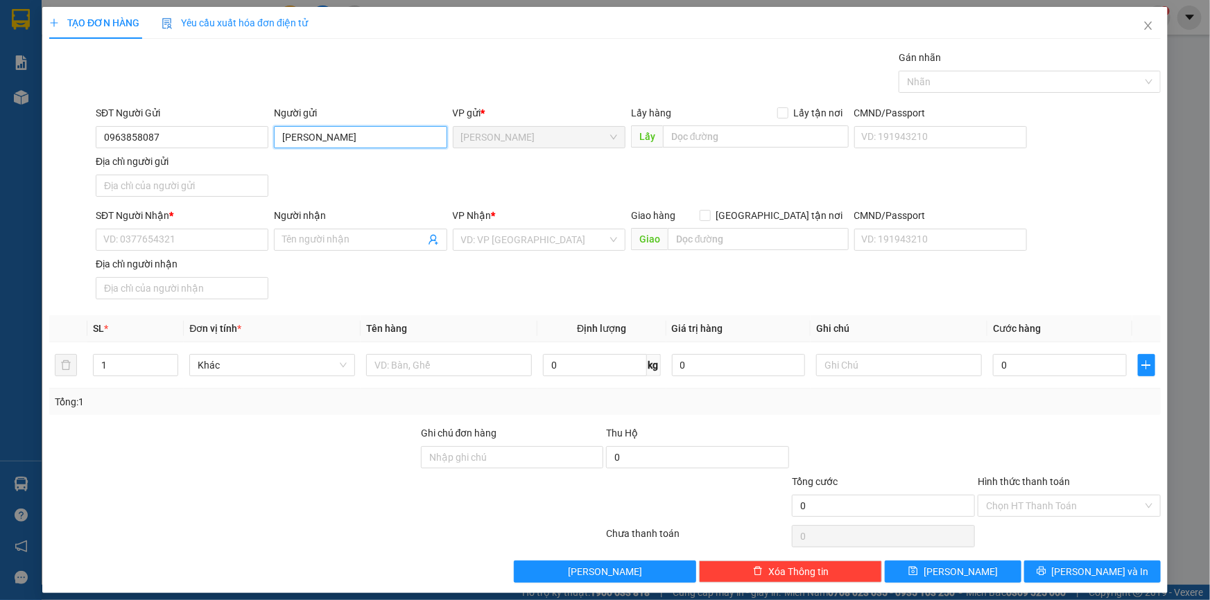
click at [279, 141] on input "DUY LINH" at bounding box center [360, 137] width 173 height 22
type input "DUY LINH"
click at [345, 146] on input "DUY LINH" at bounding box center [360, 137] width 173 height 22
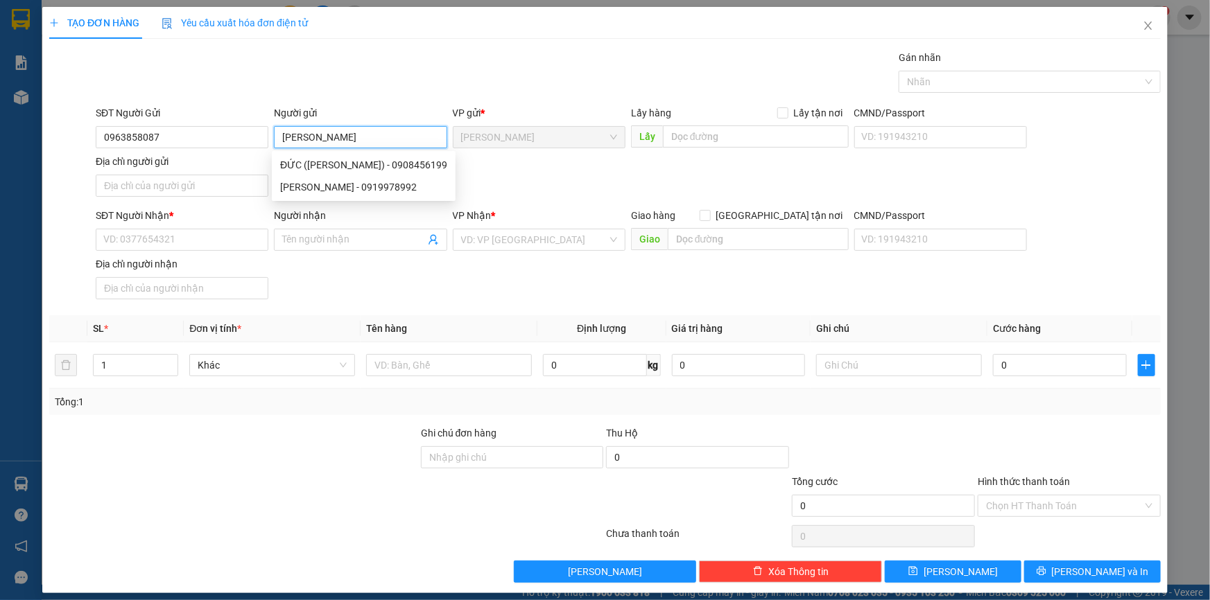
click at [345, 146] on input "DUY LINH" at bounding box center [360, 137] width 173 height 22
type input "HỒ DUY LINH"
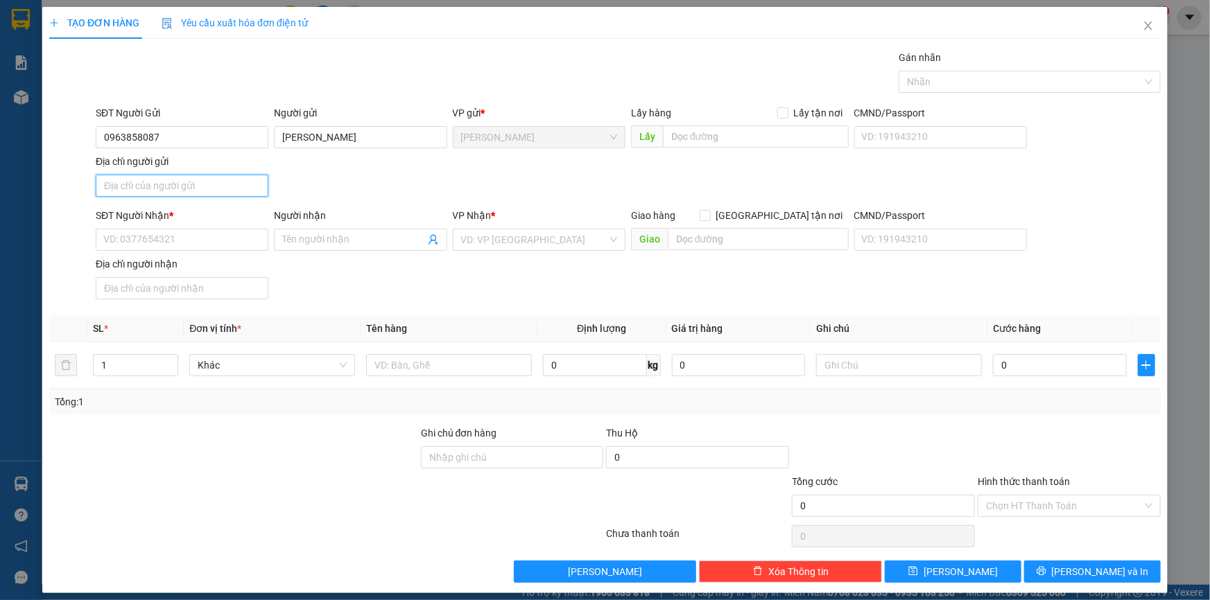
click at [167, 190] on input "Địa chỉ người gửi" at bounding box center [182, 186] width 173 height 22
type input "L"
type input "P CAO LÃNH ĐỒNG THÁP"
click at [168, 247] on input "SĐT Người Nhận *" at bounding box center [182, 240] width 173 height 22
click at [166, 243] on input "0919028127" at bounding box center [182, 240] width 173 height 22
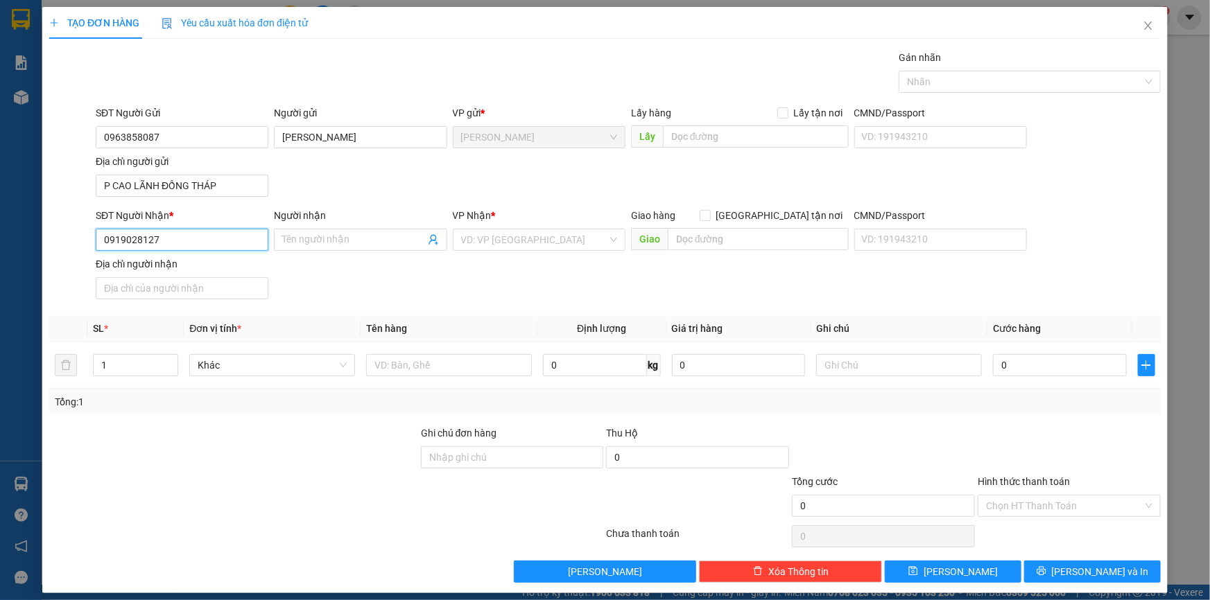
type input "0919028127"
click at [268, 243] on div "SĐT Người Nhận * 0919028127" at bounding box center [182, 232] width 178 height 49
click at [296, 241] on input "Người nhận" at bounding box center [353, 239] width 142 height 15
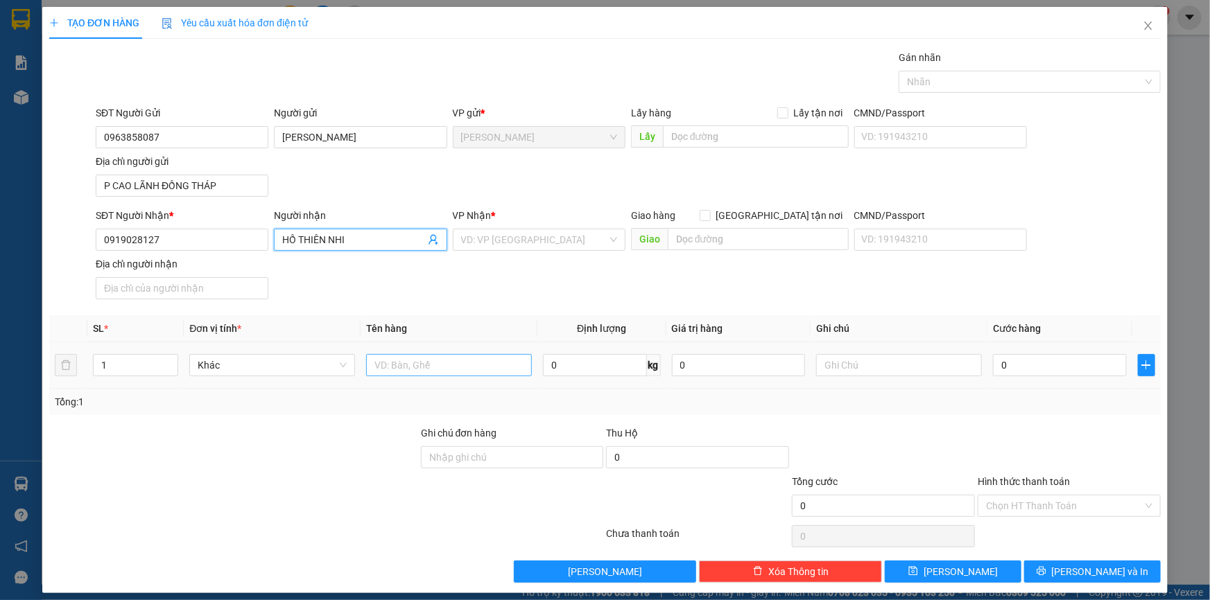
type input "HỒ THIÊN NHI"
click at [426, 371] on input "text" at bounding box center [449, 365] width 166 height 22
click at [1046, 78] on div at bounding box center [1022, 81] width 241 height 17
type input "GIỎ"
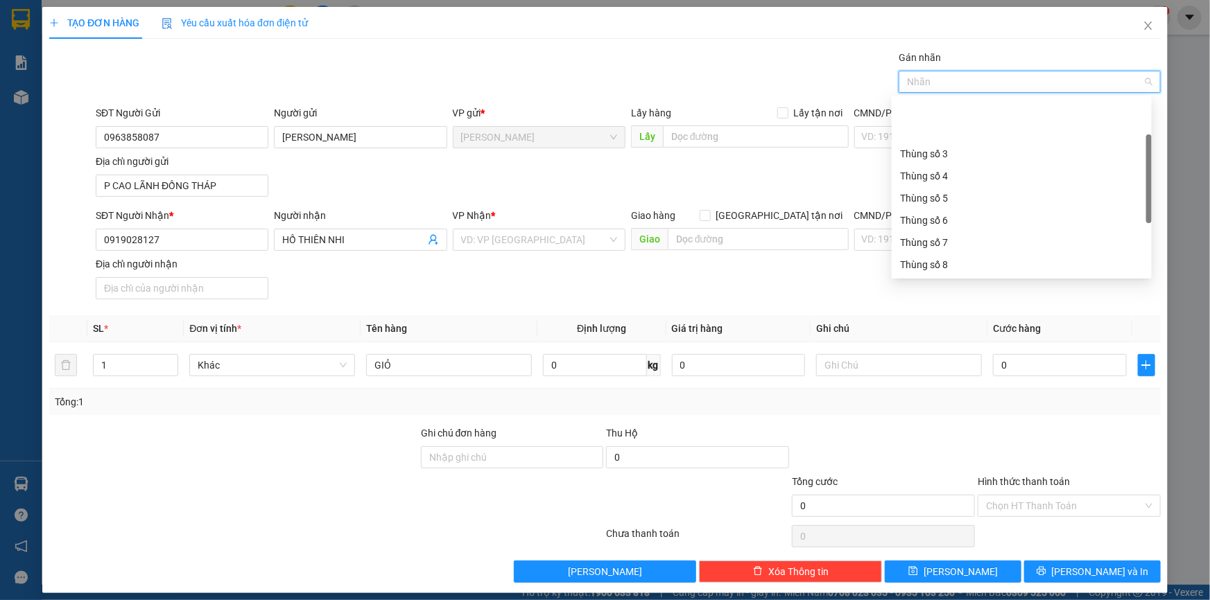
scroll to position [177, 0]
click at [973, 265] on div "Thùng 2H" at bounding box center [1021, 265] width 243 height 15
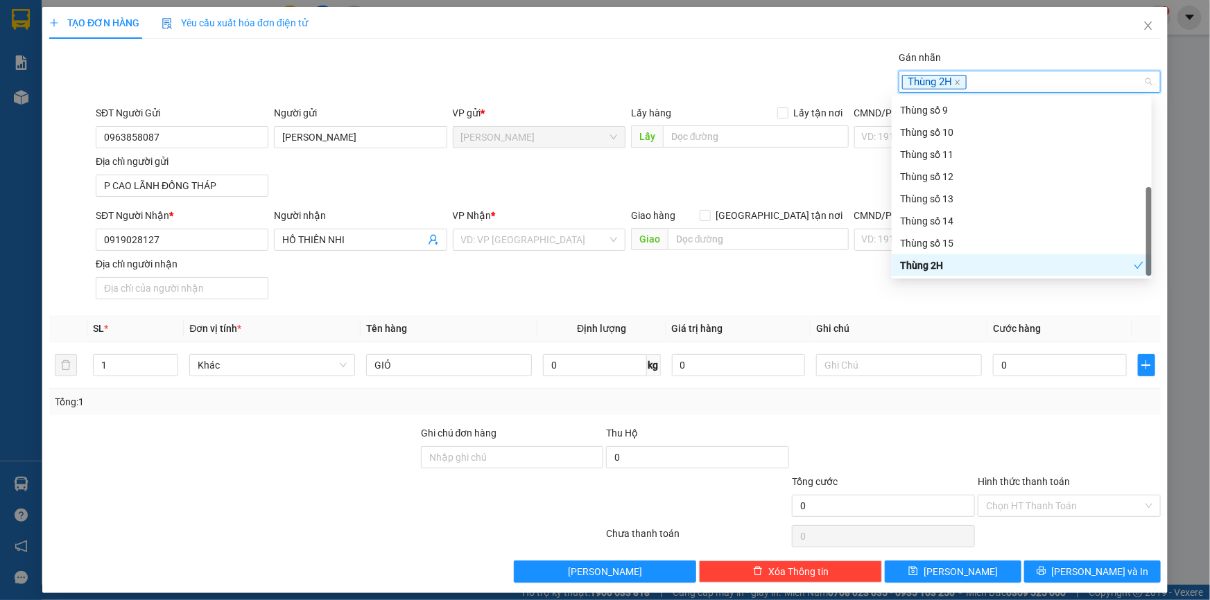
click at [975, 315] on th "Ghi chú" at bounding box center [898, 328] width 177 height 27
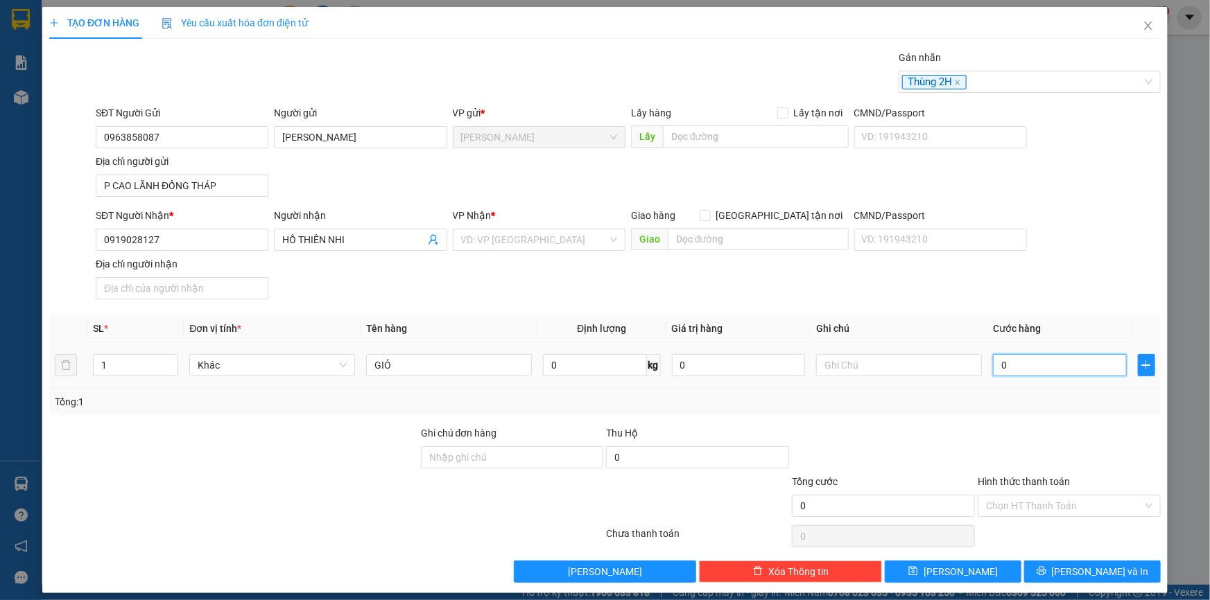
click at [1050, 372] on input "0" at bounding box center [1060, 365] width 134 height 22
type input "2"
type input "20"
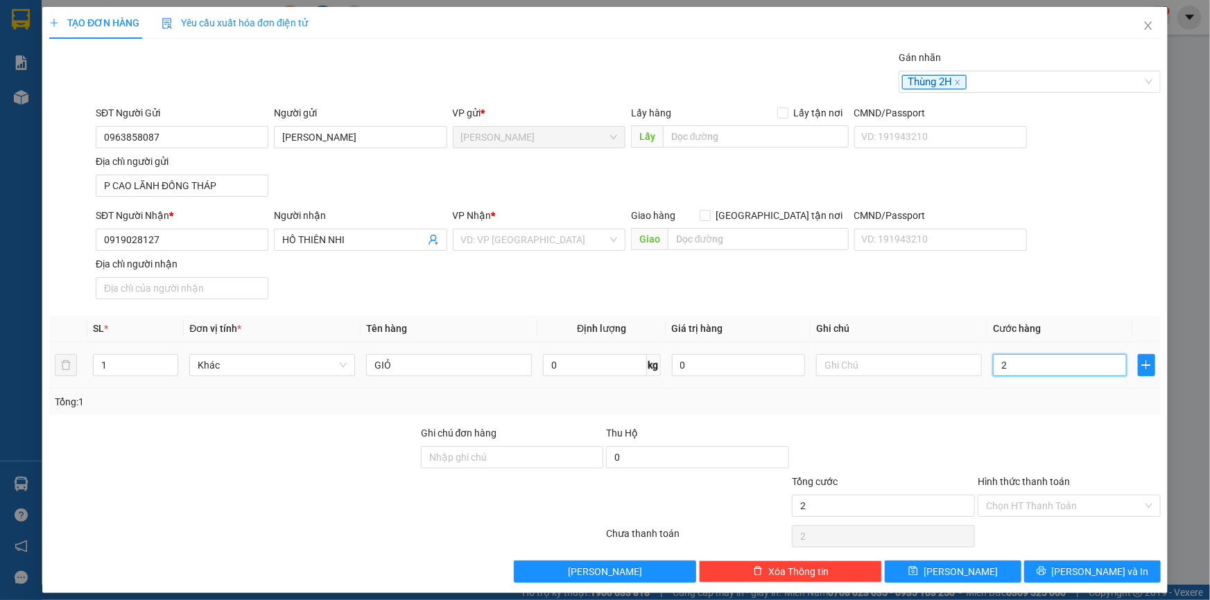
type input "20"
type input "20.000"
click at [1062, 443] on div at bounding box center [1069, 450] width 186 height 49
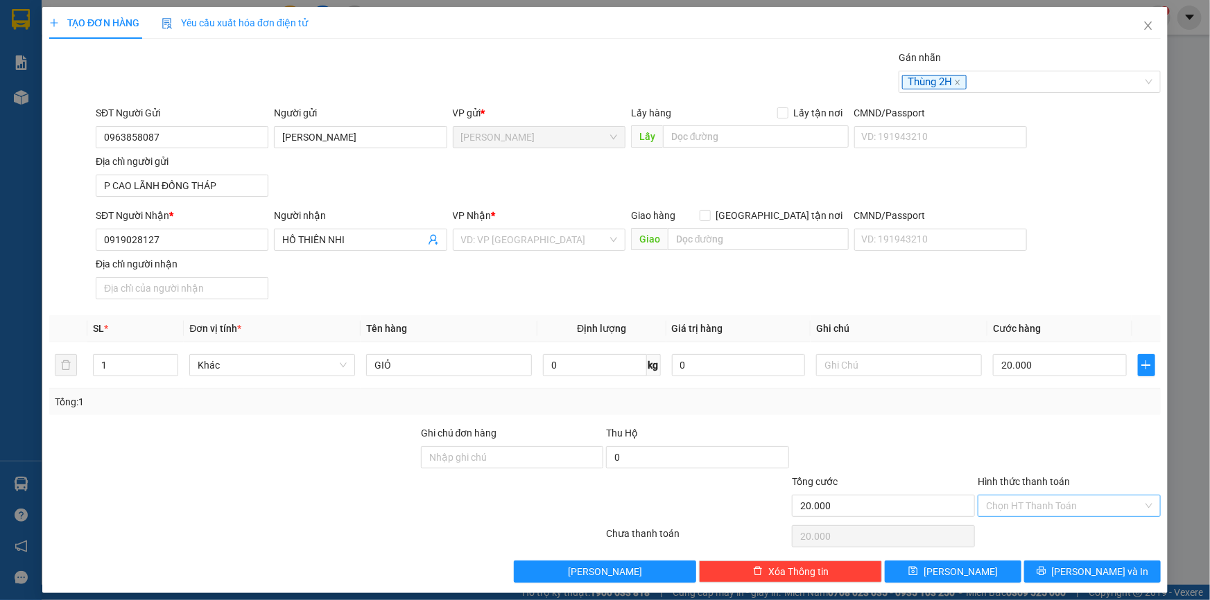
click at [1021, 501] on input "Hình thức thanh toán" at bounding box center [1064, 506] width 157 height 21
click at [1006, 537] on div "Tại văn phòng" at bounding box center [1060, 532] width 165 height 15
type input "0"
click at [935, 416] on div "Transit Pickup Surcharge Ids Transit Deliver Surcharge Ids Transit Deliver Surc…" at bounding box center [604, 316] width 1111 height 533
click at [1099, 569] on span "[PERSON_NAME] và In" at bounding box center [1100, 571] width 97 height 15
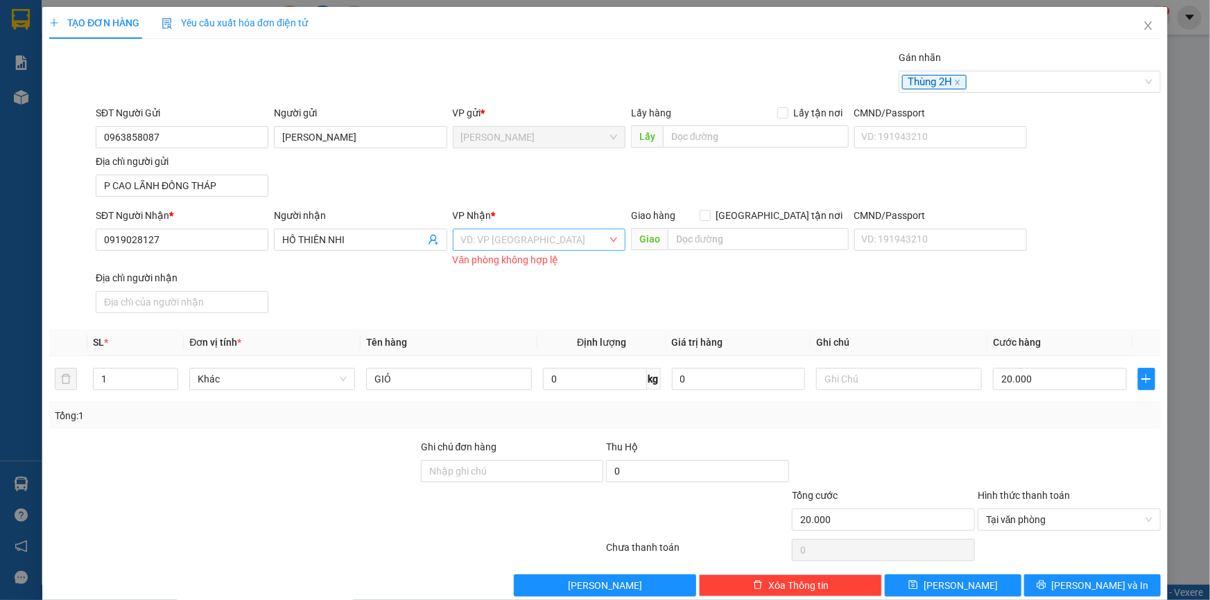
click at [541, 236] on input "search" at bounding box center [534, 239] width 146 height 21
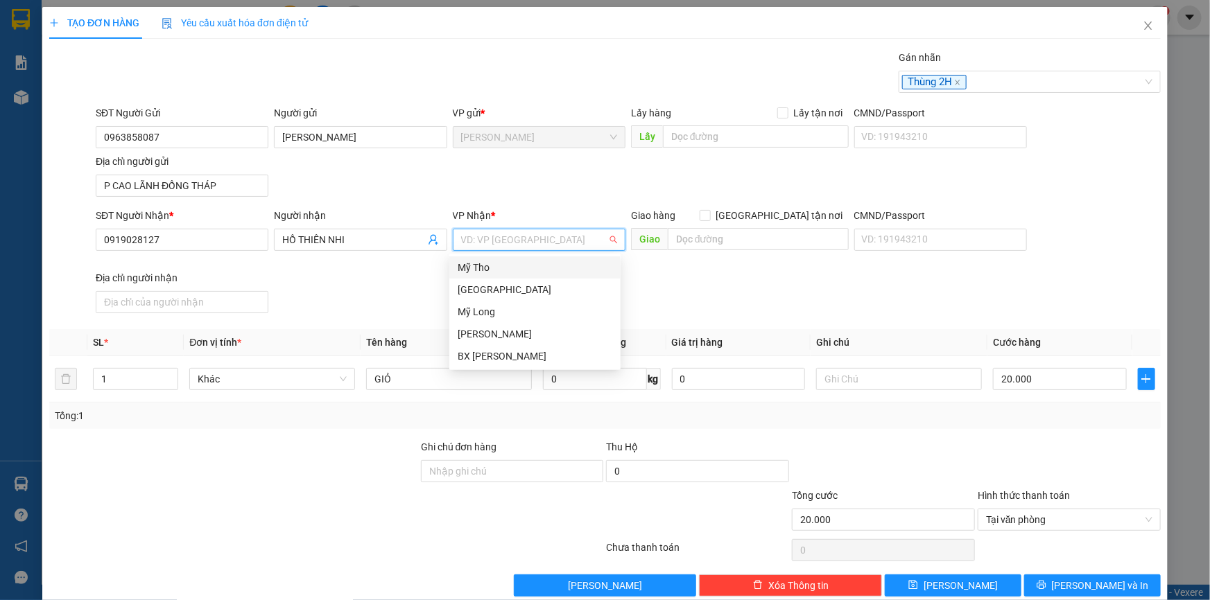
click at [514, 272] on div "Mỹ Tho" at bounding box center [535, 267] width 155 height 15
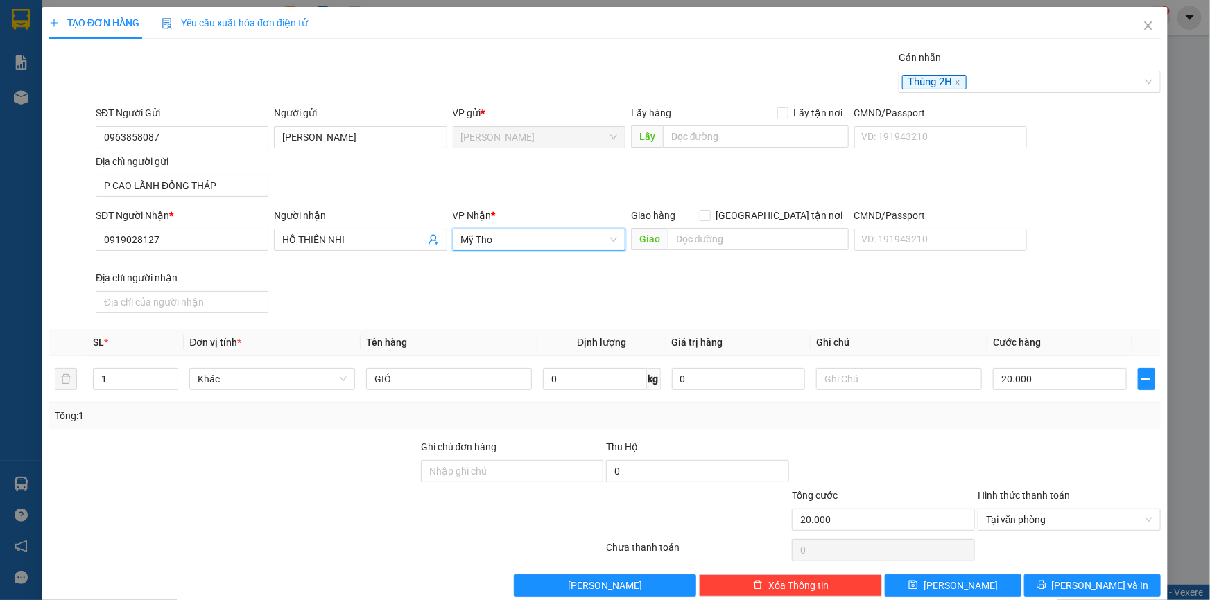
click at [519, 238] on span "Mỹ Tho" at bounding box center [539, 239] width 156 height 21
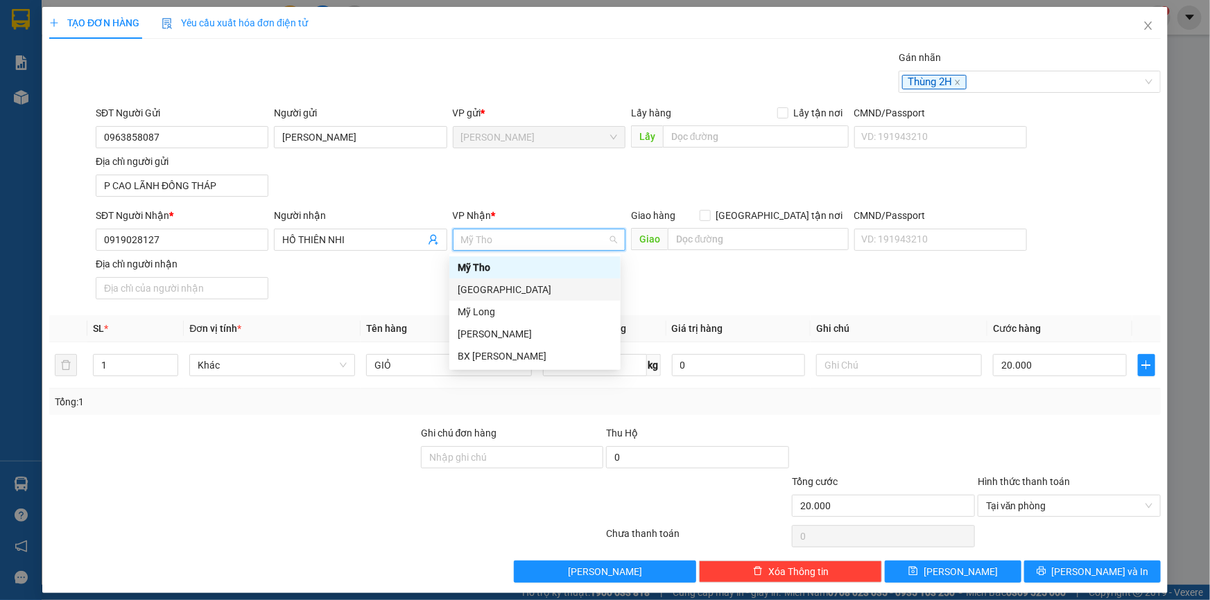
click at [496, 294] on div "[GEOGRAPHIC_DATA]" at bounding box center [535, 289] width 155 height 15
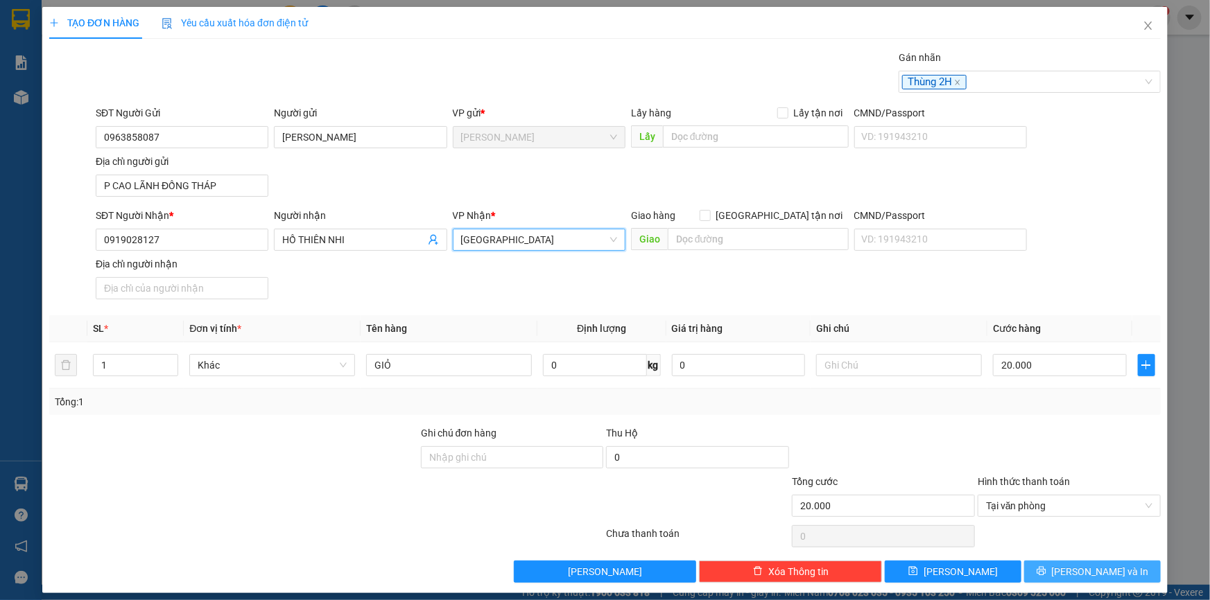
click at [1075, 570] on span "[PERSON_NAME] và In" at bounding box center [1100, 571] width 97 height 15
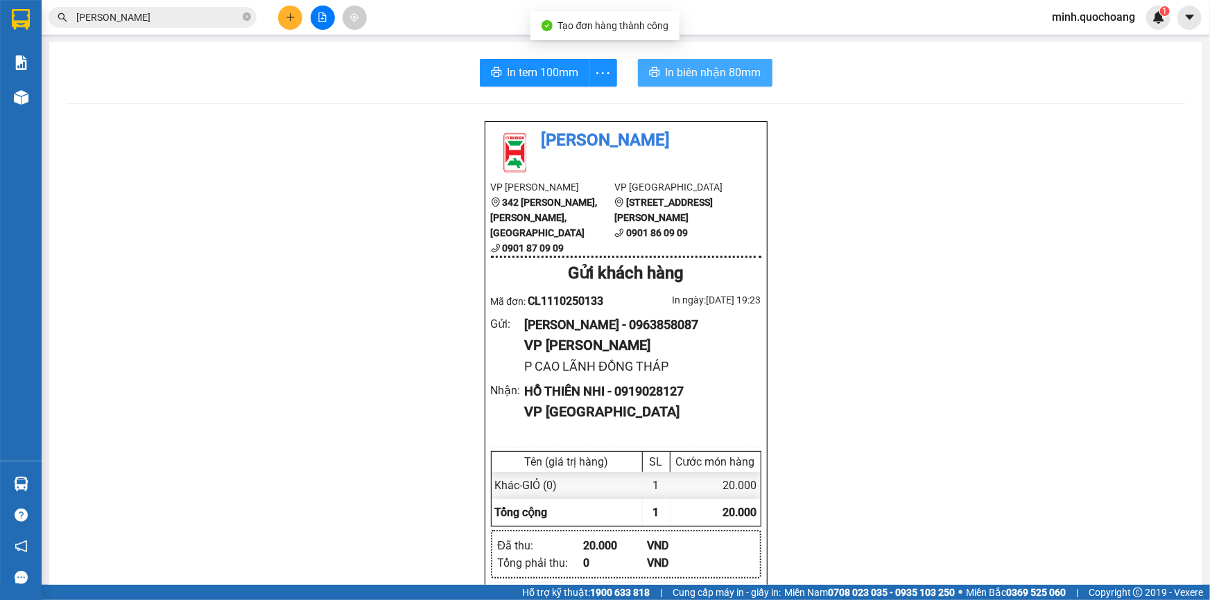
click at [702, 64] on span "In biên nhận 80mm" at bounding box center [714, 72] width 96 height 17
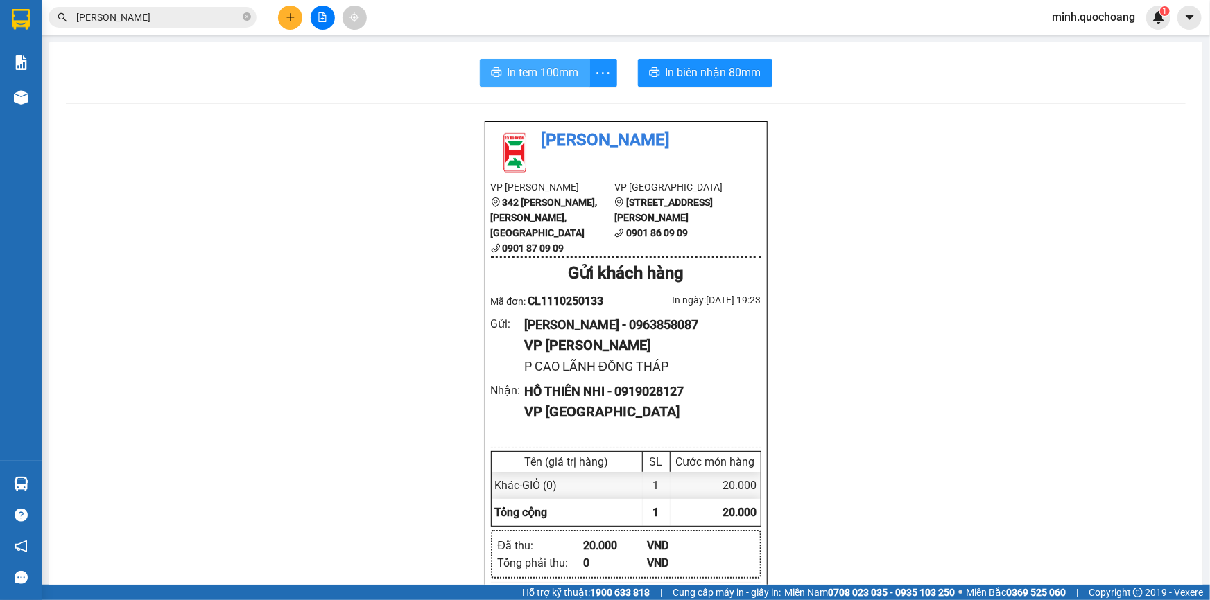
click at [541, 69] on span "In tem 100mm" at bounding box center [543, 72] width 71 height 17
